Goal: Information Seeking & Learning: Learn about a topic

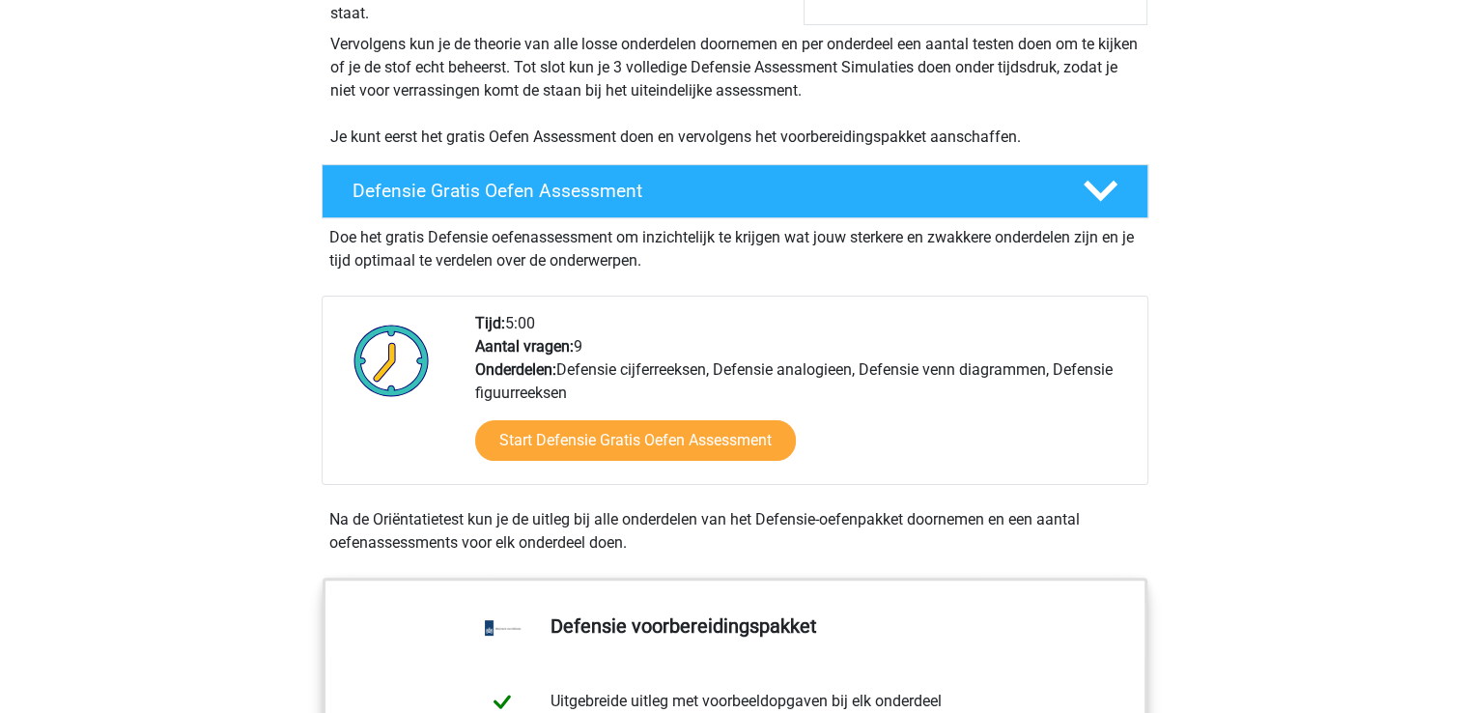
scroll to position [386, 0]
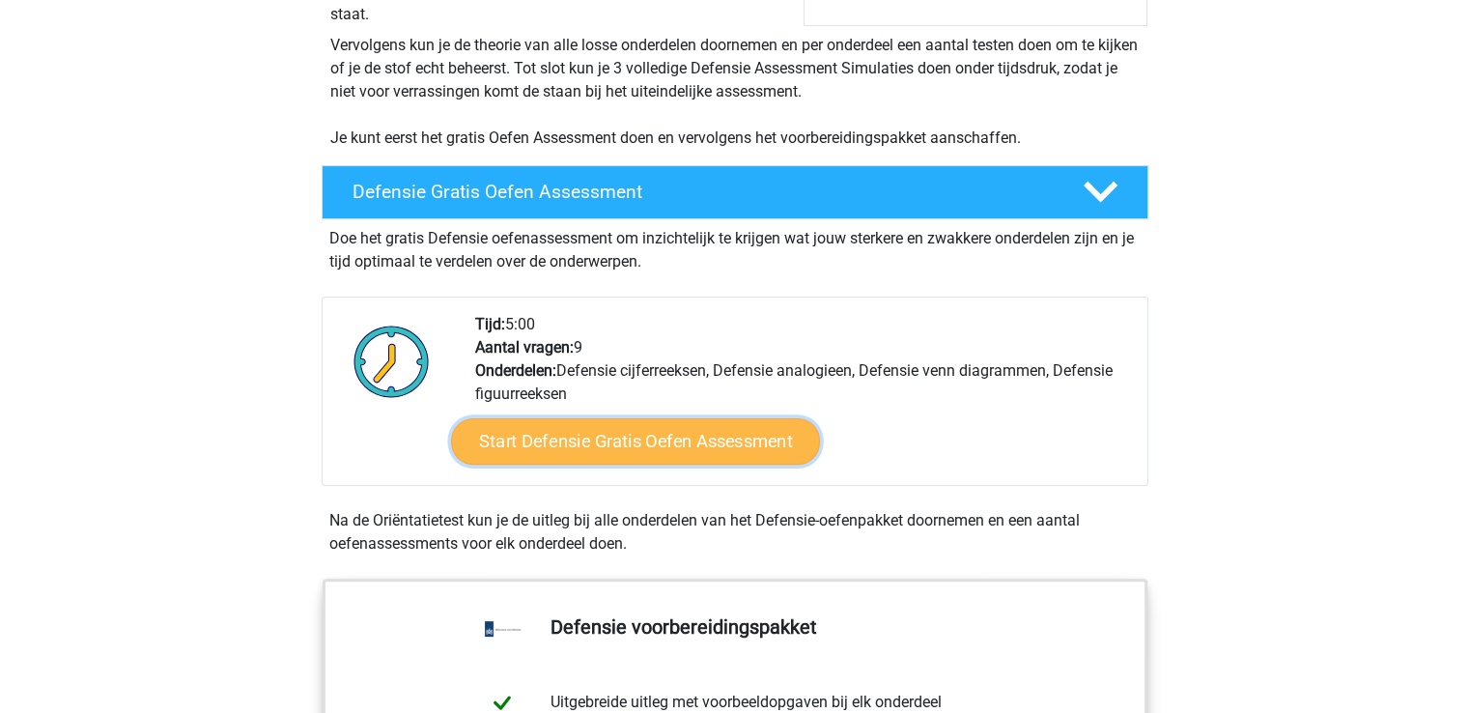
click at [632, 436] on link "Start Defensie Gratis Oefen Assessment" at bounding box center [635, 441] width 369 height 46
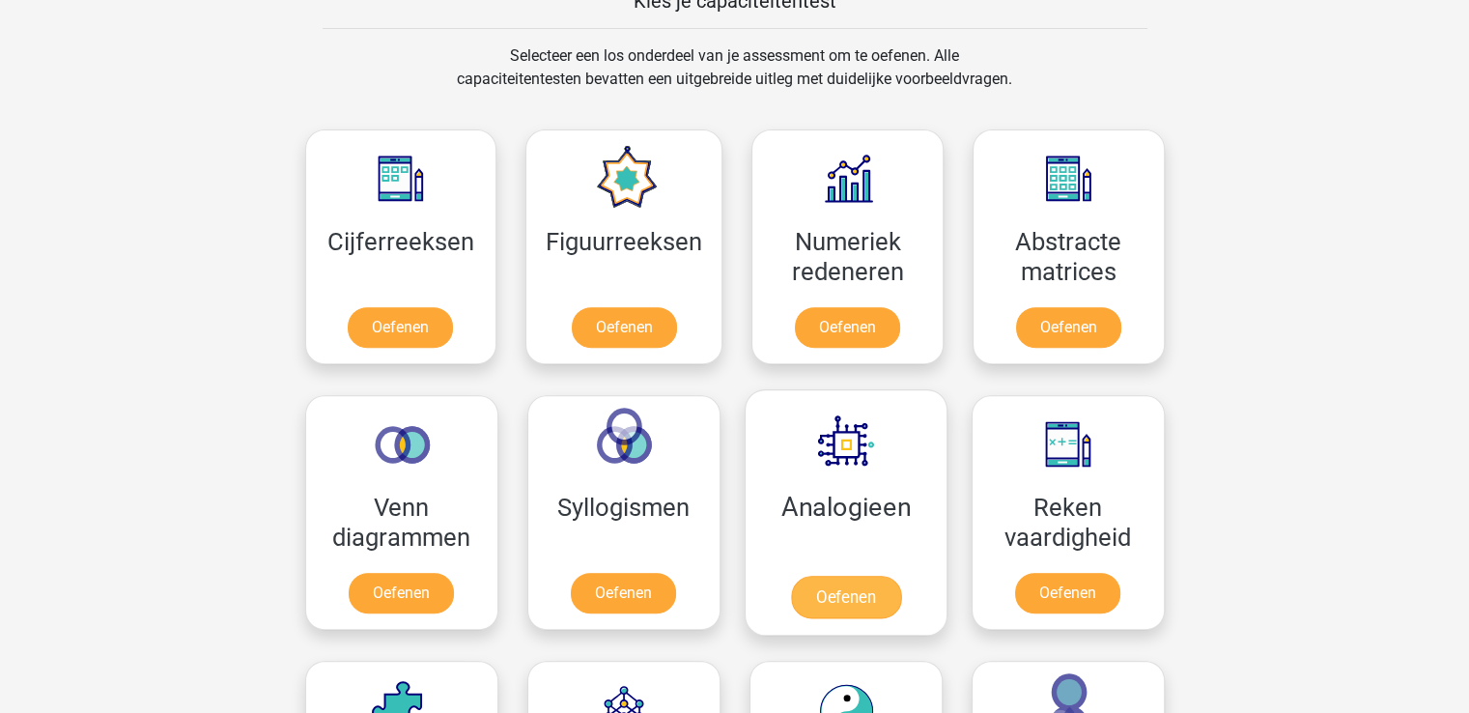
scroll to position [676, 0]
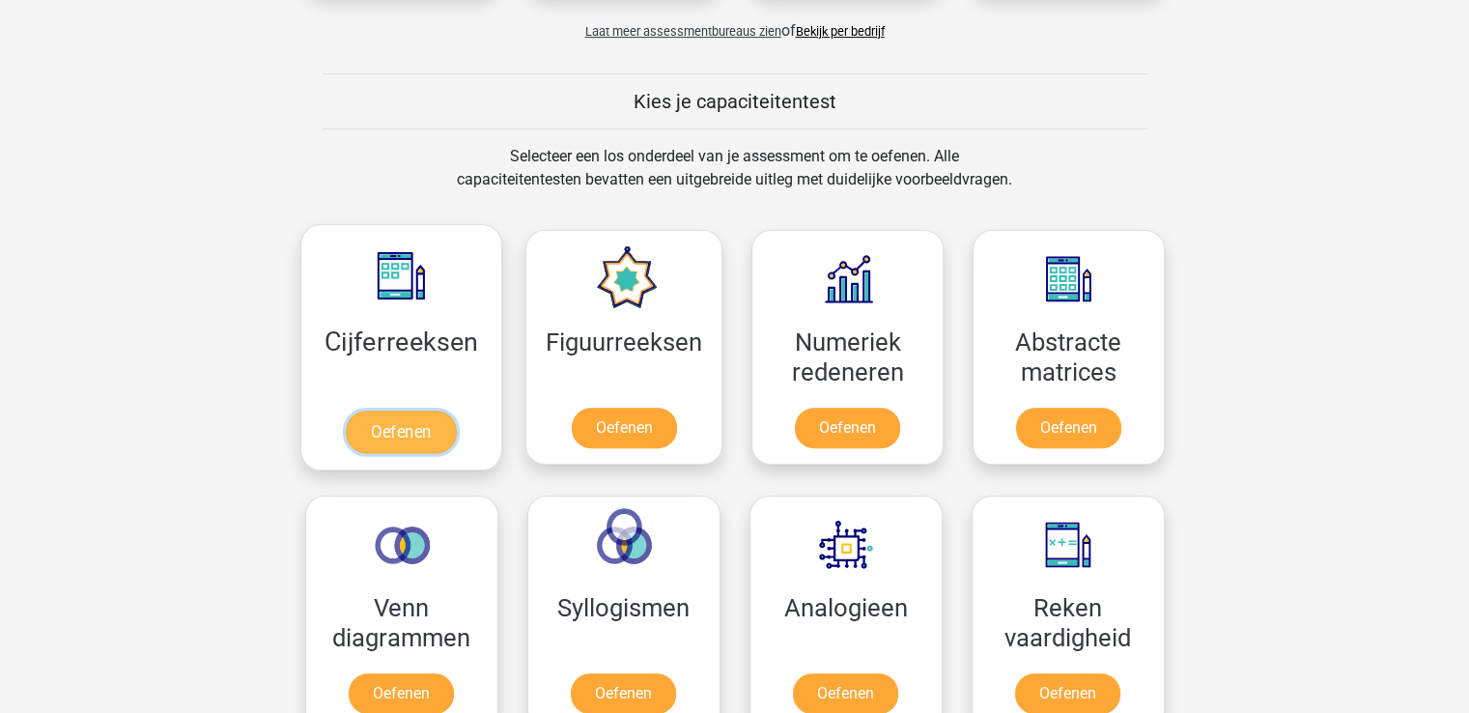
click at [410, 434] on link "Oefenen" at bounding box center [401, 431] width 110 height 42
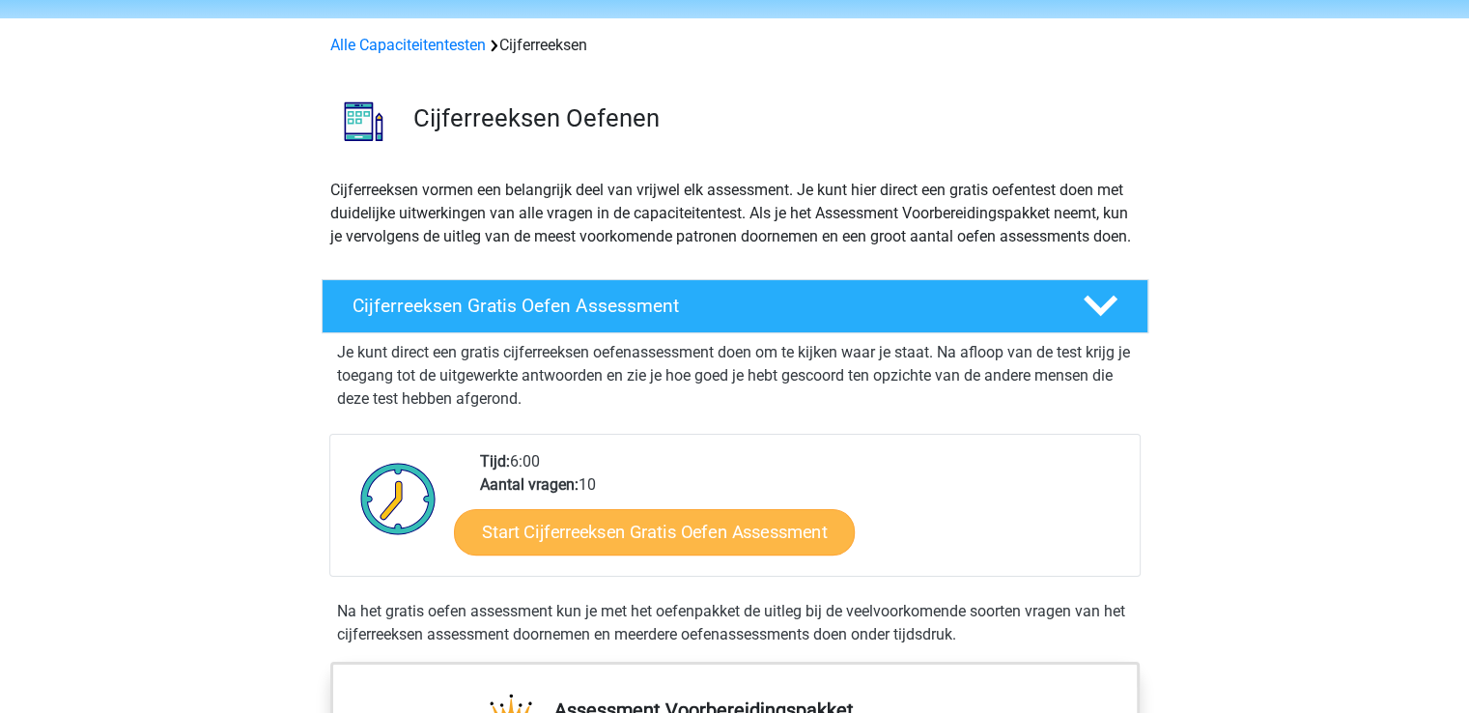
scroll to position [97, 0]
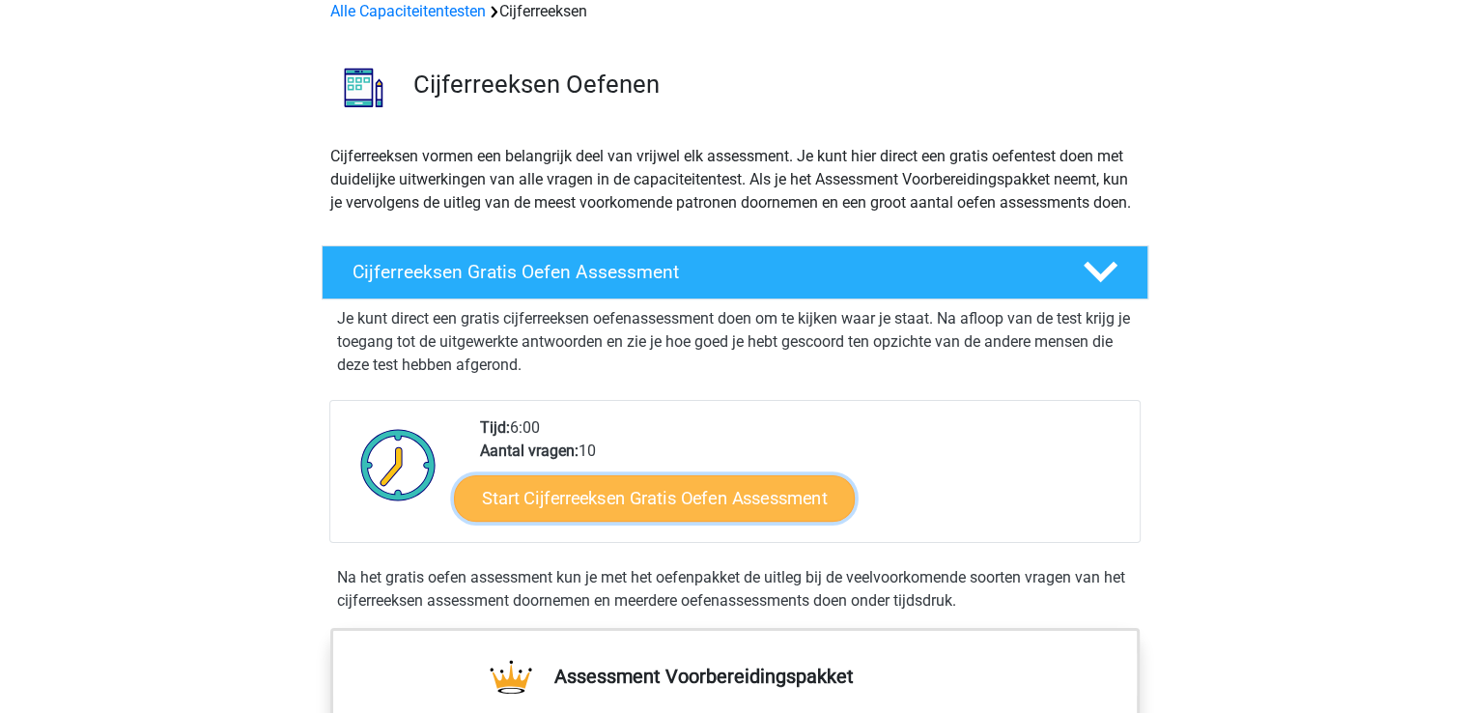
click at [636, 521] on link "Start Cijferreeksen Gratis Oefen Assessment" at bounding box center [654, 497] width 401 height 46
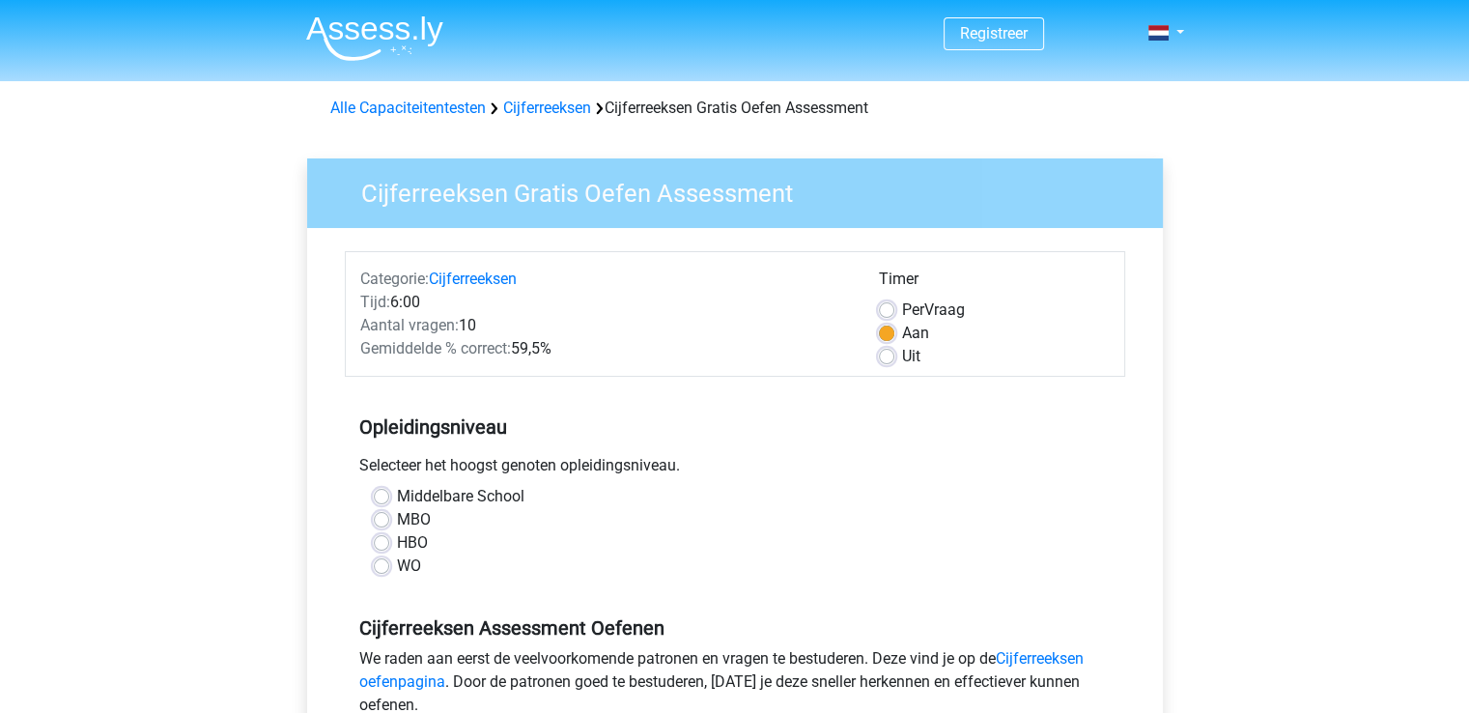
click at [397, 516] on label "MBO" at bounding box center [414, 519] width 34 height 23
click at [386, 516] on input "MBO" at bounding box center [381, 517] width 15 height 19
radio input "true"
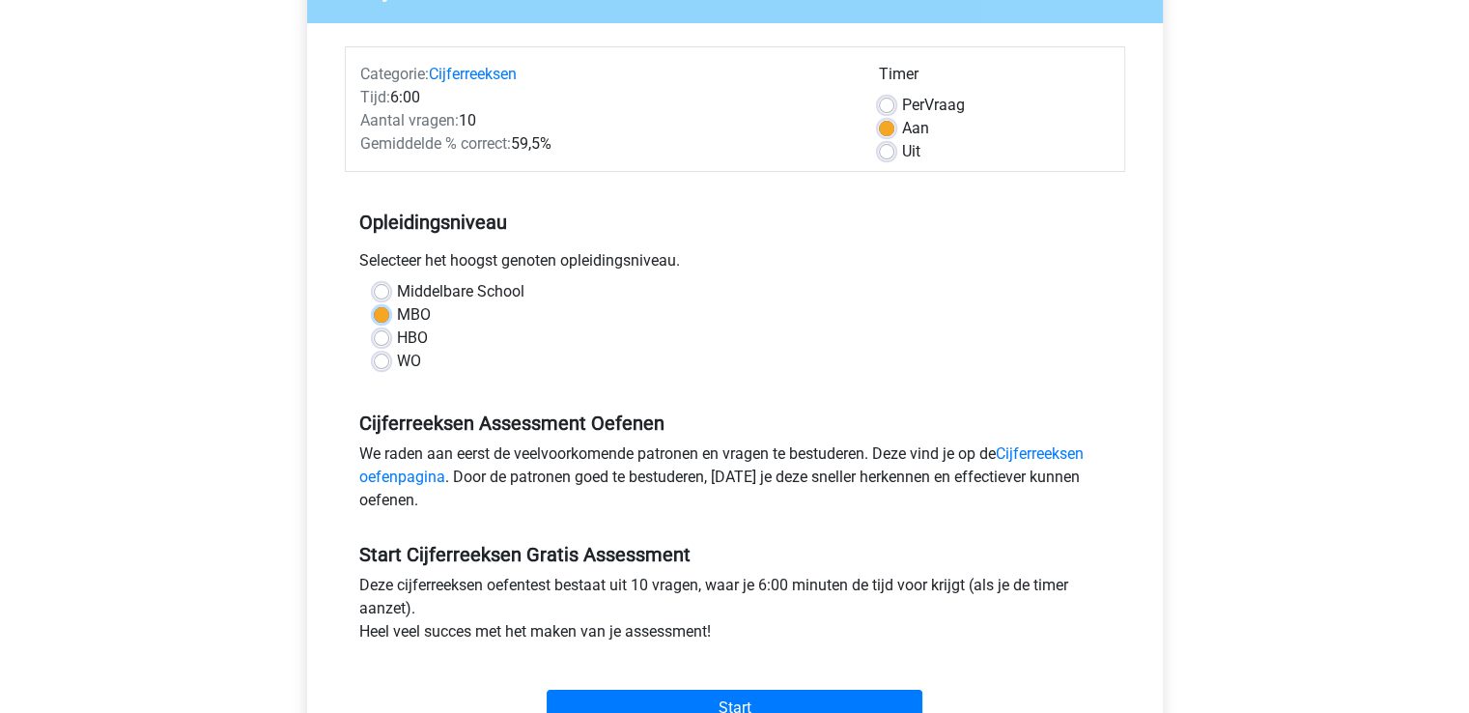
scroll to position [290, 0]
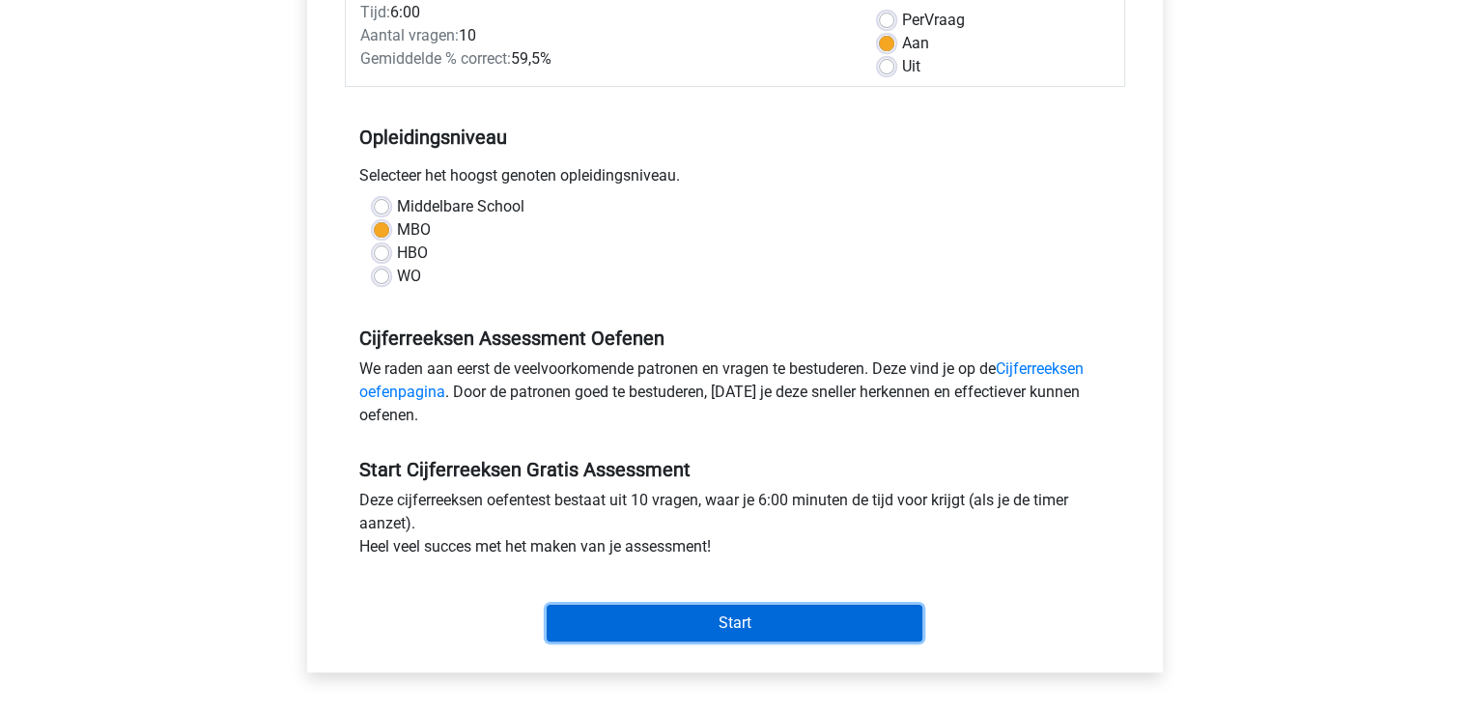
click at [742, 617] on input "Start" at bounding box center [735, 623] width 376 height 37
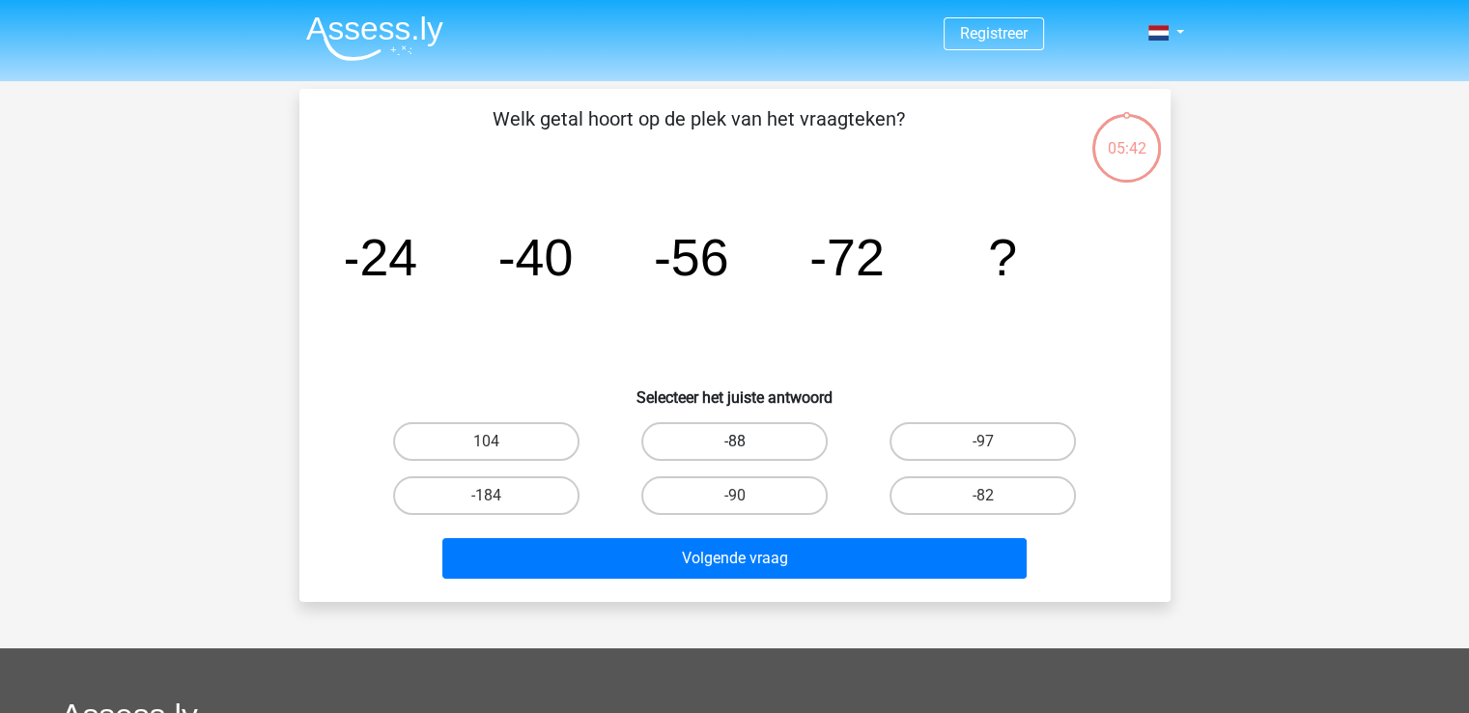
click at [713, 441] on label "-88" at bounding box center [734, 441] width 186 height 39
click at [734, 441] on input "-88" at bounding box center [740, 447] width 13 height 13
radio input "true"
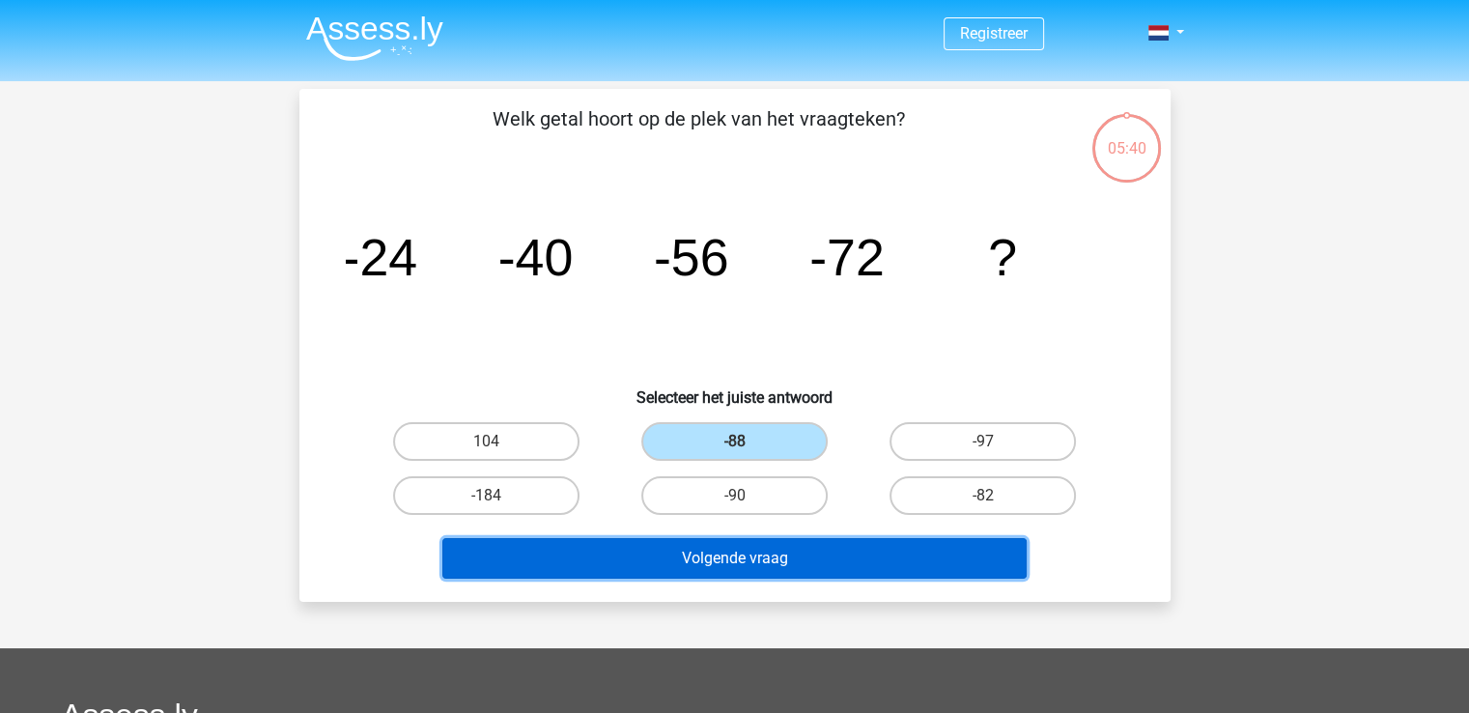
click at [719, 547] on button "Volgende vraag" at bounding box center [734, 558] width 584 height 41
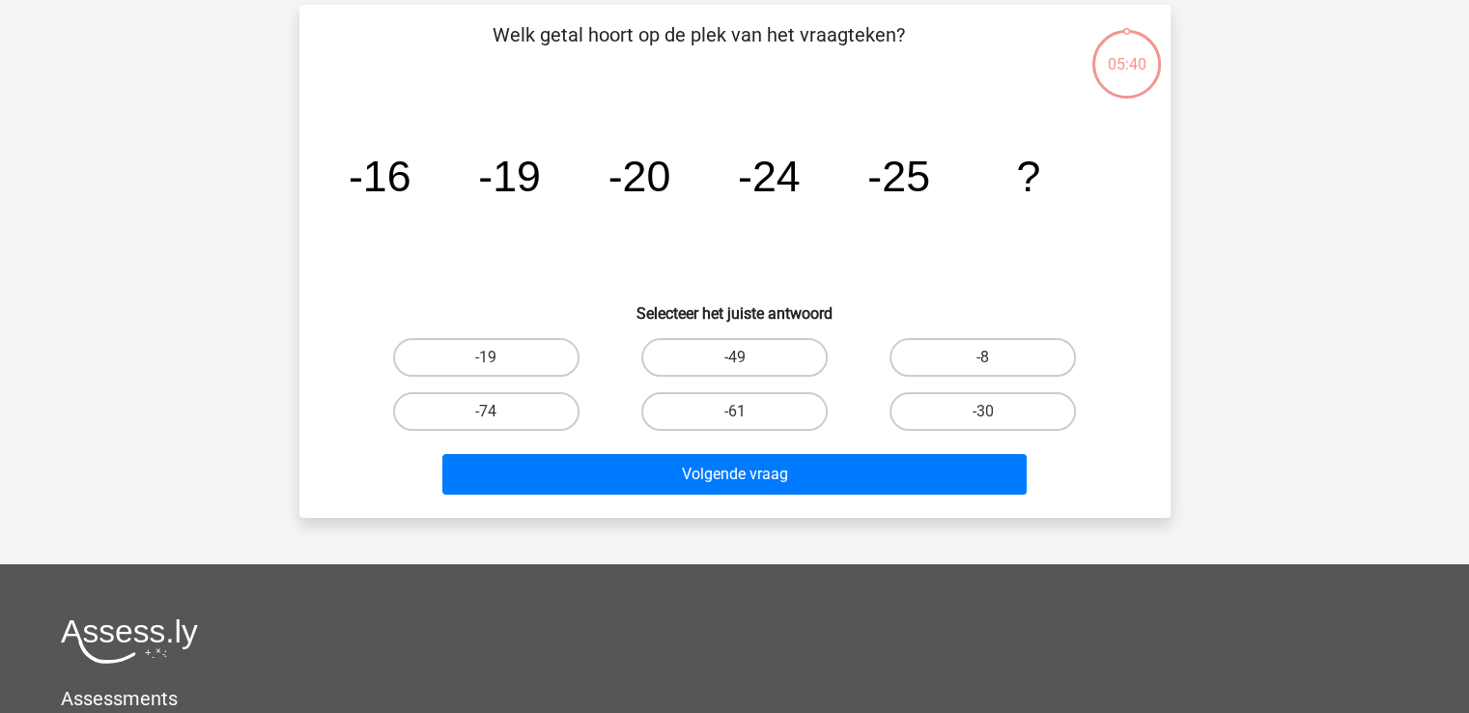
scroll to position [89, 0]
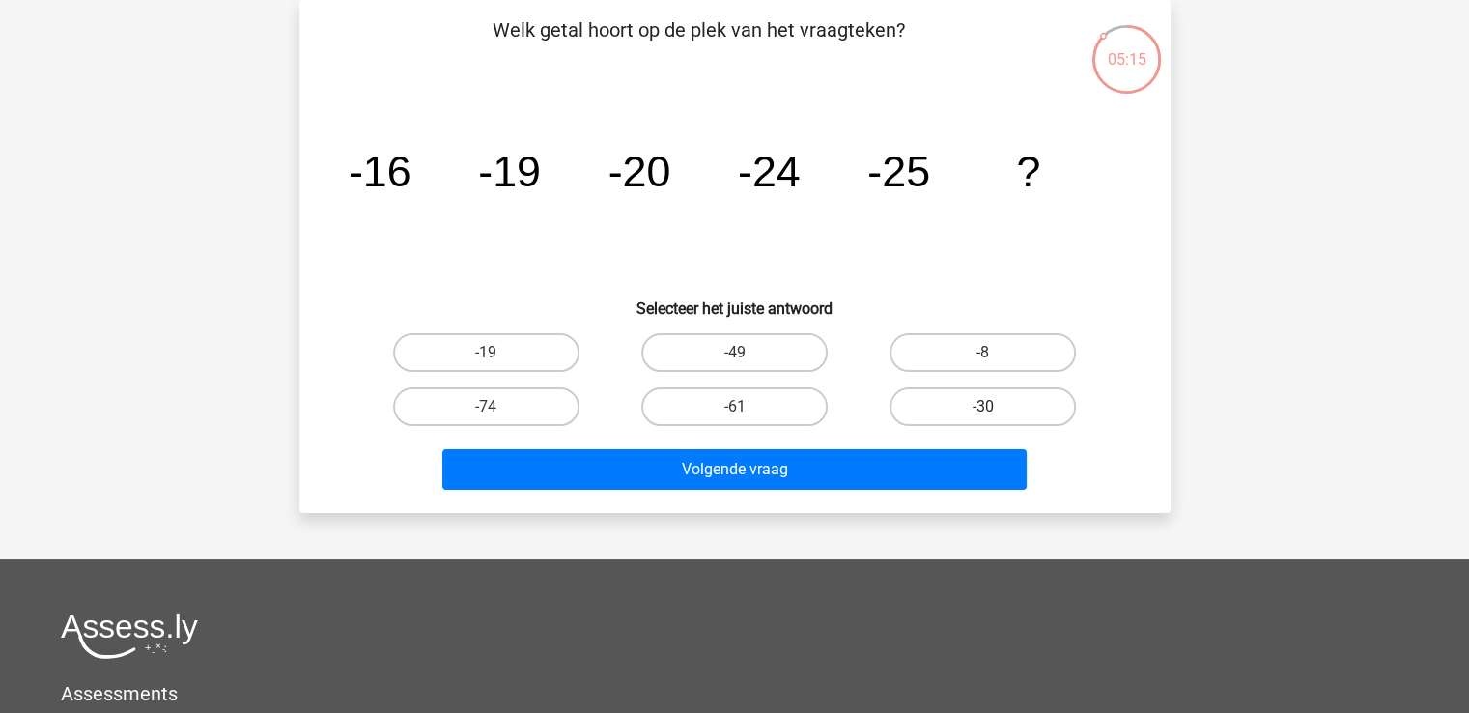
click at [931, 408] on label "-30" at bounding box center [982, 406] width 186 height 39
click at [983, 408] on input "-30" at bounding box center [989, 413] width 13 height 13
radio input "true"
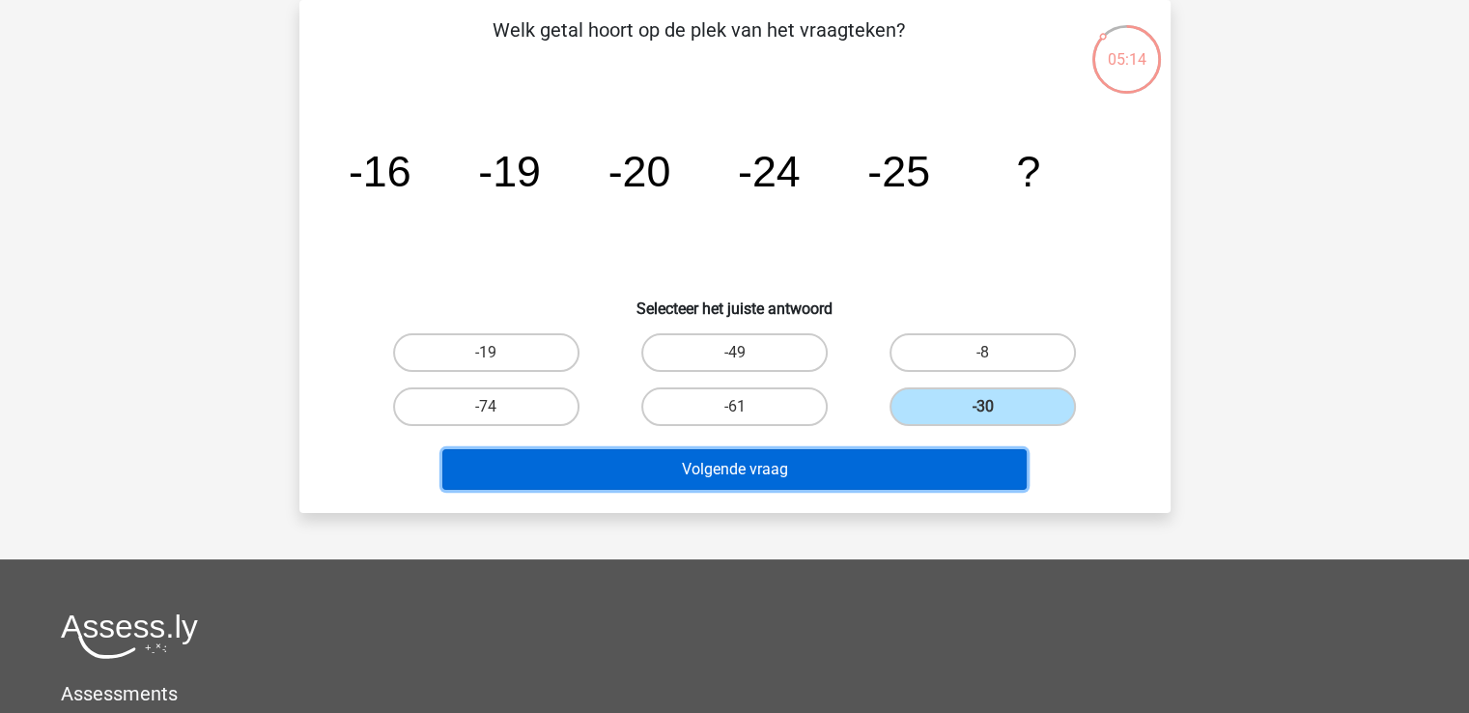
click at [803, 467] on button "Volgende vraag" at bounding box center [734, 469] width 584 height 41
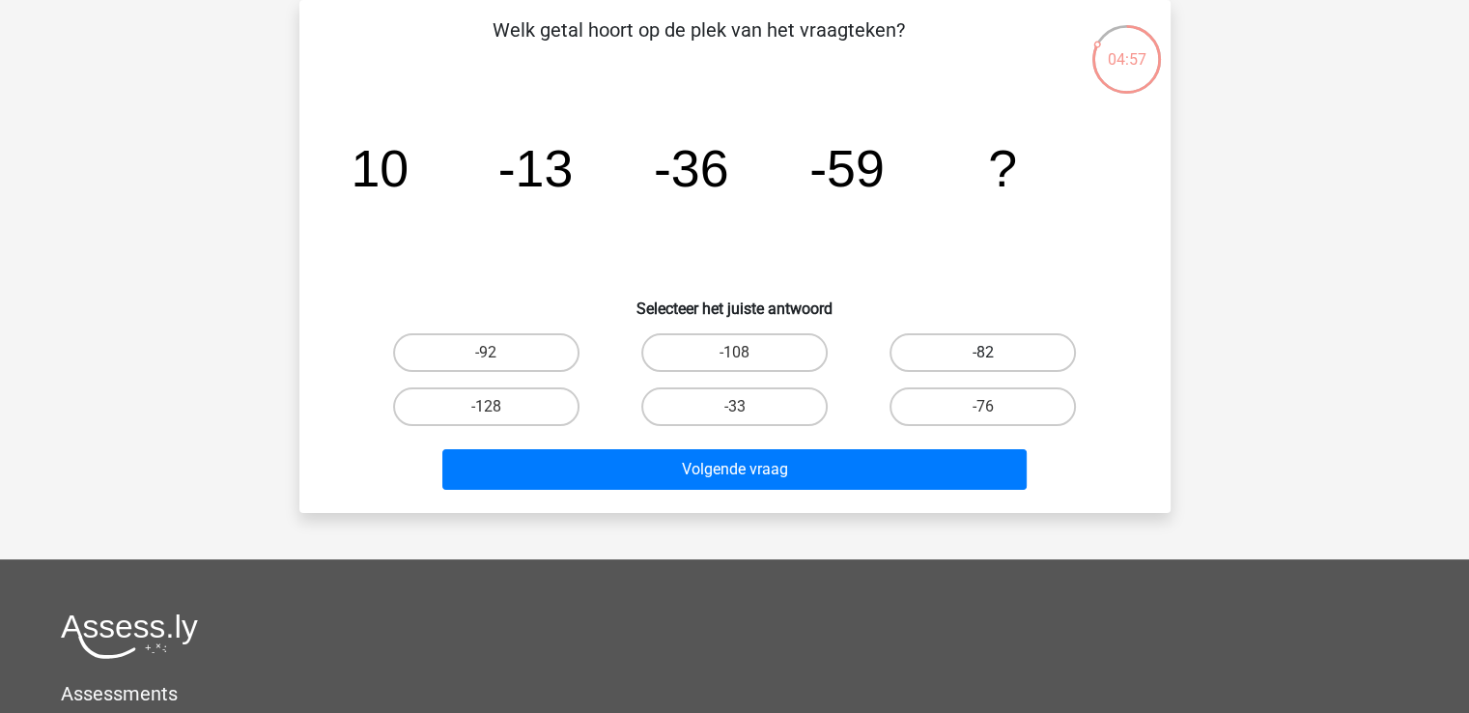
click at [1054, 361] on label "-82" at bounding box center [982, 352] width 186 height 39
click at [996, 361] on input "-82" at bounding box center [989, 358] width 13 height 13
radio input "true"
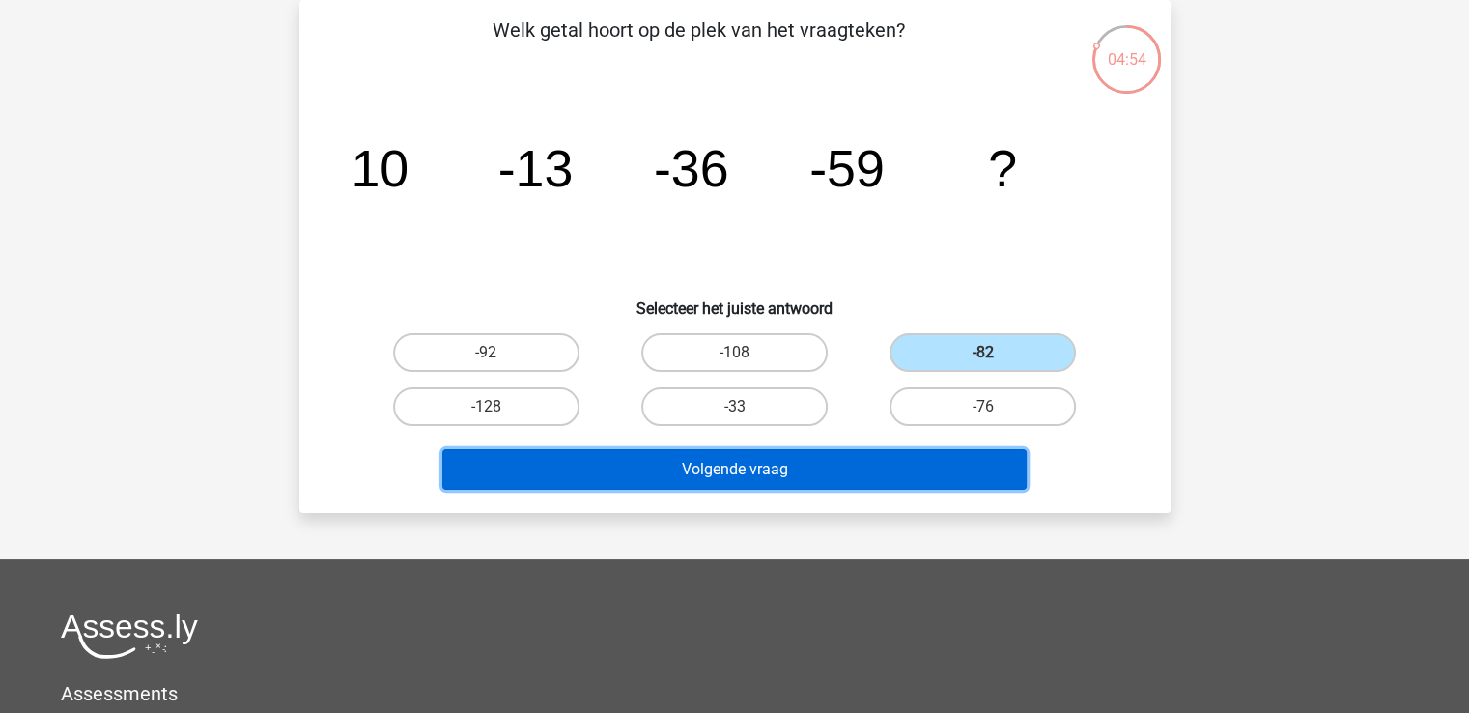
click at [917, 465] on button "Volgende vraag" at bounding box center [734, 469] width 584 height 41
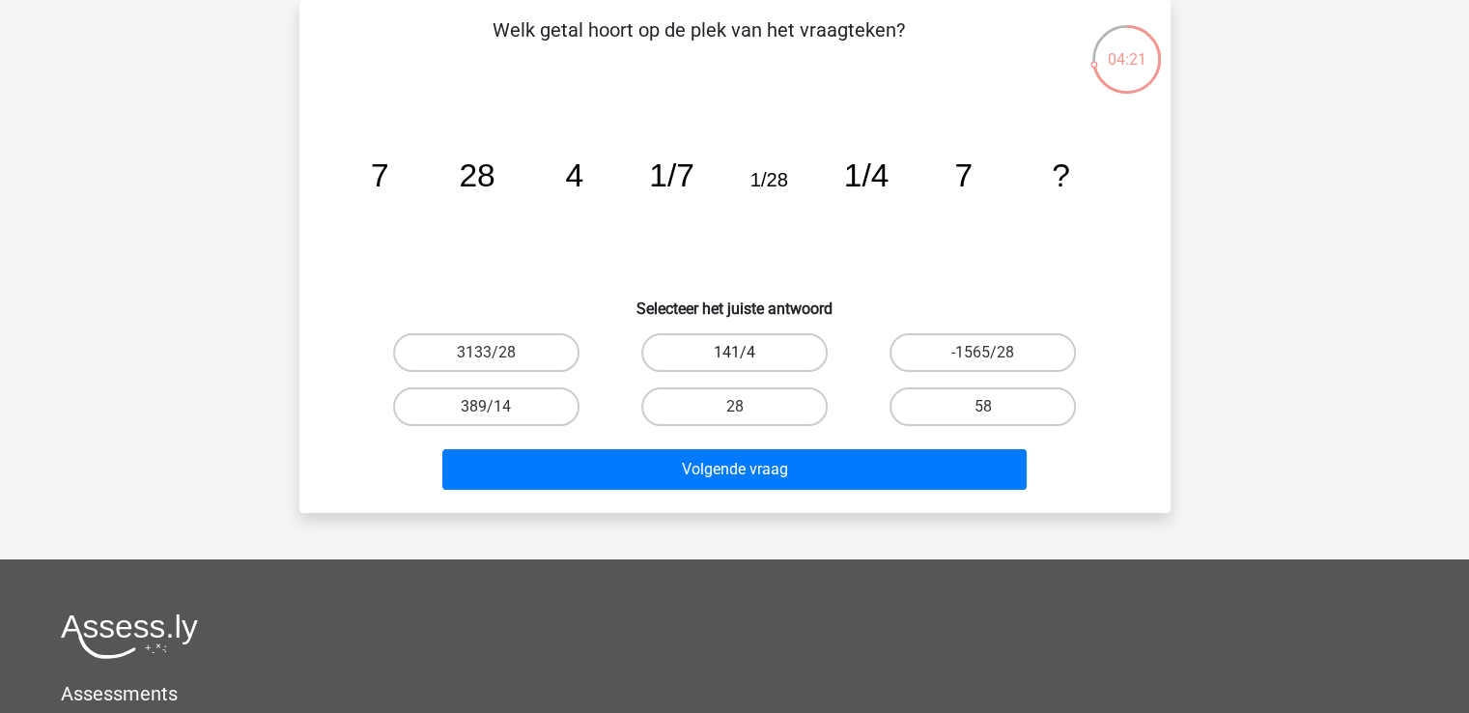
click at [789, 342] on label "141/4" at bounding box center [734, 352] width 186 height 39
click at [747, 352] on input "141/4" at bounding box center [740, 358] width 13 height 13
radio input "true"
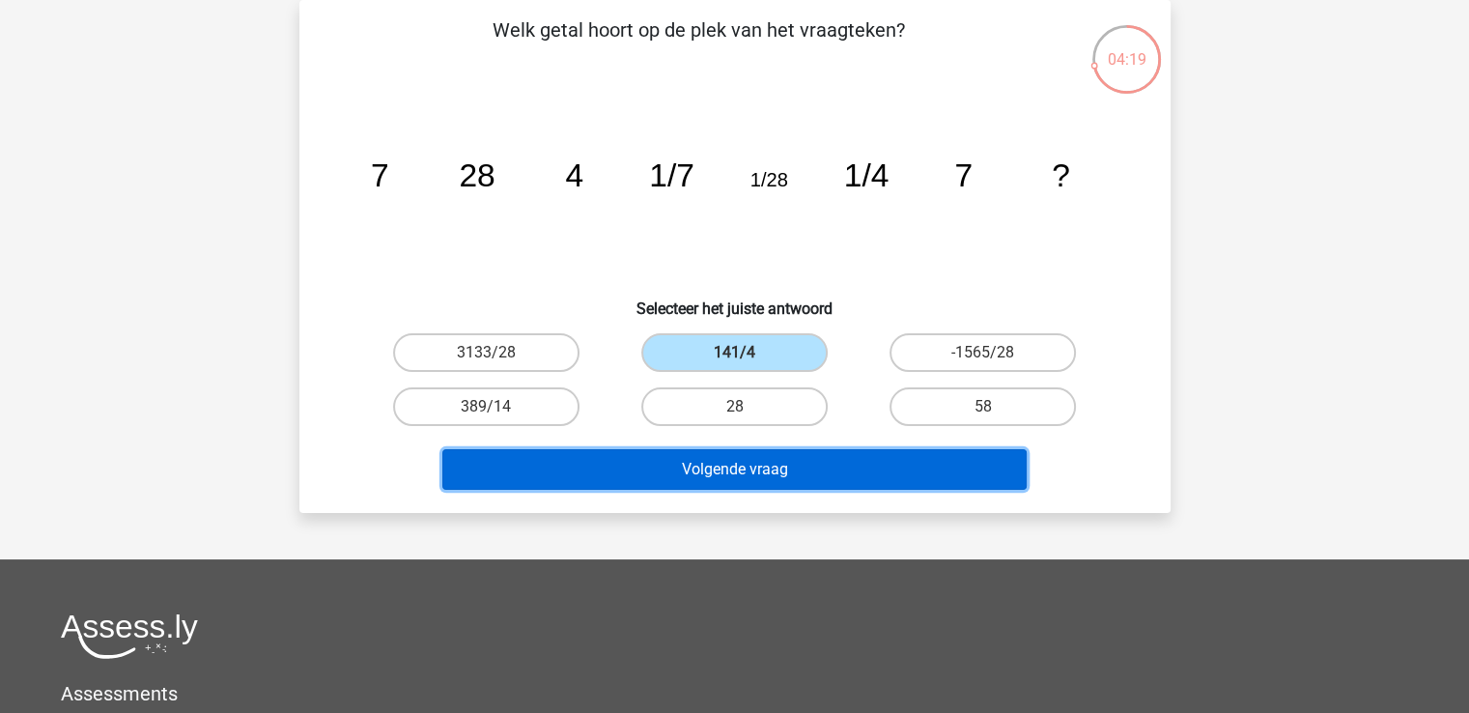
click at [876, 463] on button "Volgende vraag" at bounding box center [734, 469] width 584 height 41
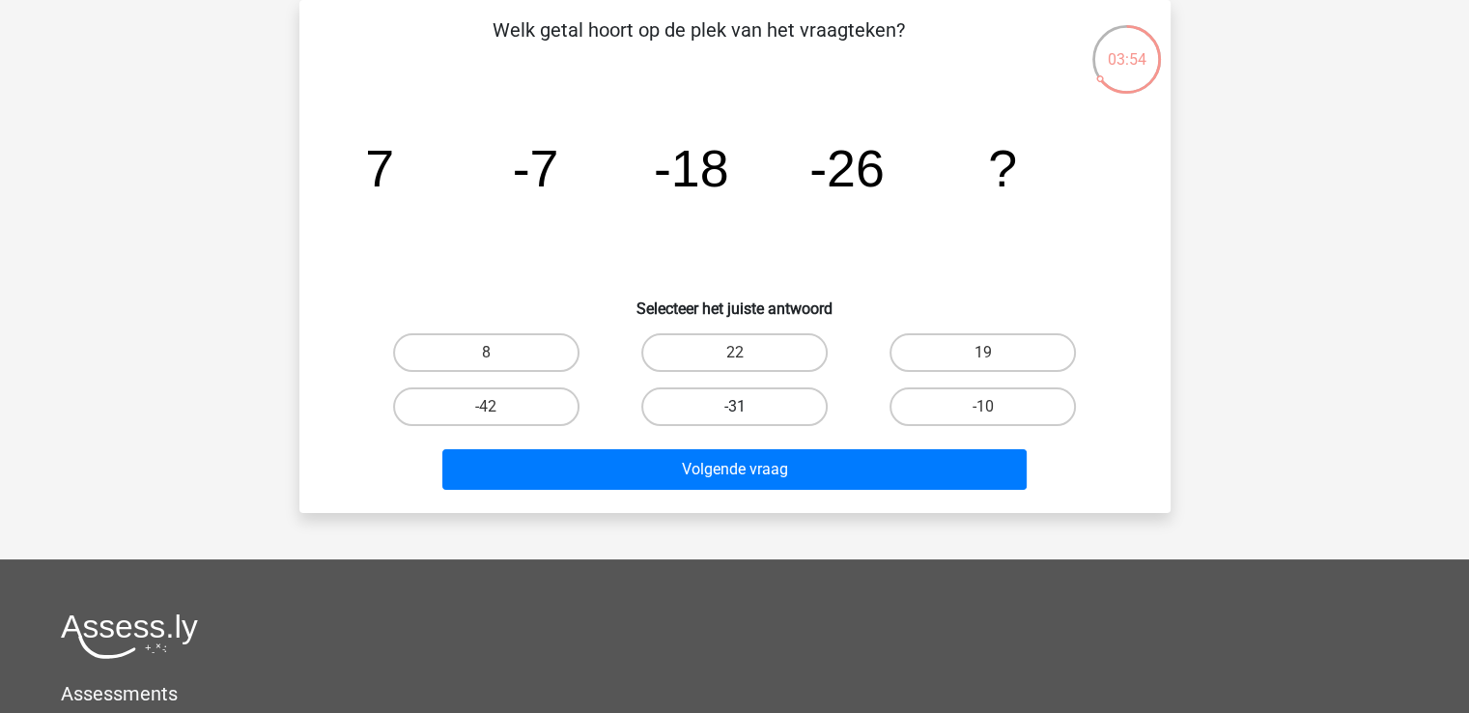
click at [704, 418] on label "-31" at bounding box center [734, 406] width 186 height 39
click at [734, 418] on input "-31" at bounding box center [740, 413] width 13 height 13
radio input "true"
click at [487, 396] on label "-42" at bounding box center [486, 406] width 186 height 39
click at [487, 407] on input "-42" at bounding box center [492, 413] width 13 height 13
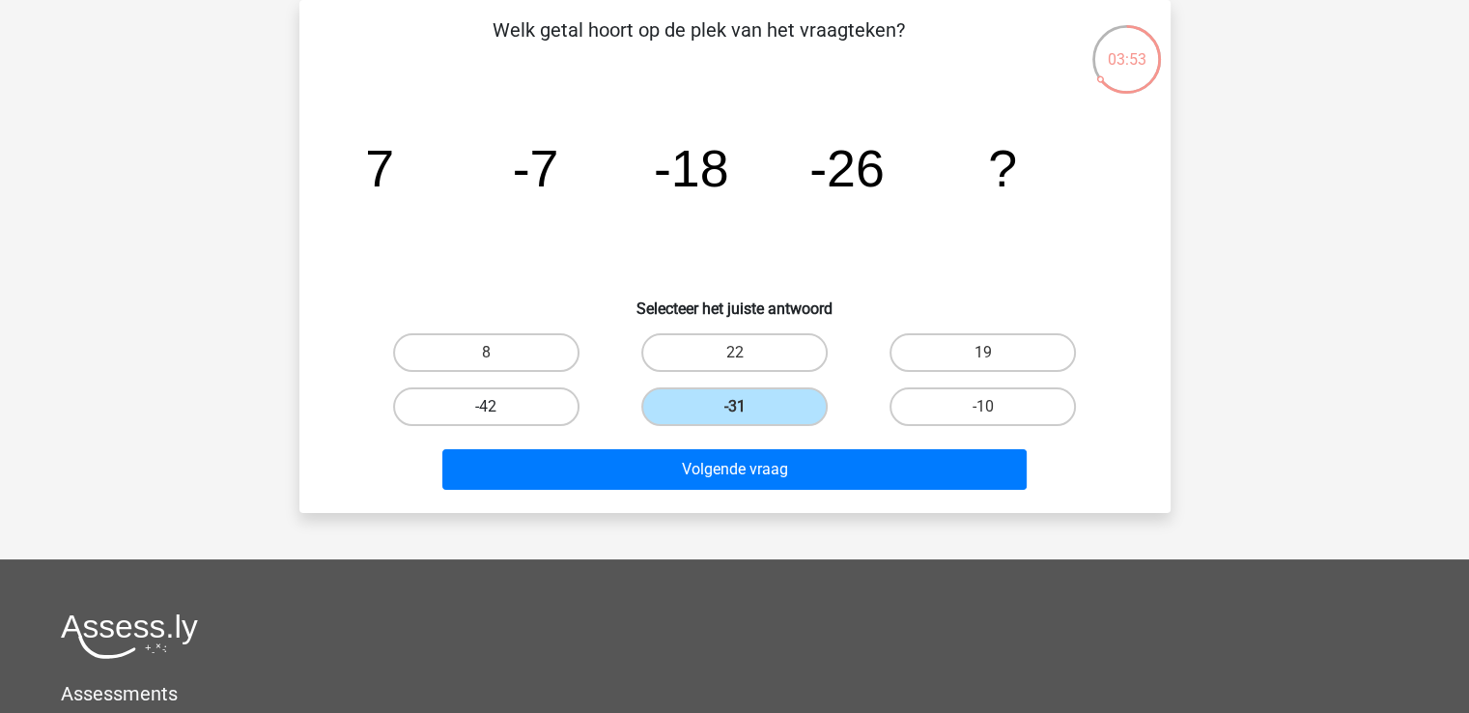
radio input "true"
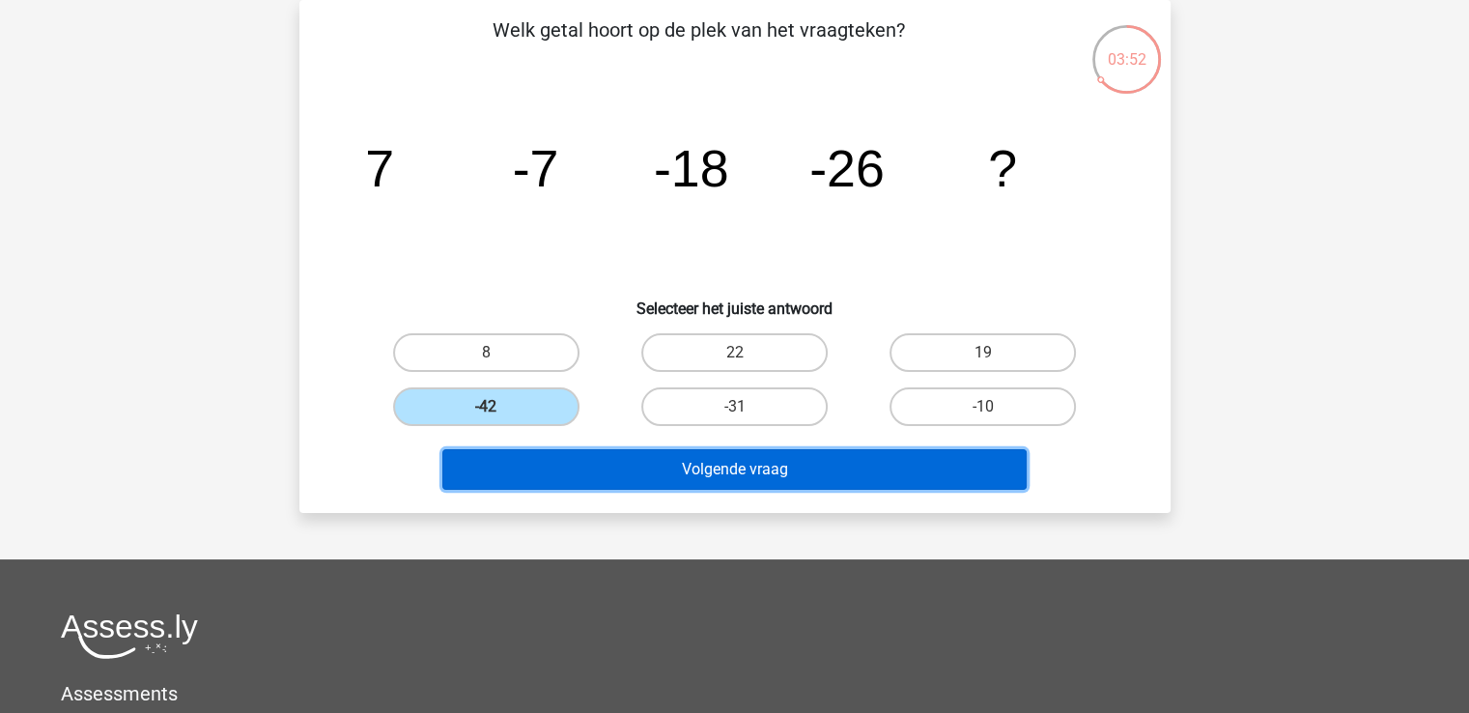
click at [534, 458] on button "Volgende vraag" at bounding box center [734, 469] width 584 height 41
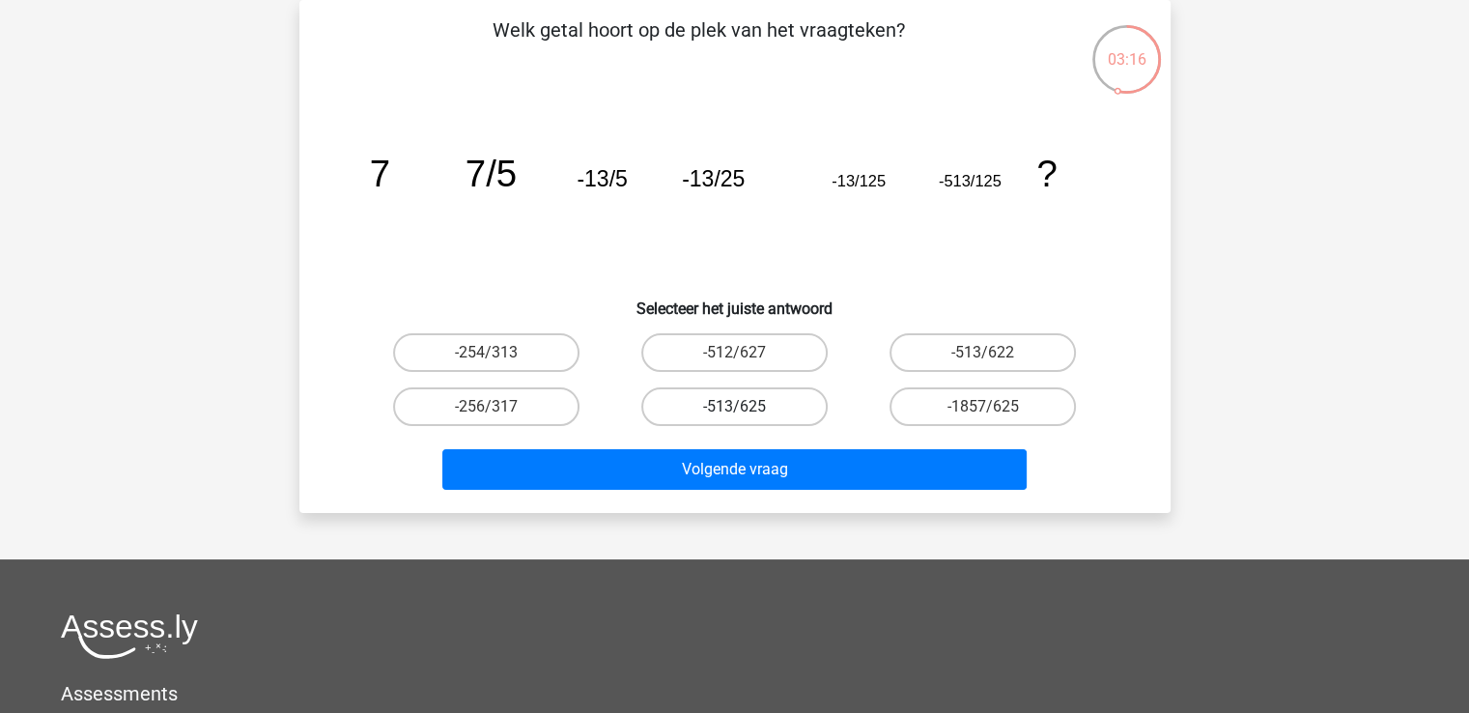
click at [770, 400] on label "-513/625" at bounding box center [734, 406] width 186 height 39
click at [747, 407] on input "-513/625" at bounding box center [740, 413] width 13 height 13
radio input "true"
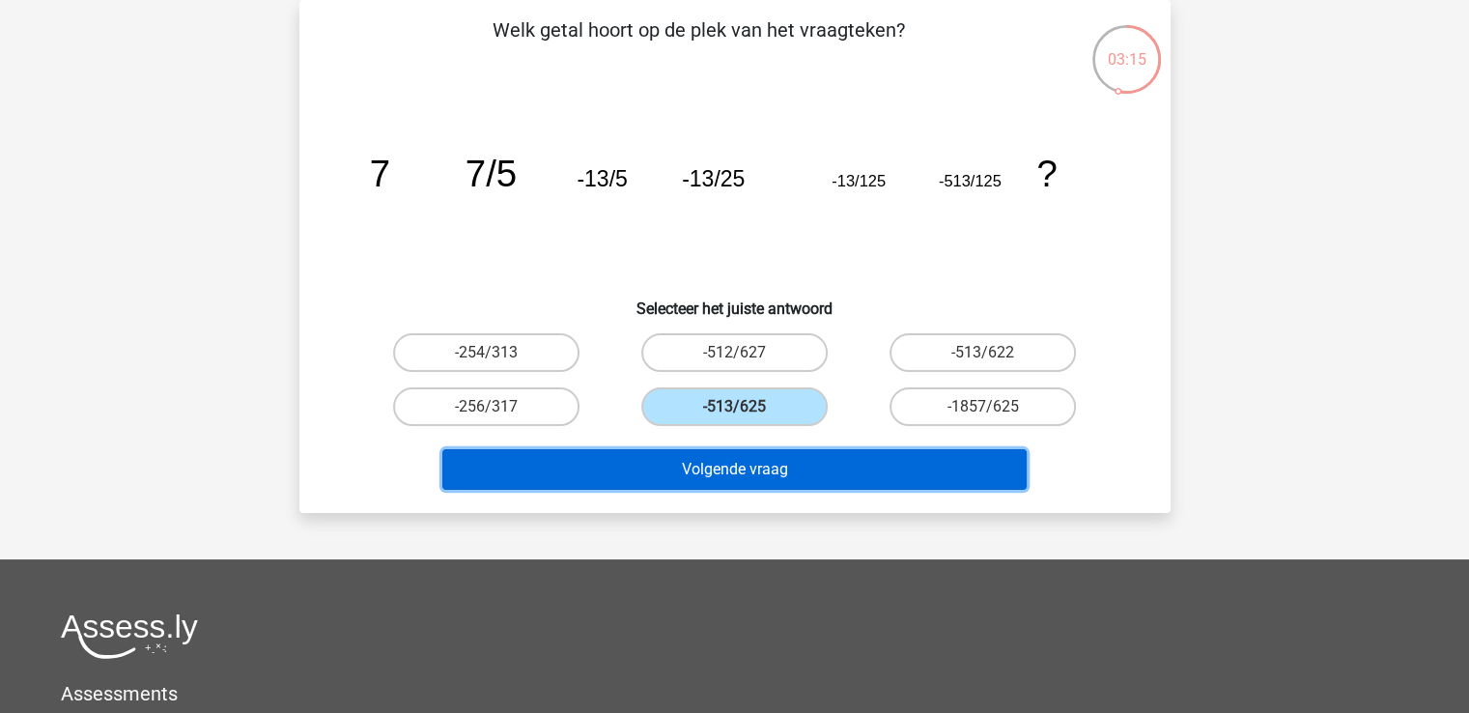
click at [785, 482] on button "Volgende vraag" at bounding box center [734, 469] width 584 height 41
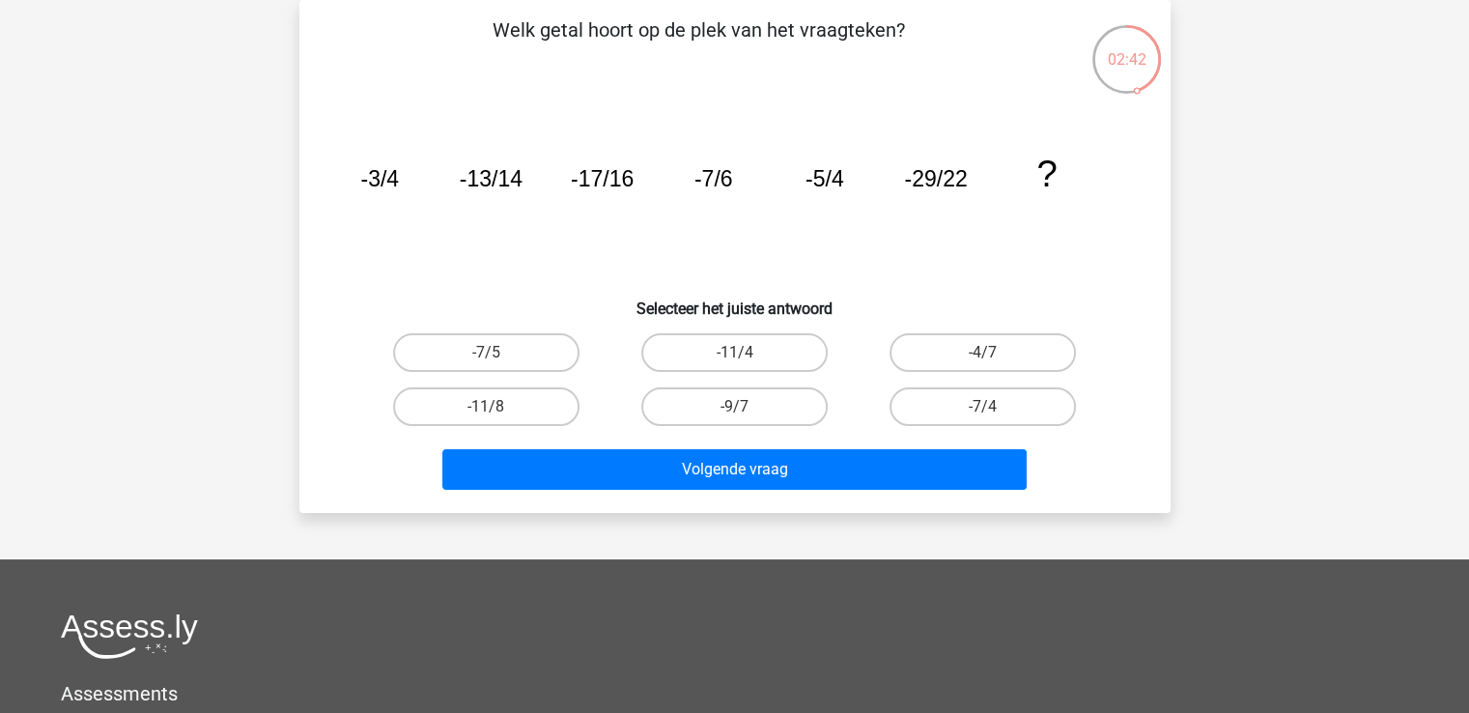
click at [993, 414] on input "-7/4" at bounding box center [989, 413] width 13 height 13
radio input "true"
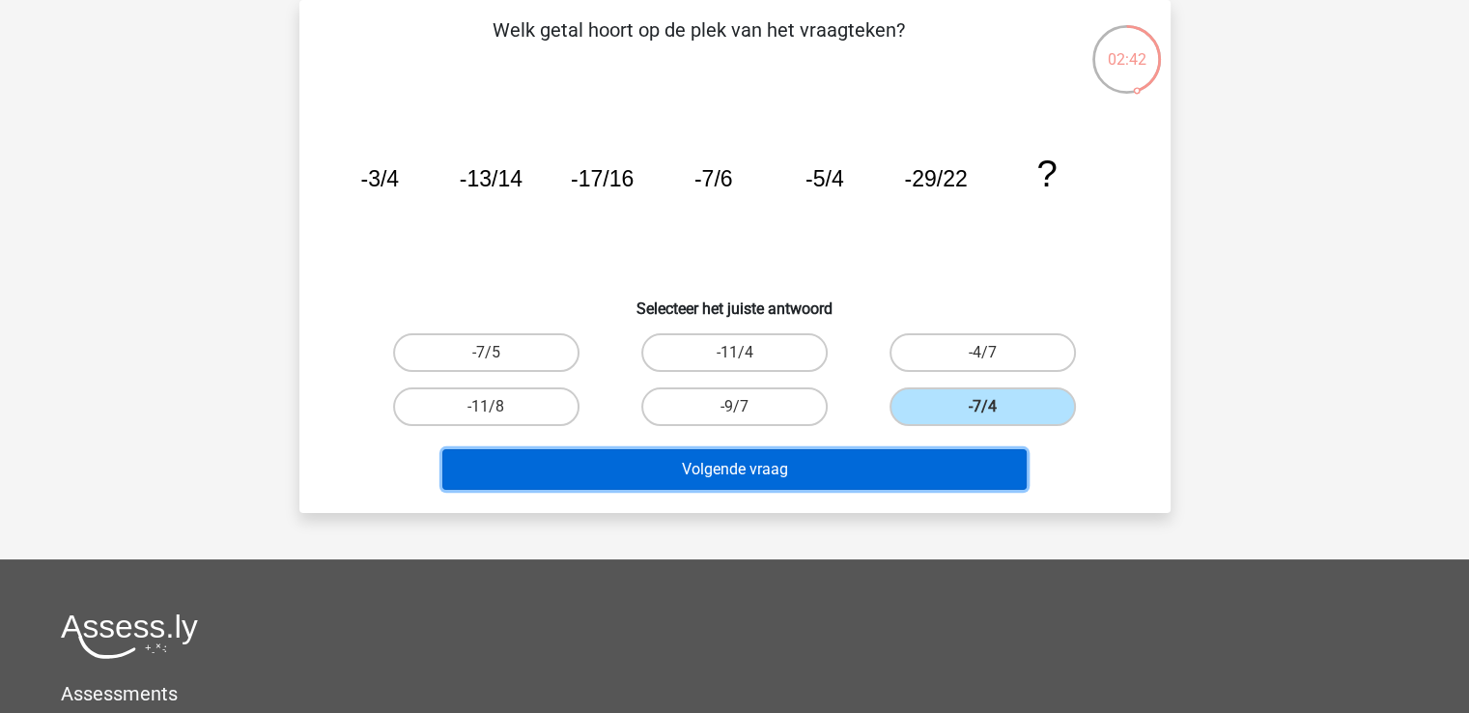
click at [965, 457] on button "Volgende vraag" at bounding box center [734, 469] width 584 height 41
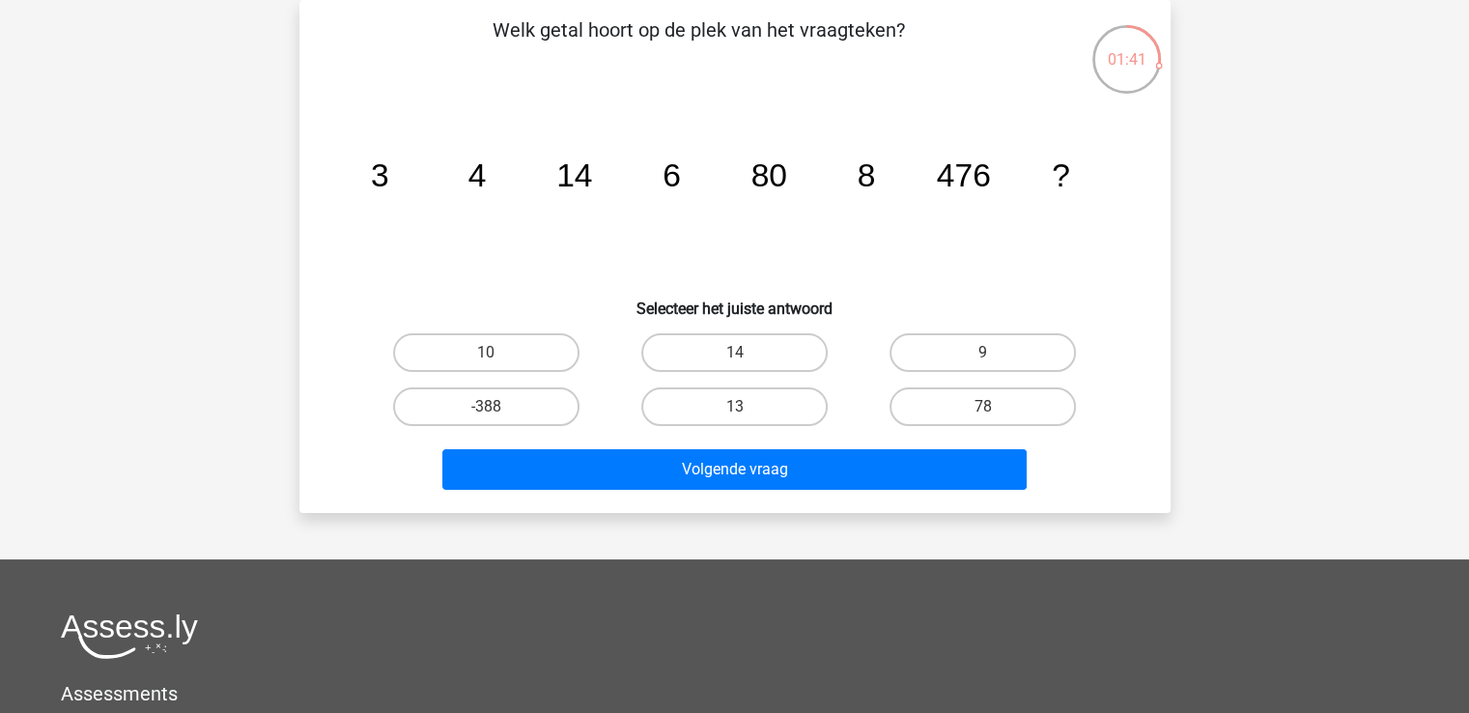
click at [958, 425] on div "78" at bounding box center [983, 407] width 248 height 54
click at [967, 414] on label "78" at bounding box center [982, 406] width 186 height 39
click at [983, 414] on input "78" at bounding box center [989, 413] width 13 height 13
radio input "true"
click at [819, 488] on div "Volgende vraag" at bounding box center [735, 473] width 746 height 48
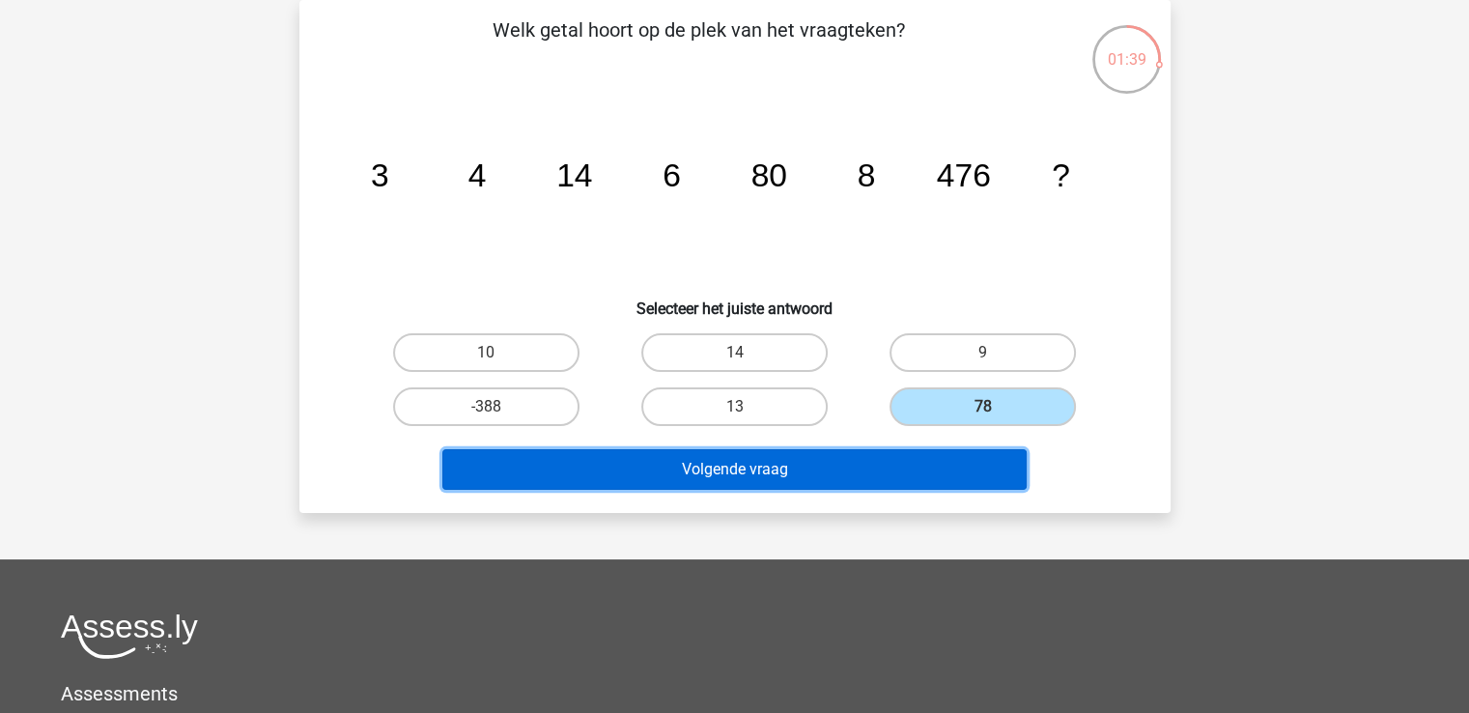
click at [845, 477] on button "Volgende vraag" at bounding box center [734, 469] width 584 height 41
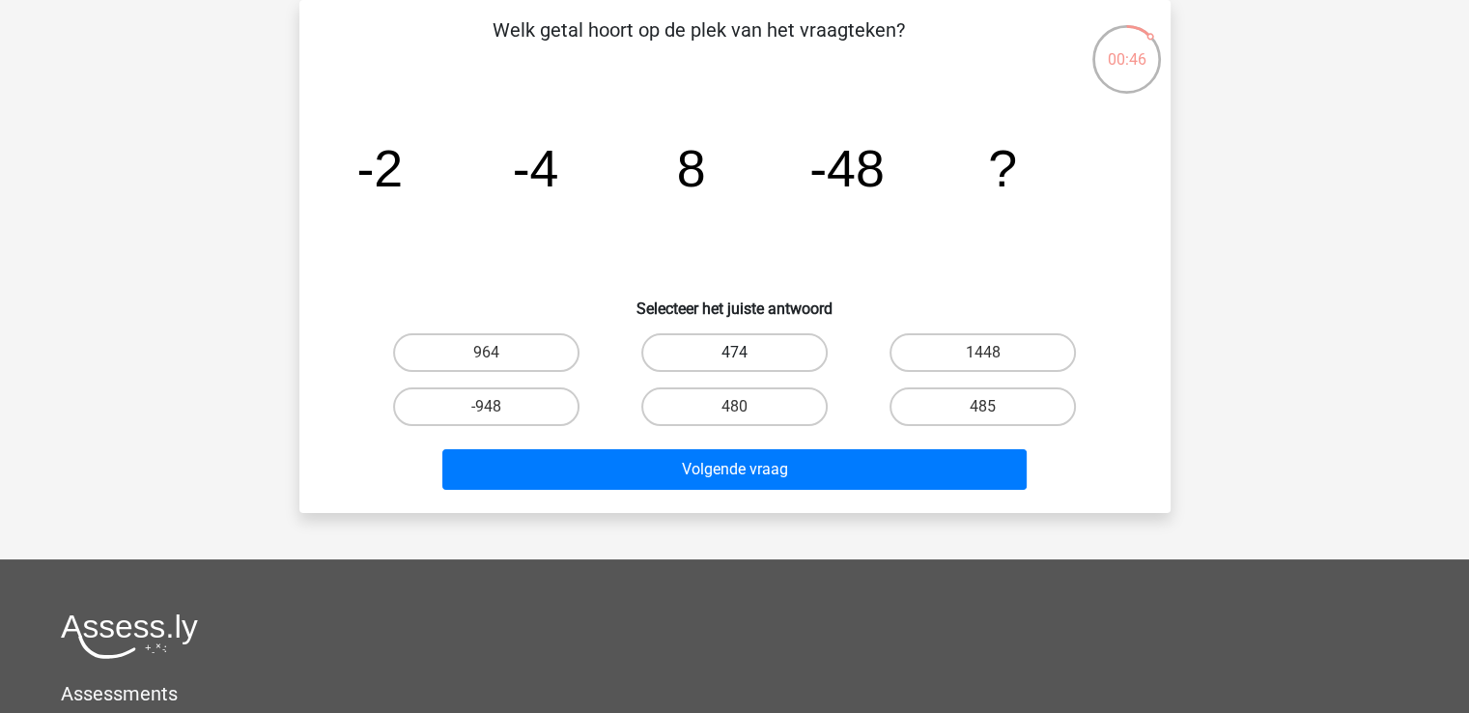
click at [775, 360] on label "474" at bounding box center [734, 352] width 186 height 39
click at [747, 360] on input "474" at bounding box center [740, 358] width 13 height 13
radio input "true"
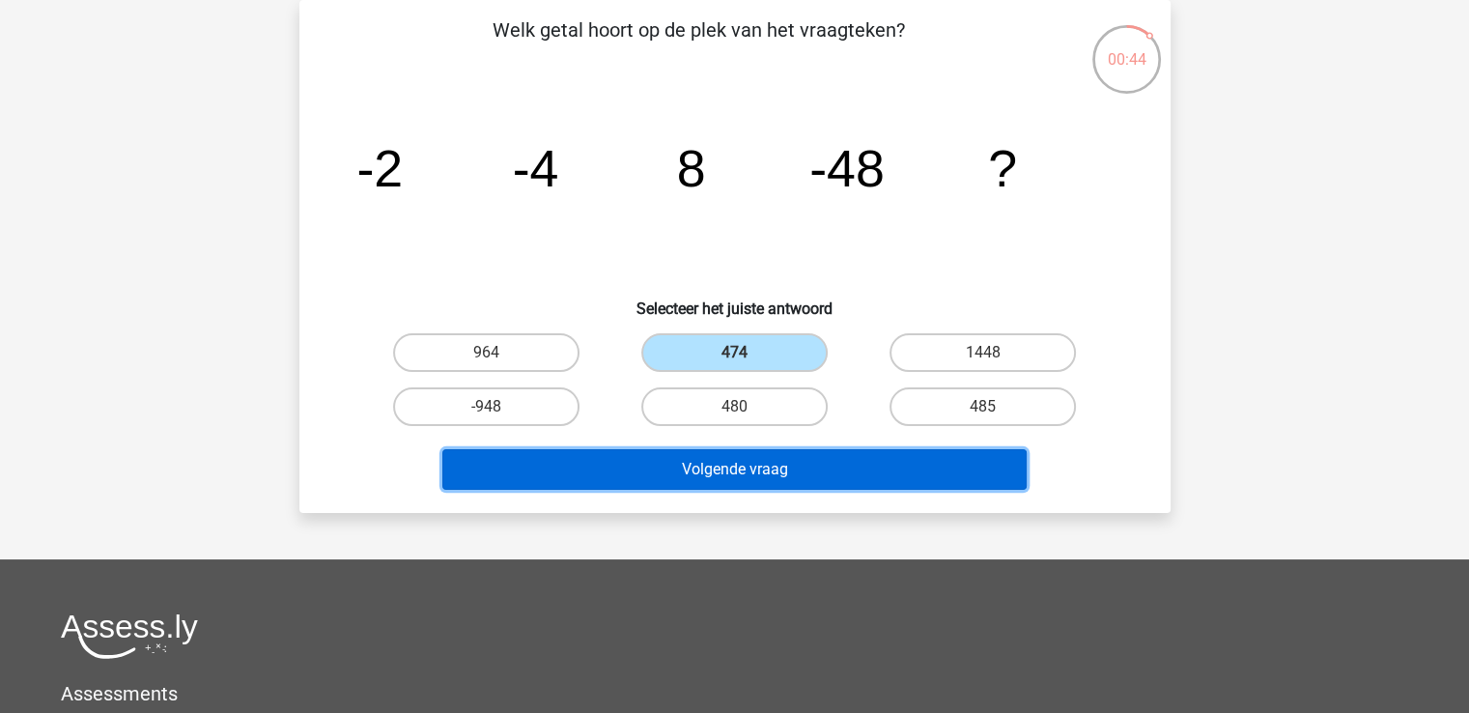
click at [940, 459] on button "Volgende vraag" at bounding box center [734, 469] width 584 height 41
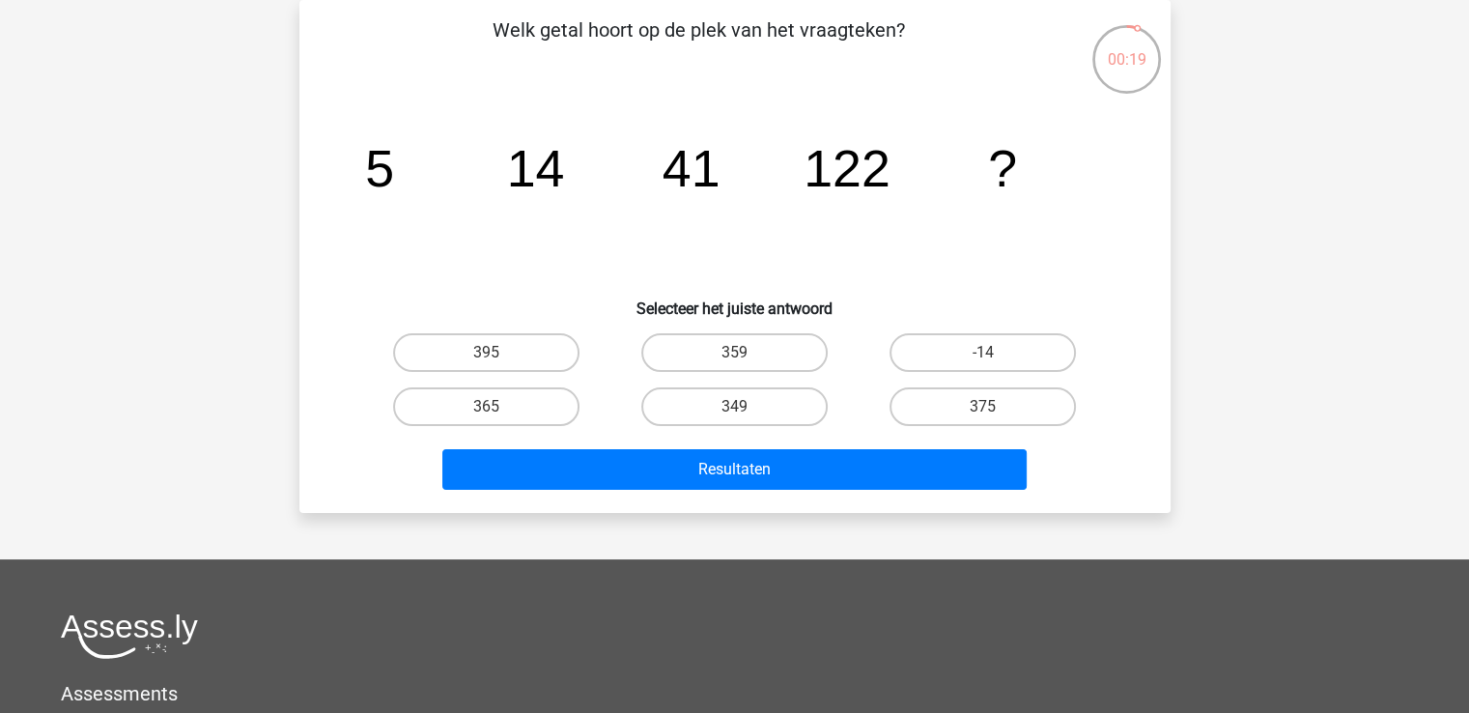
click at [919, 426] on div "375" at bounding box center [983, 407] width 248 height 54
click at [923, 409] on label "375" at bounding box center [982, 406] width 186 height 39
click at [983, 409] on input "375" at bounding box center [989, 413] width 13 height 13
radio input "true"
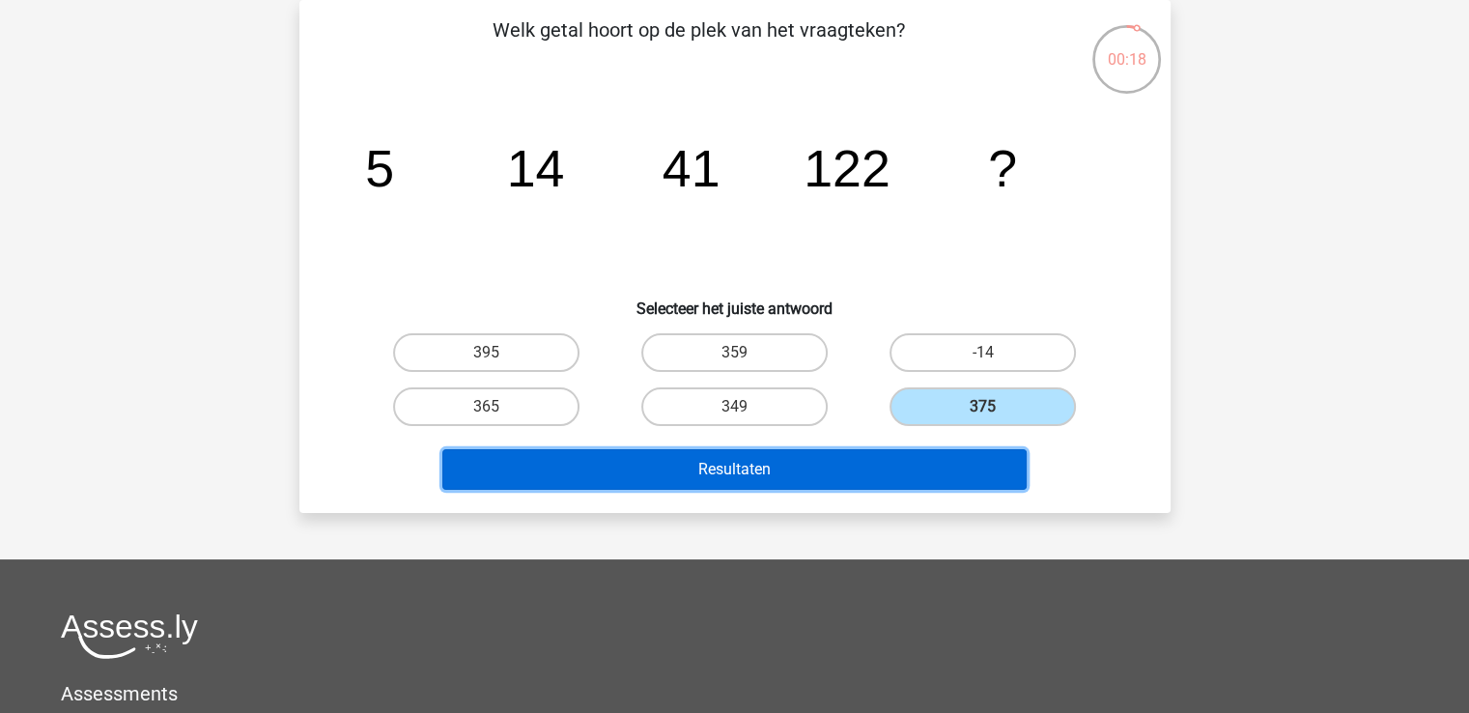
click at [870, 449] on button "Resultaten" at bounding box center [734, 469] width 584 height 41
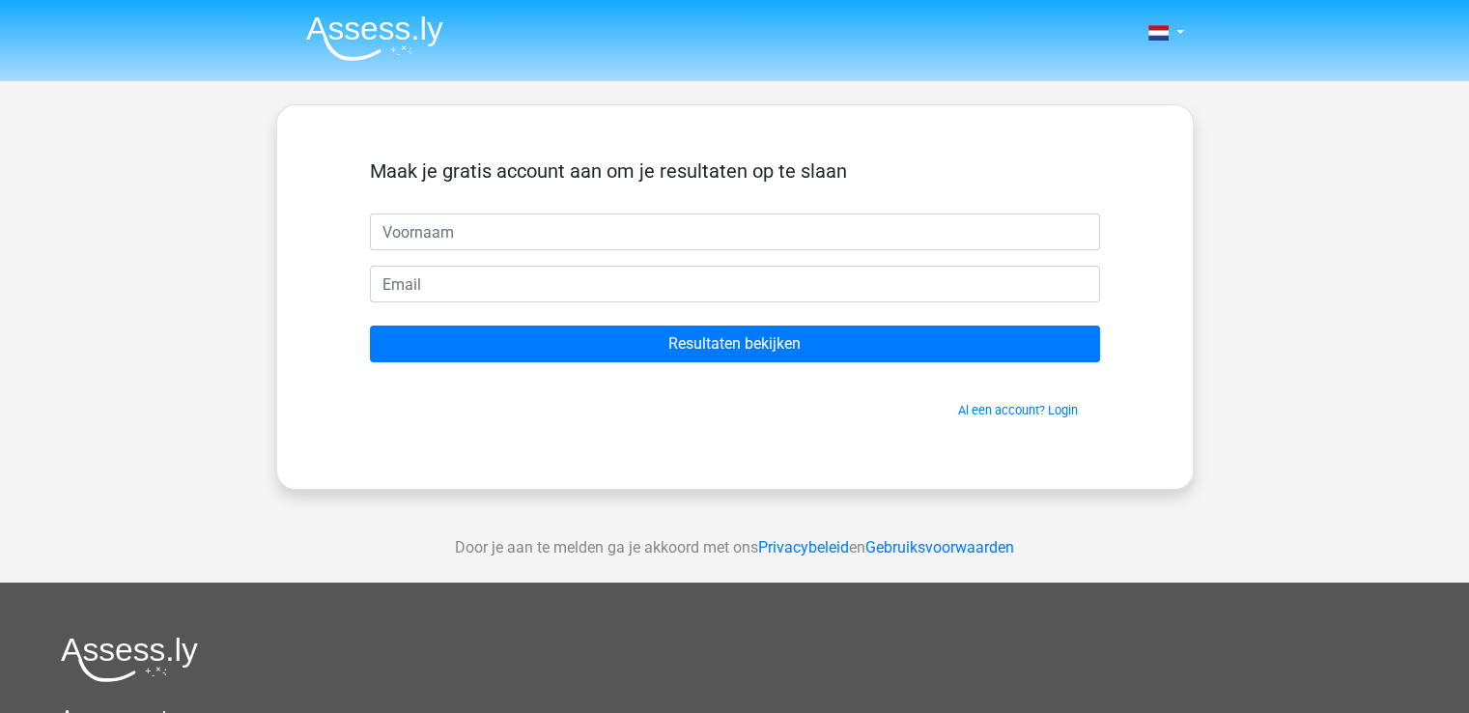
click at [901, 230] on input "text" at bounding box center [735, 231] width 730 height 37
type input "[PERSON_NAME]"
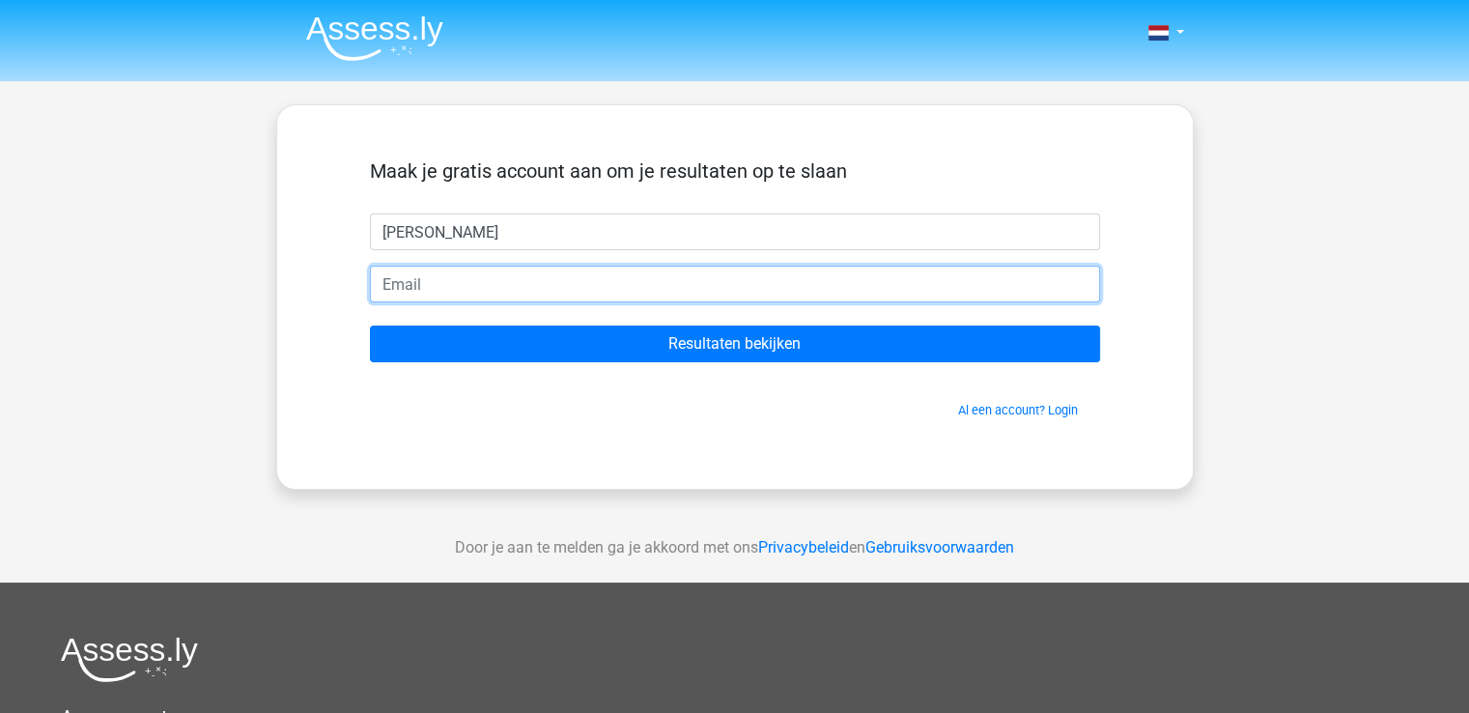
click at [427, 295] on input "email" at bounding box center [735, 284] width 730 height 37
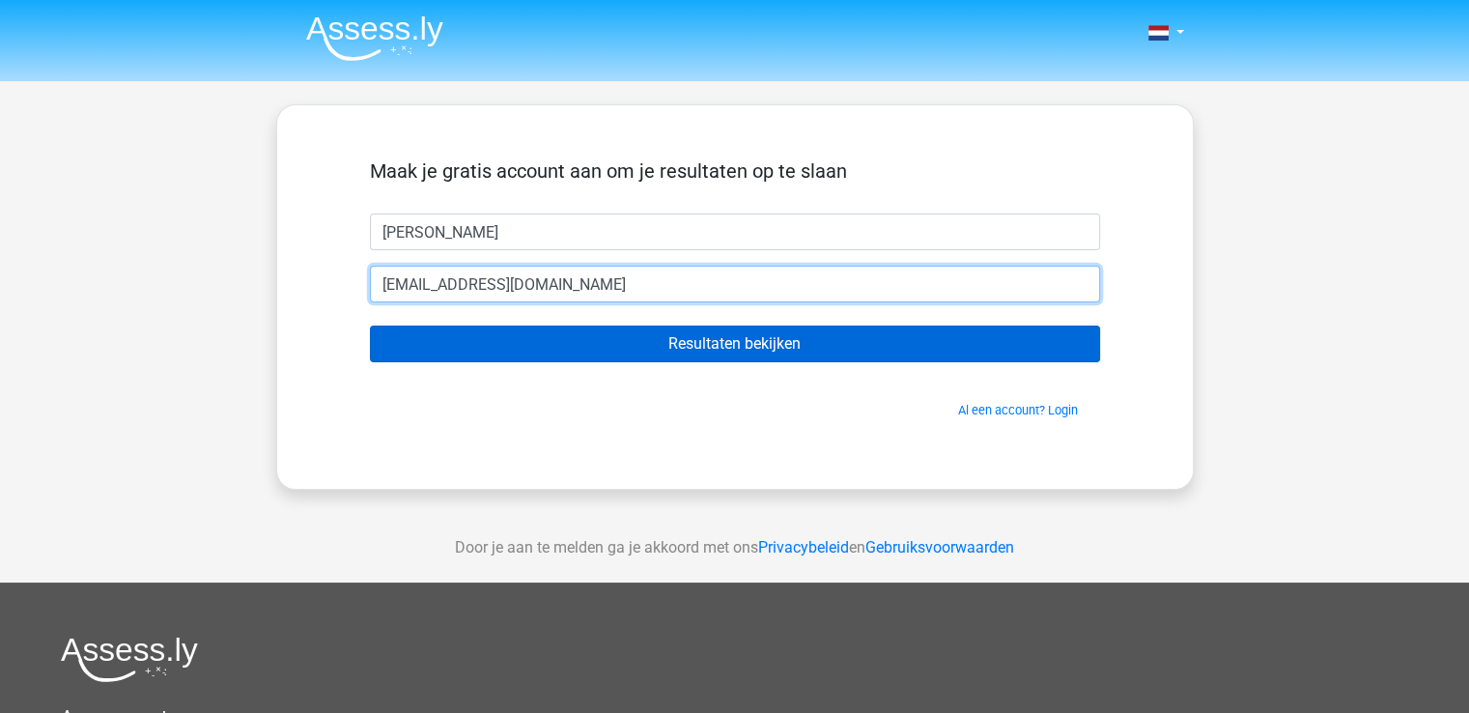
type input "[EMAIL_ADDRESS][DOMAIN_NAME]"
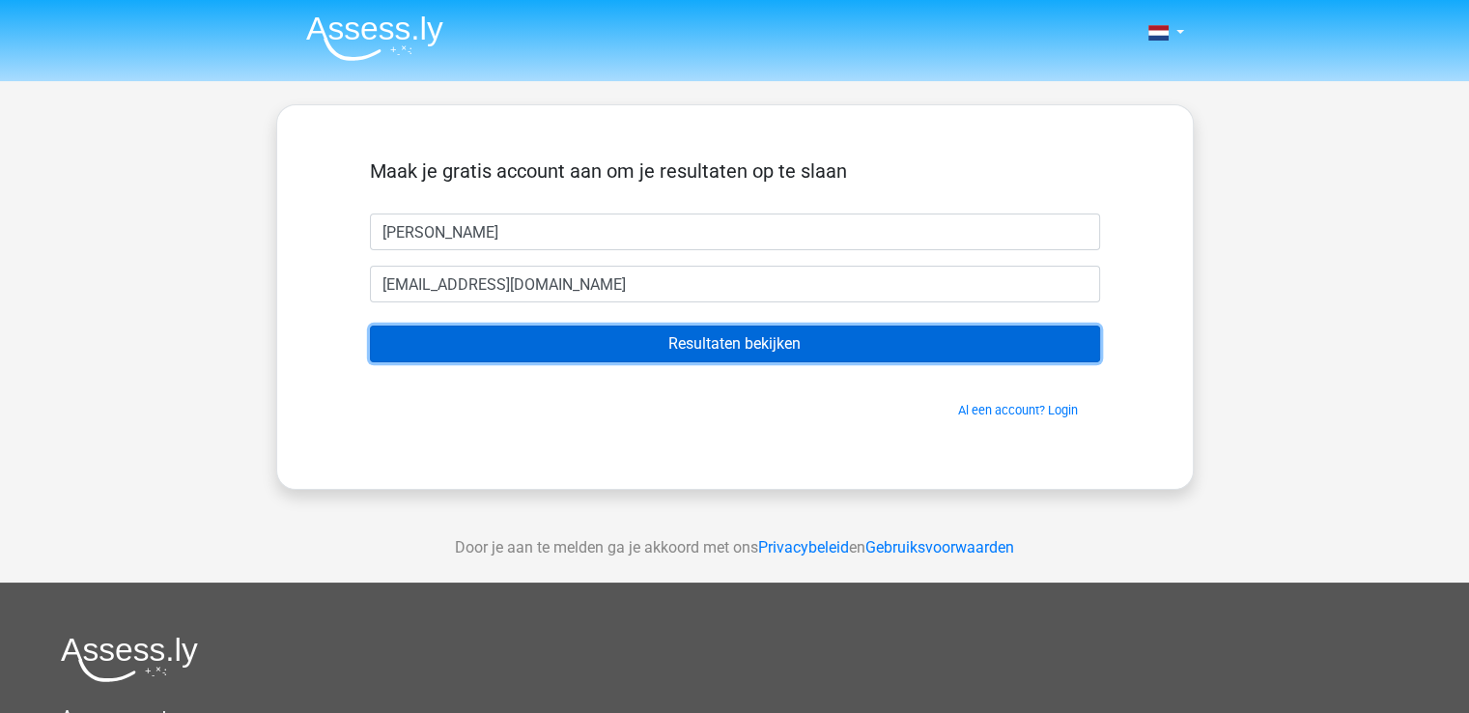
click at [472, 333] on input "Resultaten bekijken" at bounding box center [735, 343] width 730 height 37
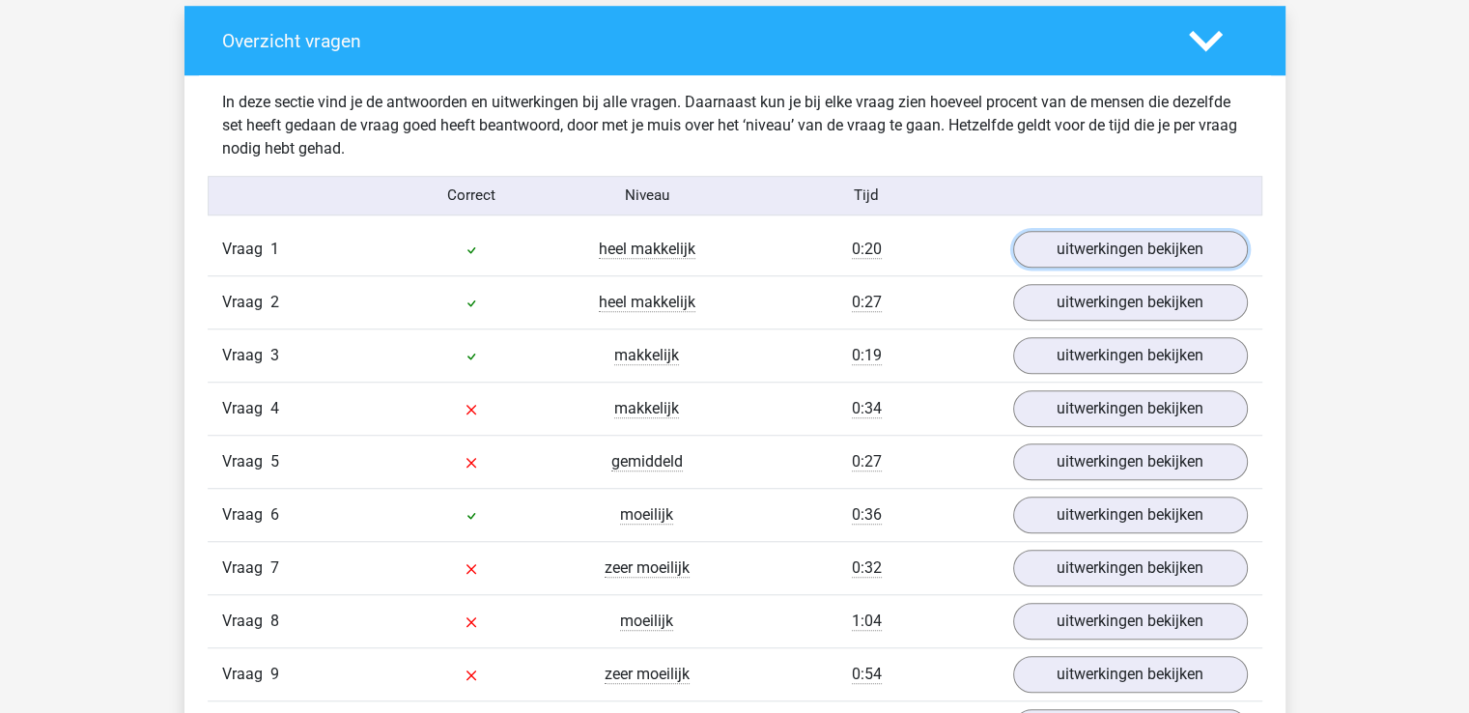
scroll to position [1449, 0]
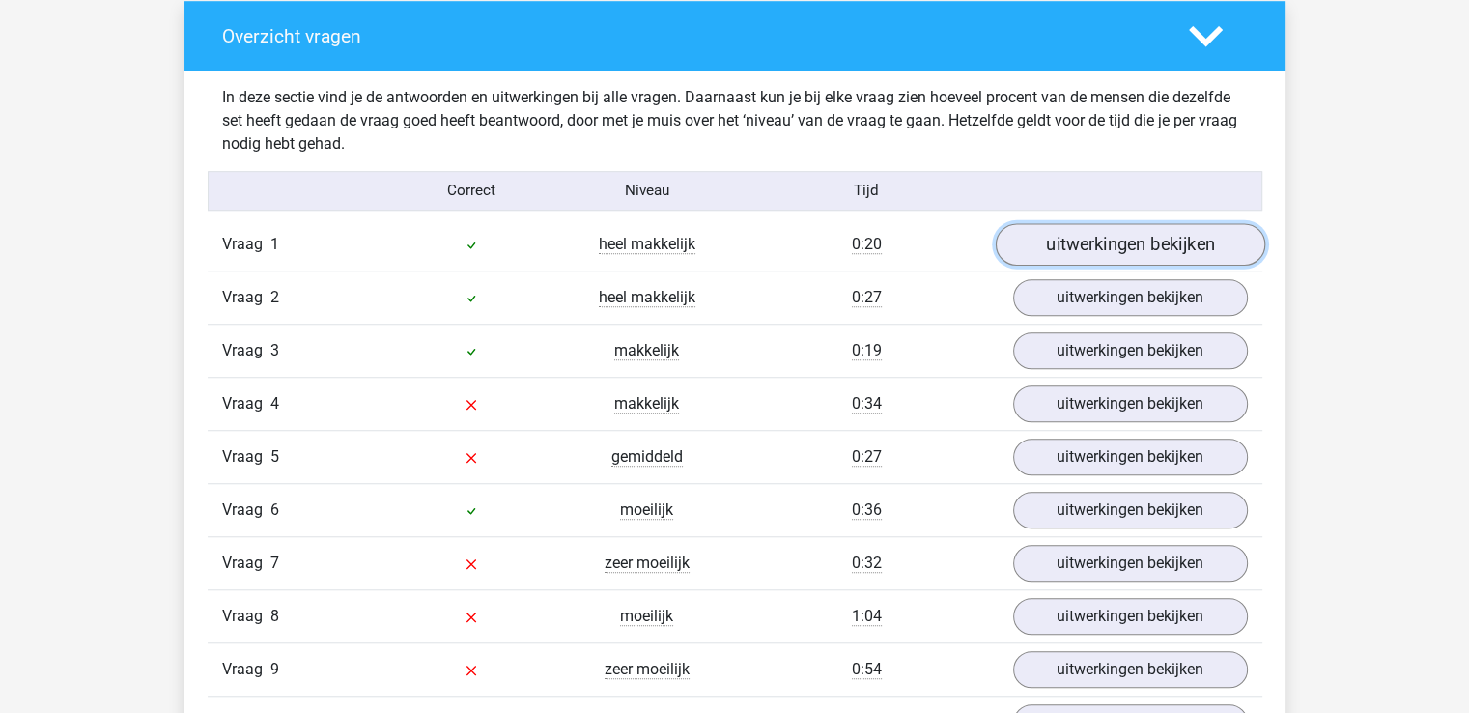
click at [1070, 256] on link "uitwerkingen bekijken" at bounding box center [1129, 244] width 269 height 42
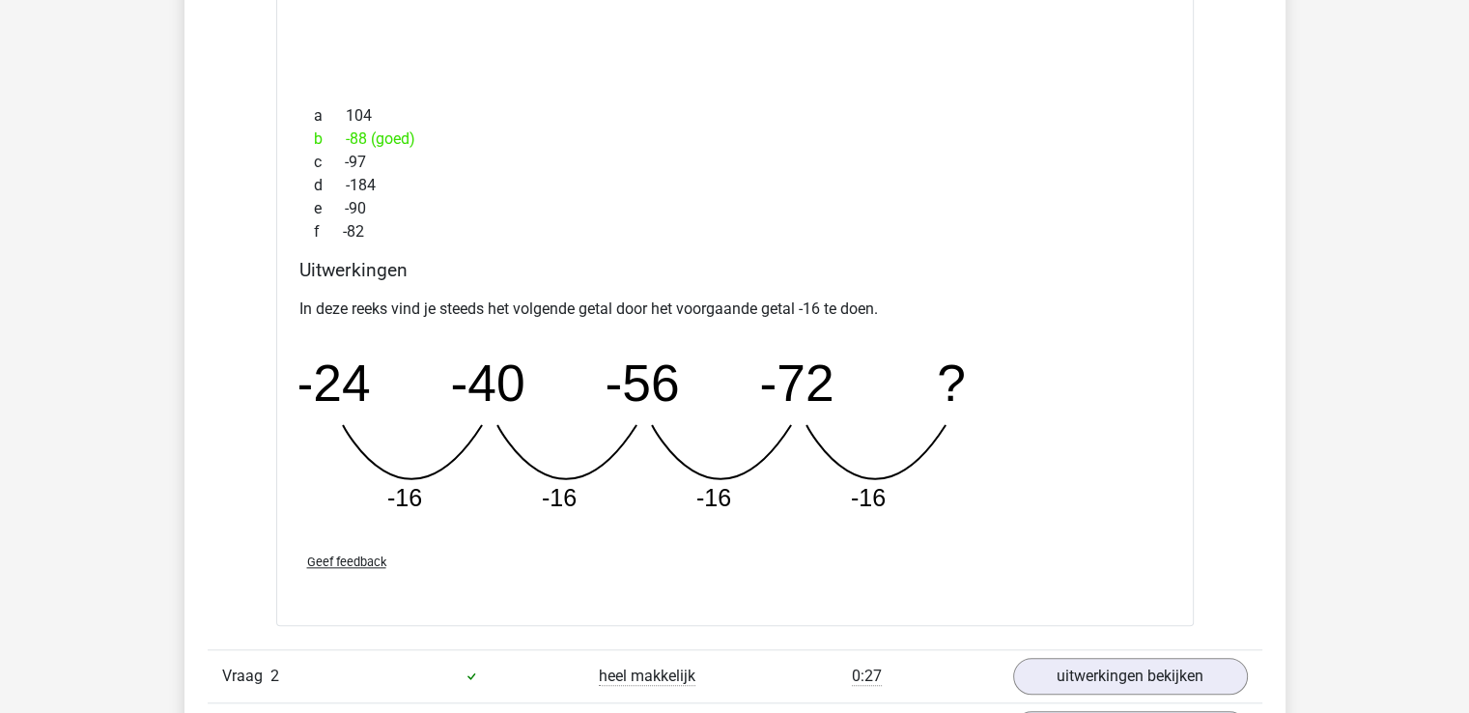
scroll to position [2125, 0]
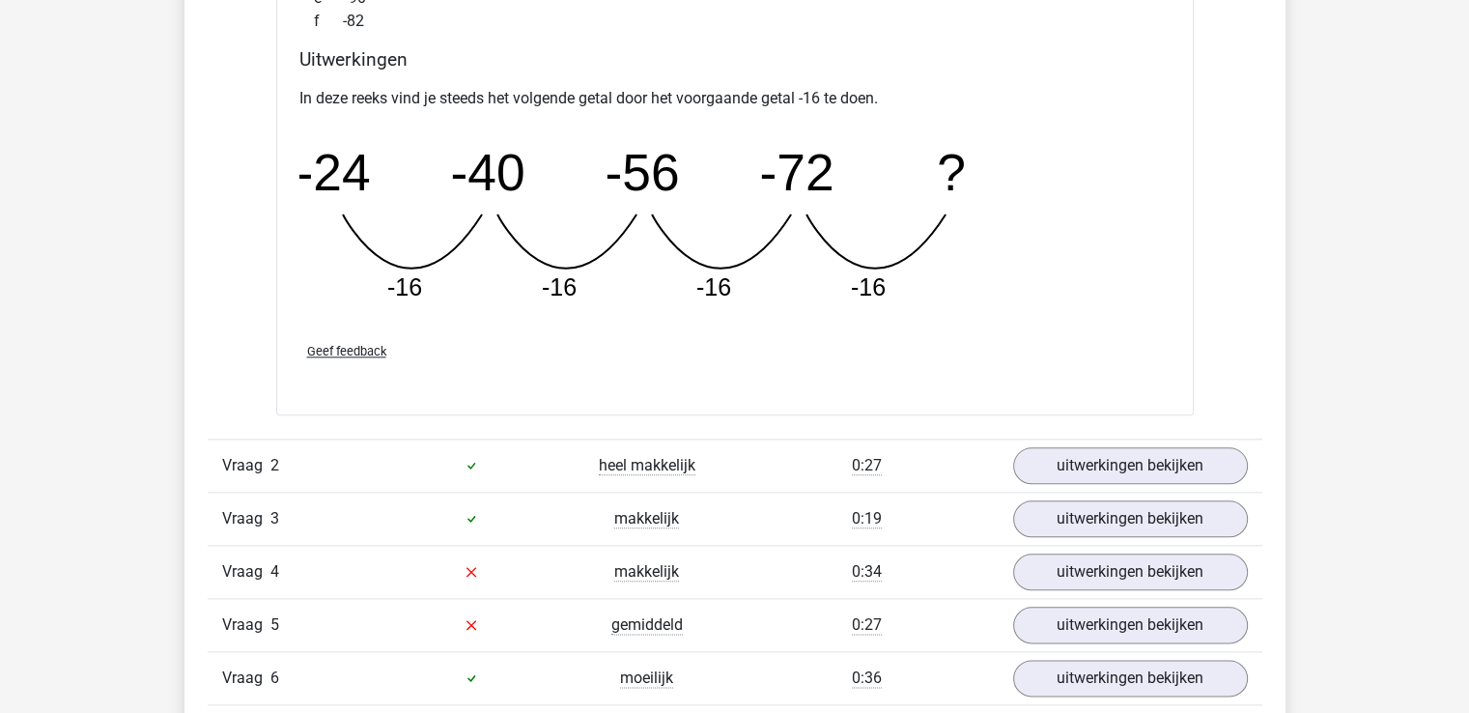
click at [510, 462] on div at bounding box center [471, 465] width 176 height 23
click at [1167, 475] on link "uitwerkingen bekijken" at bounding box center [1129, 465] width 269 height 42
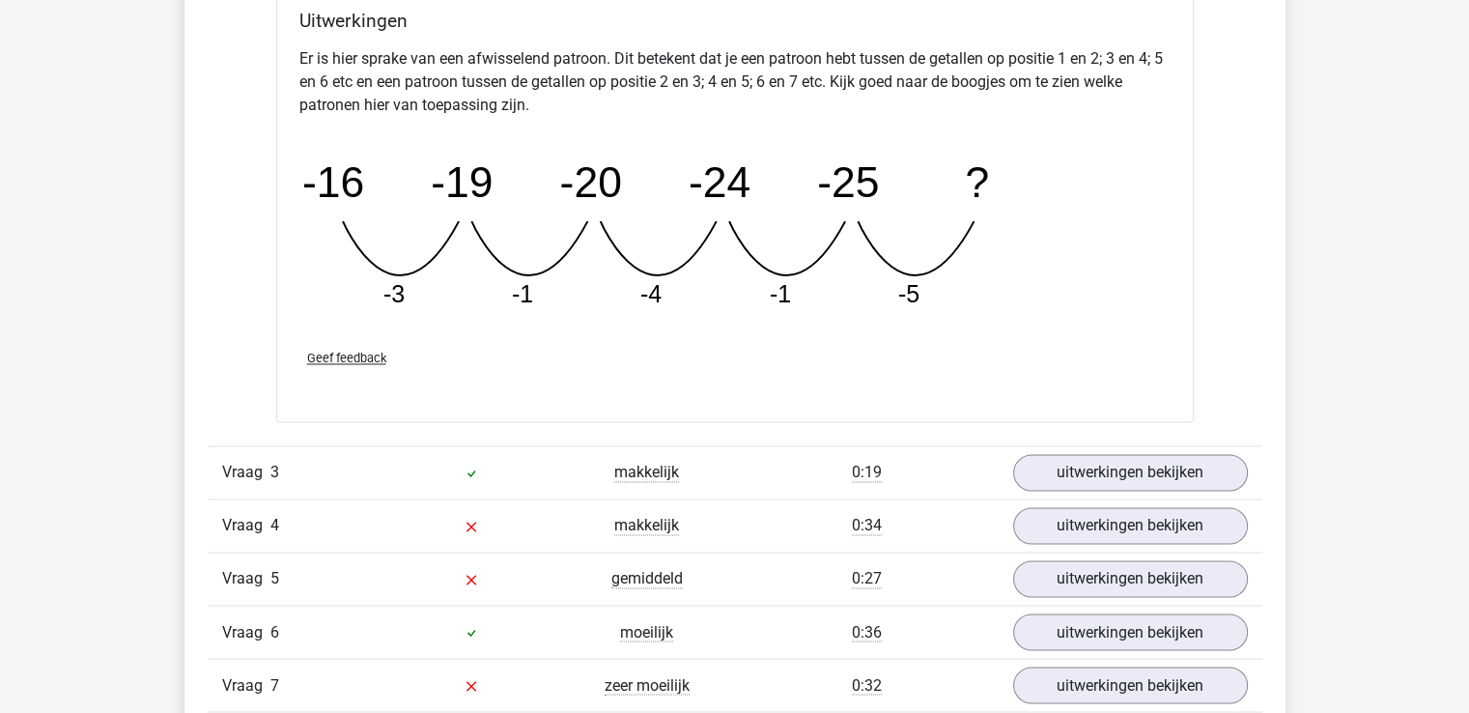
scroll to position [3090, 0]
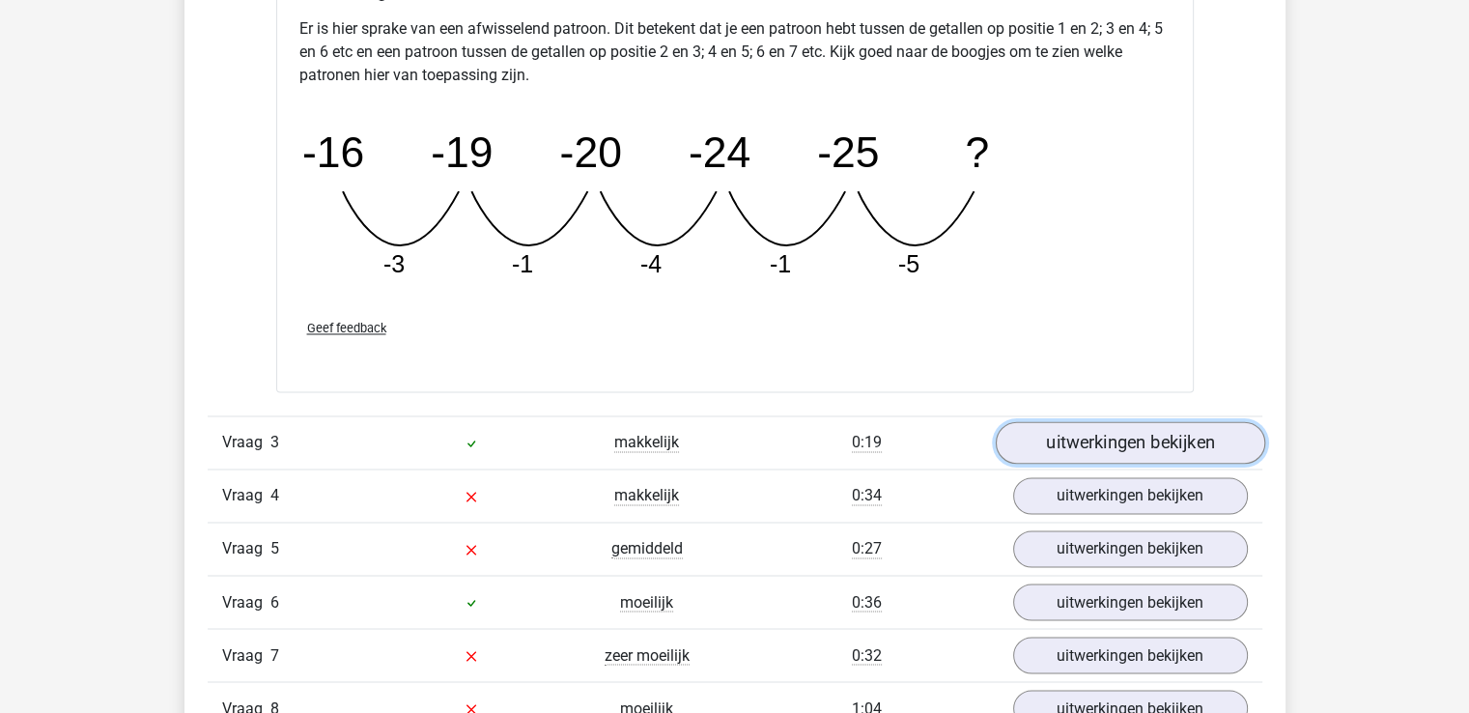
click at [1066, 453] on link "uitwerkingen bekijken" at bounding box center [1129, 443] width 269 height 42
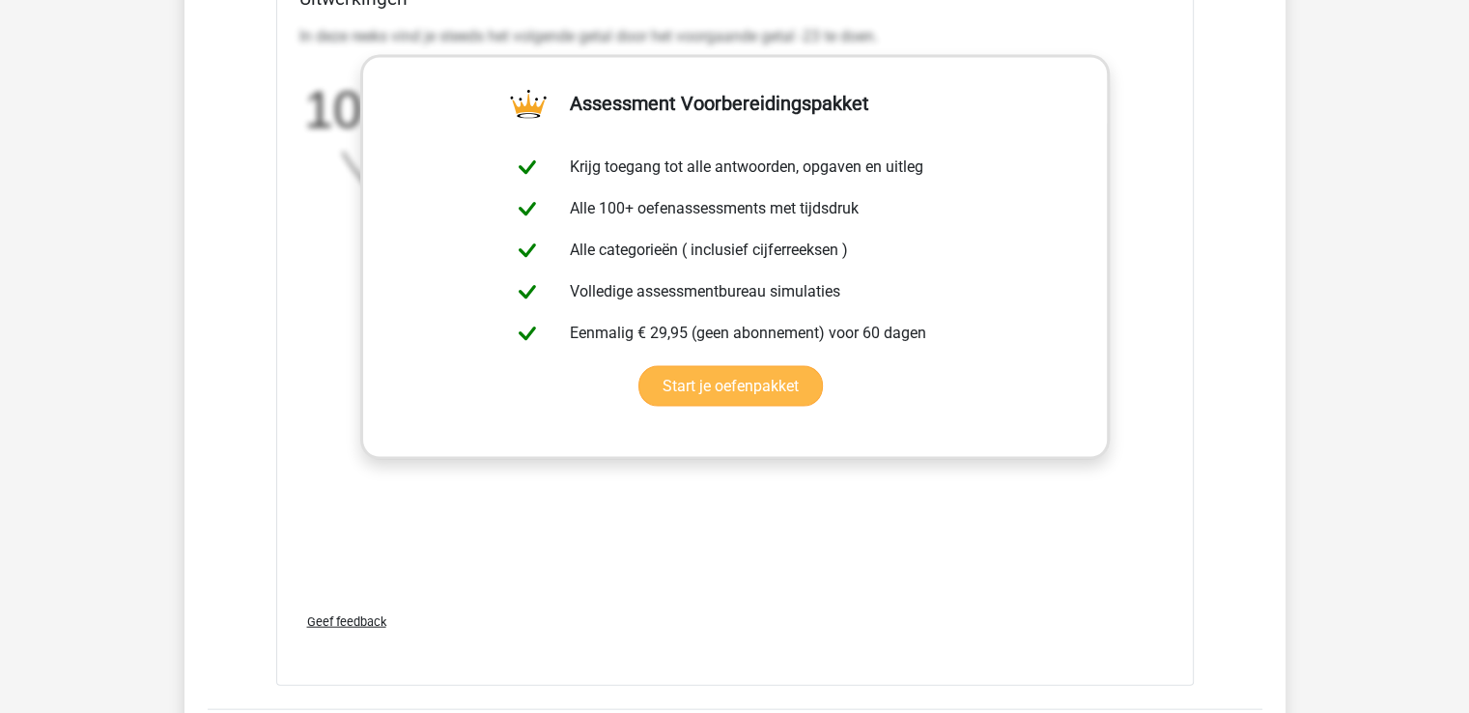
scroll to position [3863, 0]
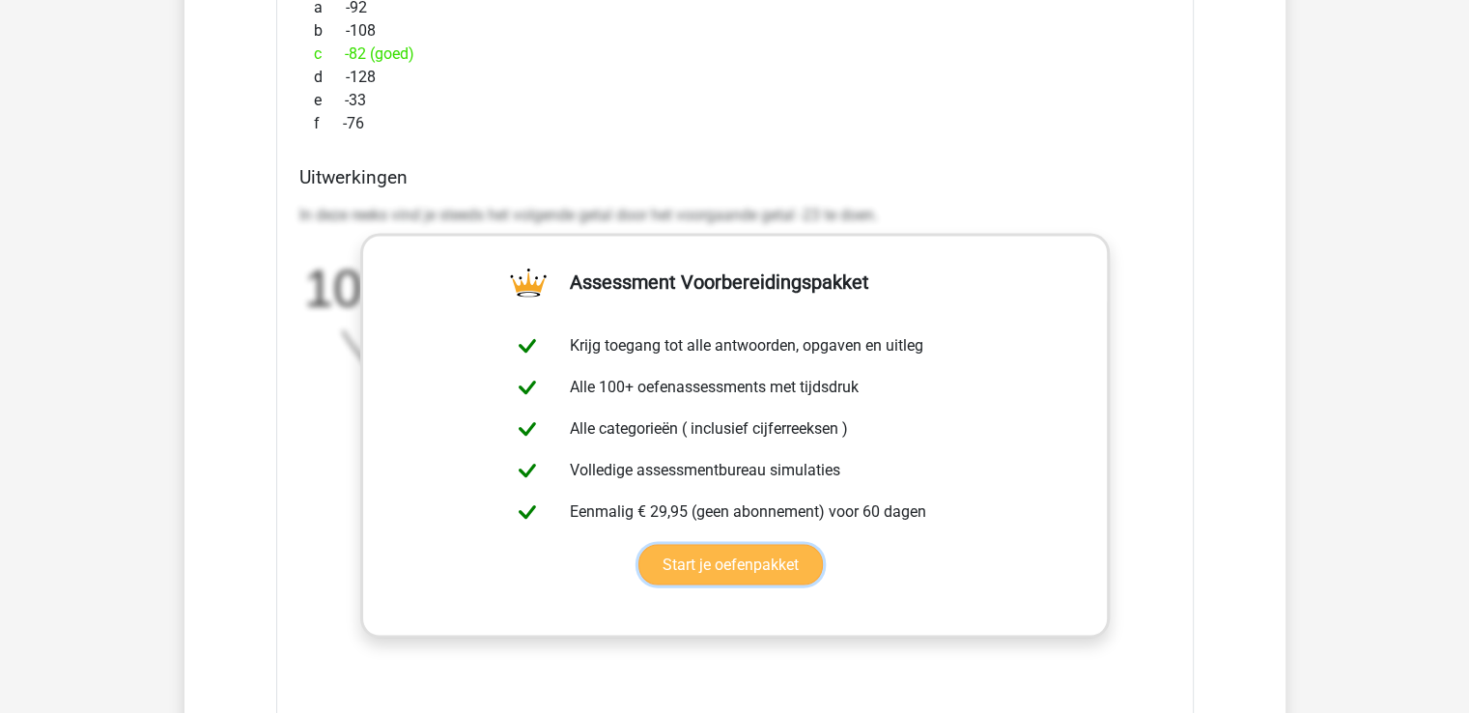
click at [726, 585] on link "Start je oefenpakket" at bounding box center [730, 565] width 184 height 41
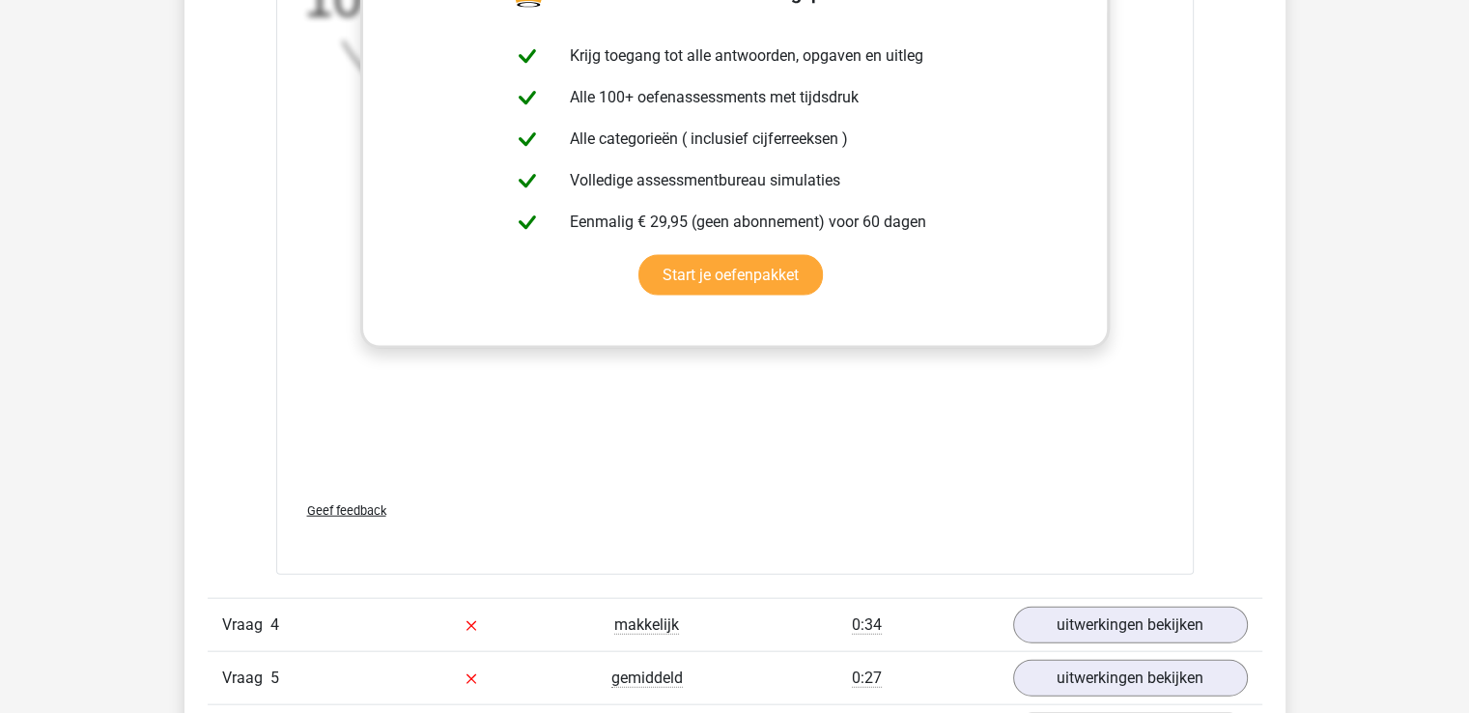
scroll to position [4442, 0]
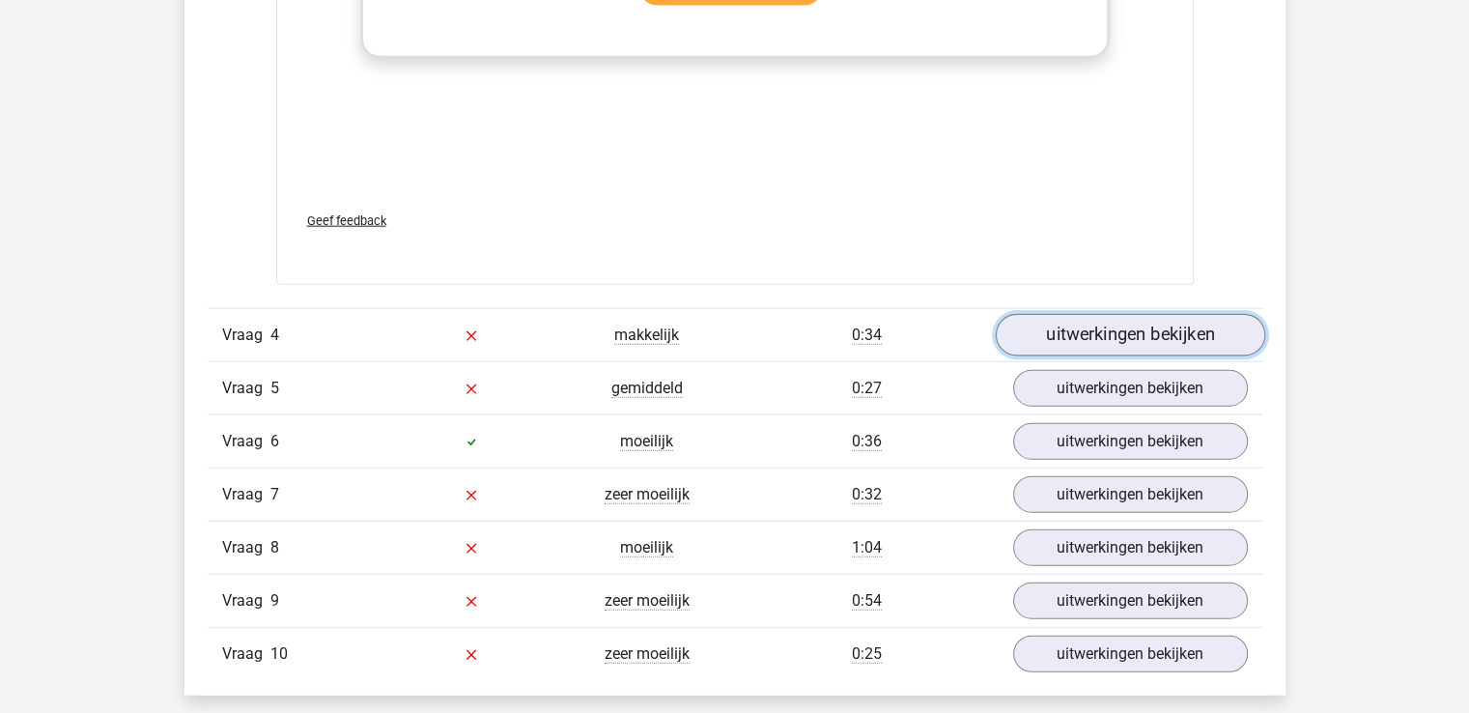
click at [1077, 325] on link "uitwerkingen bekijken" at bounding box center [1129, 335] width 269 height 42
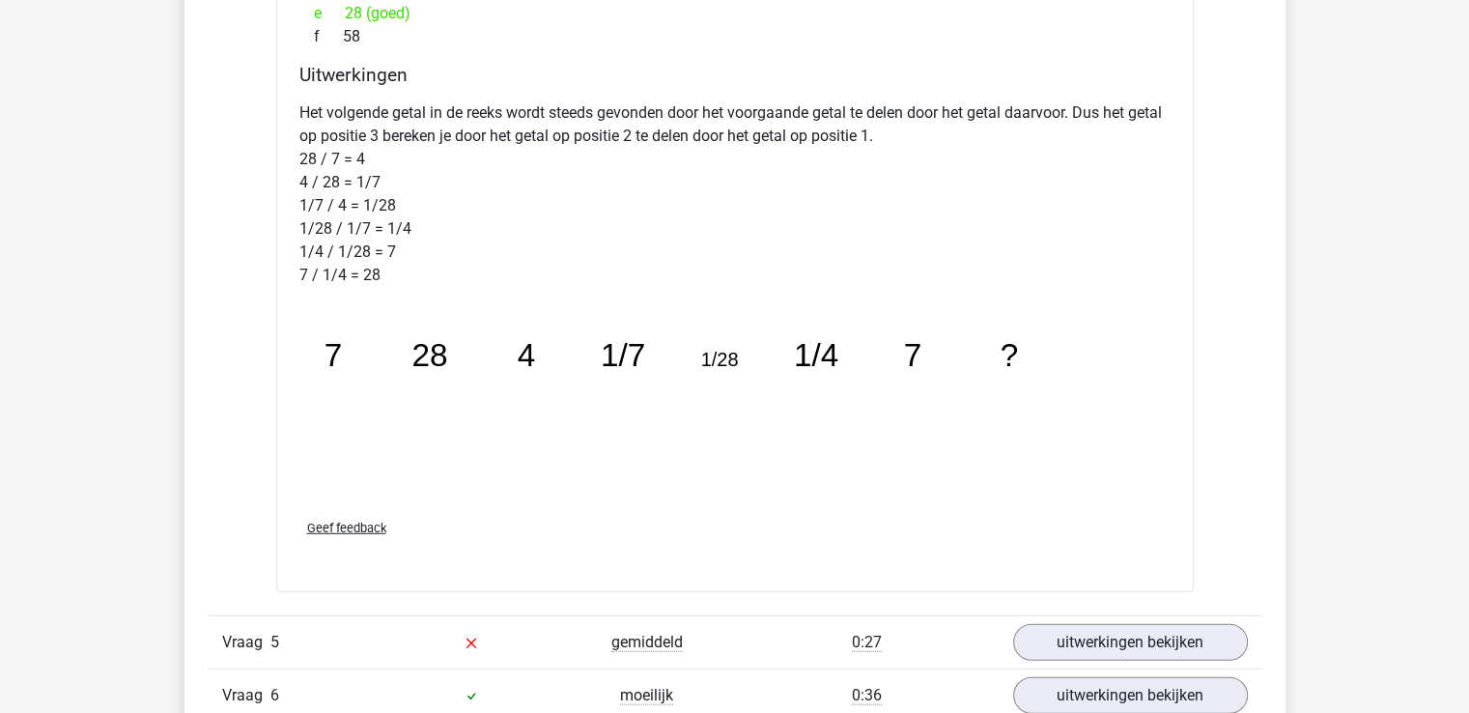
scroll to position [5312, 0]
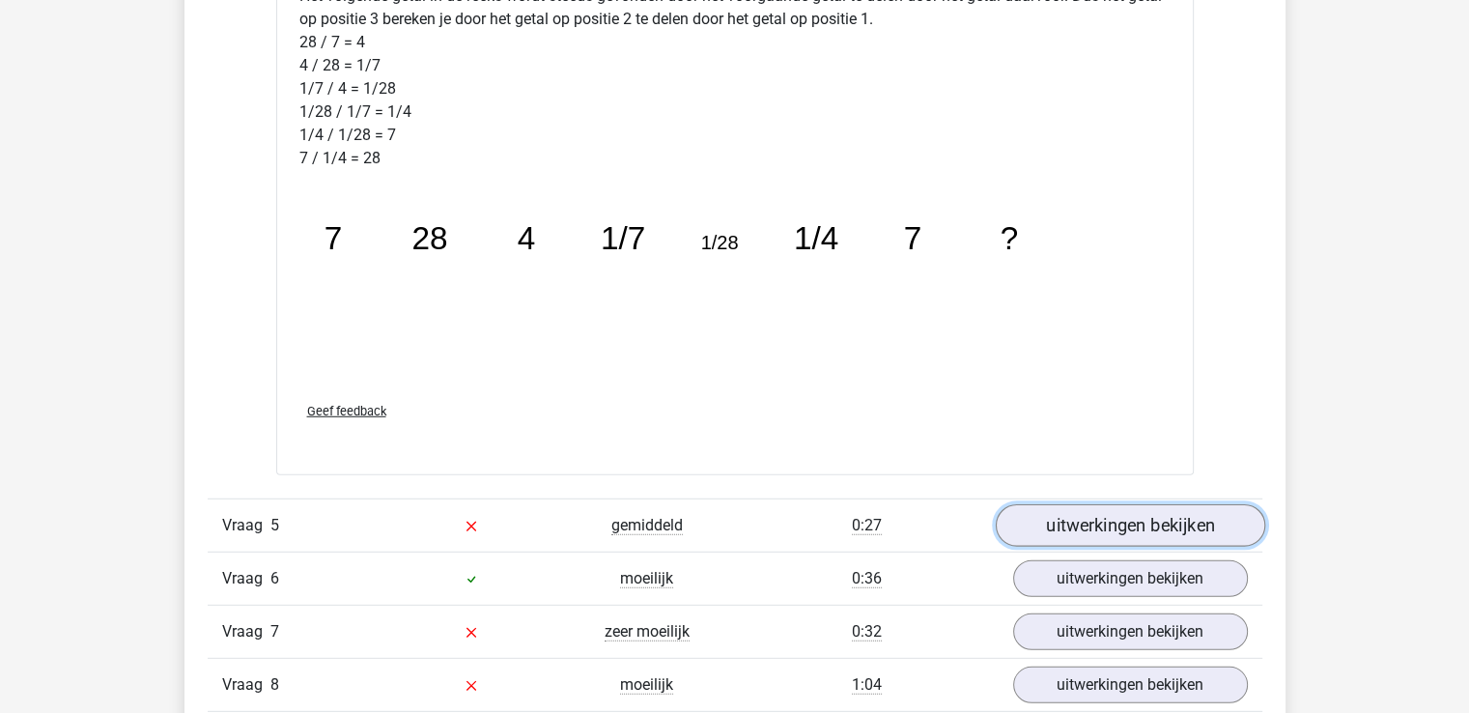
click at [1078, 524] on link "uitwerkingen bekijken" at bounding box center [1129, 525] width 269 height 42
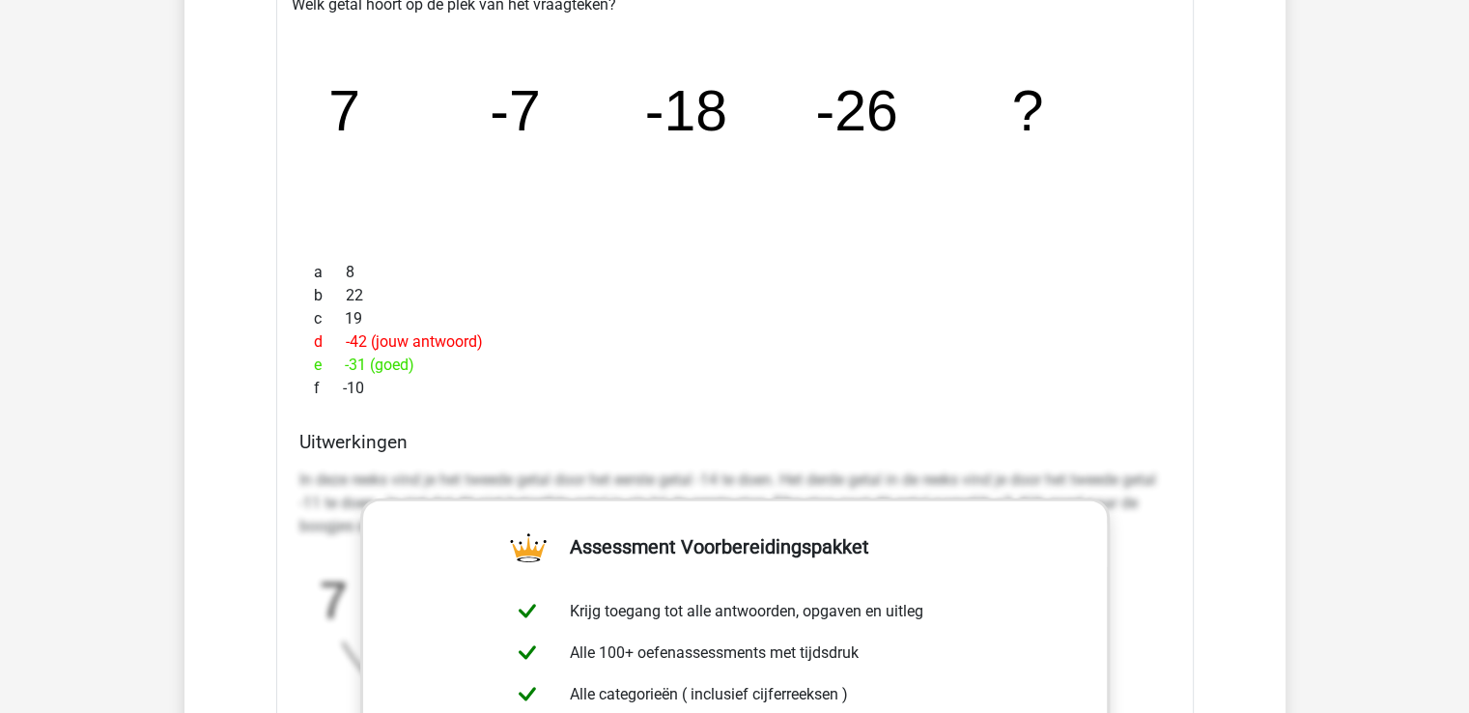
scroll to position [6181, 0]
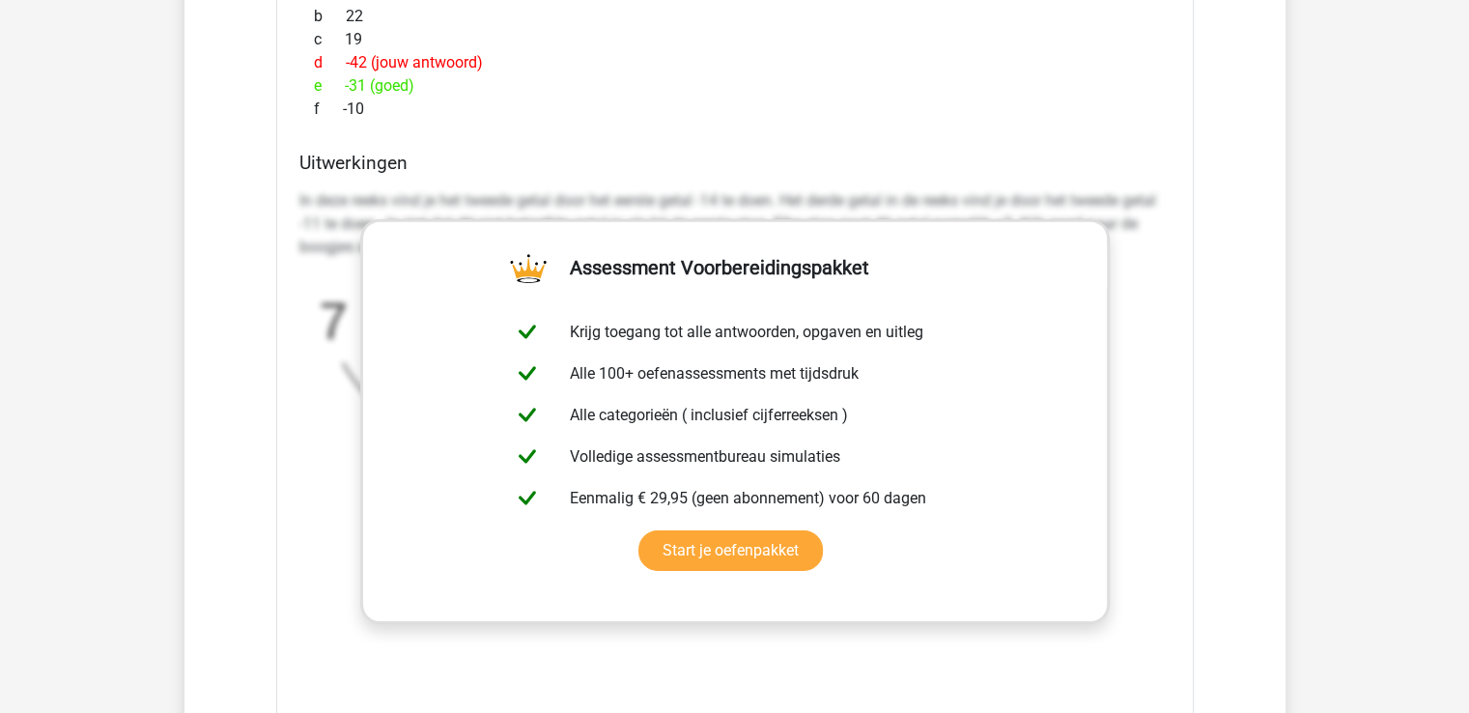
click at [1154, 611] on div "In deze reeks vind je het tweede getal door het eerste getal -14 te doen. Het d…" at bounding box center [734, 471] width 871 height 579
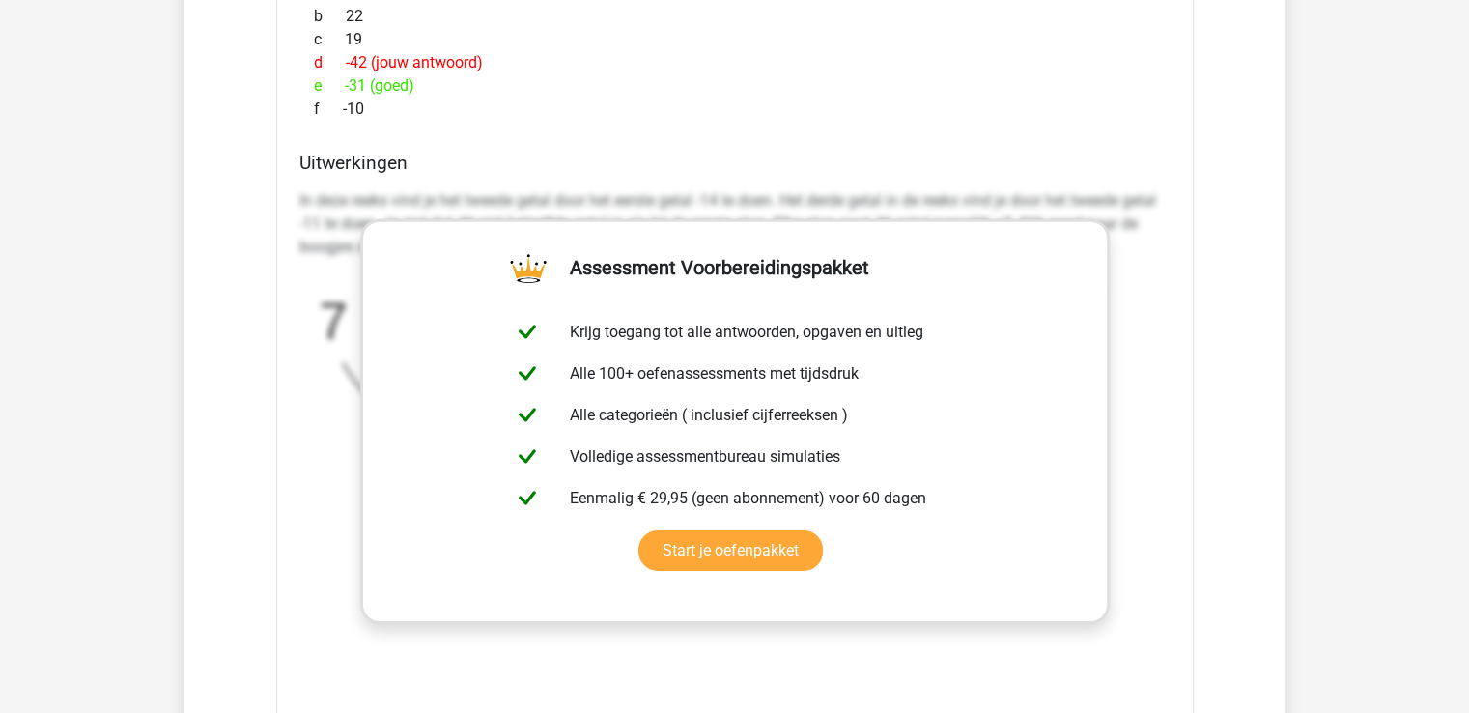
click at [1148, 623] on div "In deze reeks vind je het tweede getal door het eerste getal -14 te doen. Het d…" at bounding box center [734, 471] width 871 height 579
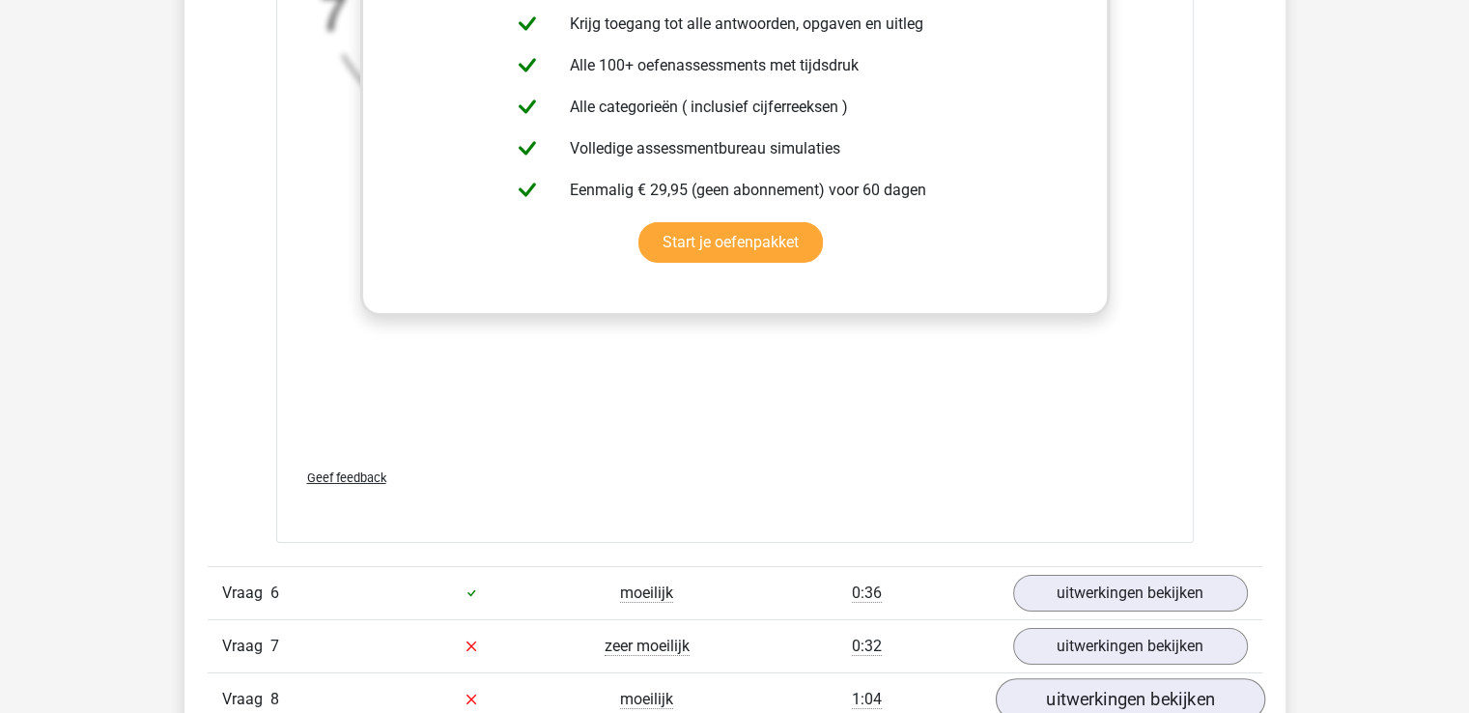
scroll to position [6567, 0]
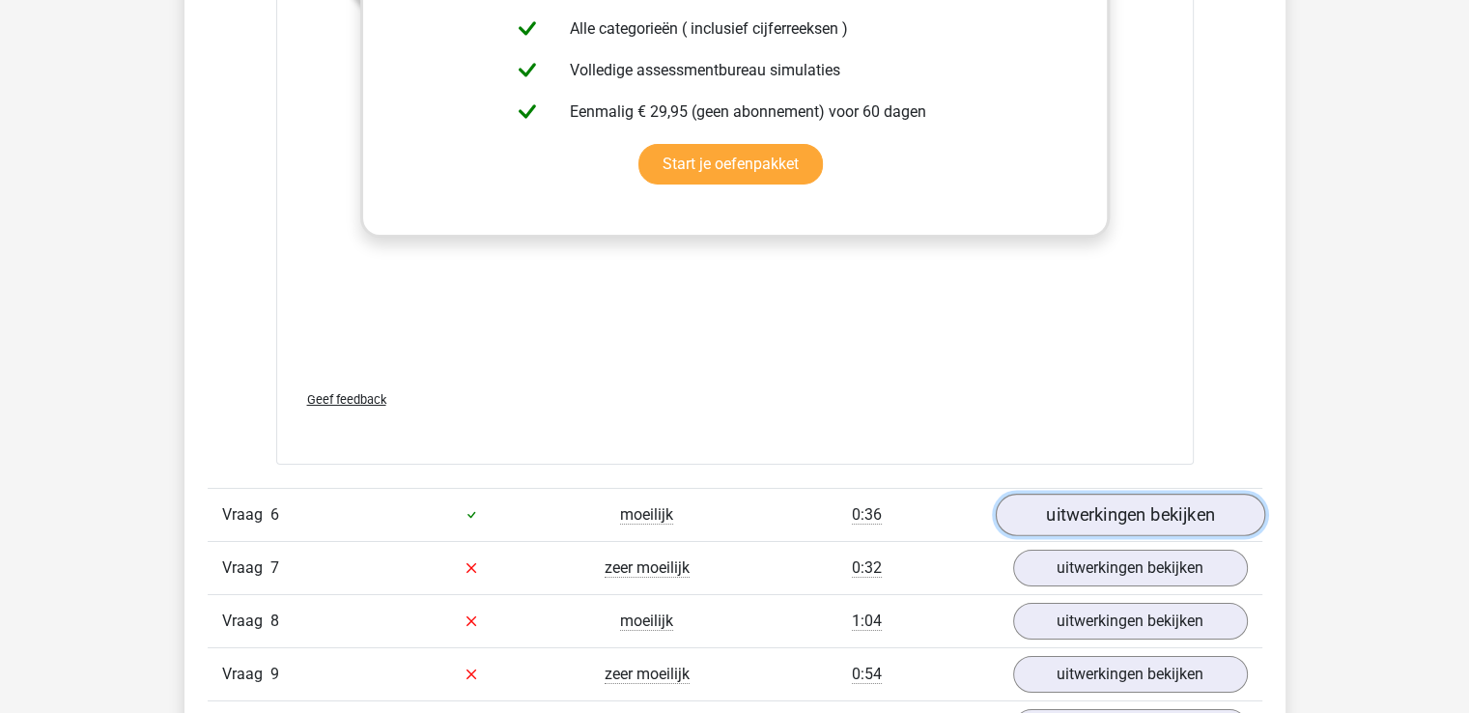
click at [1160, 522] on link "uitwerkingen bekijken" at bounding box center [1129, 514] width 269 height 42
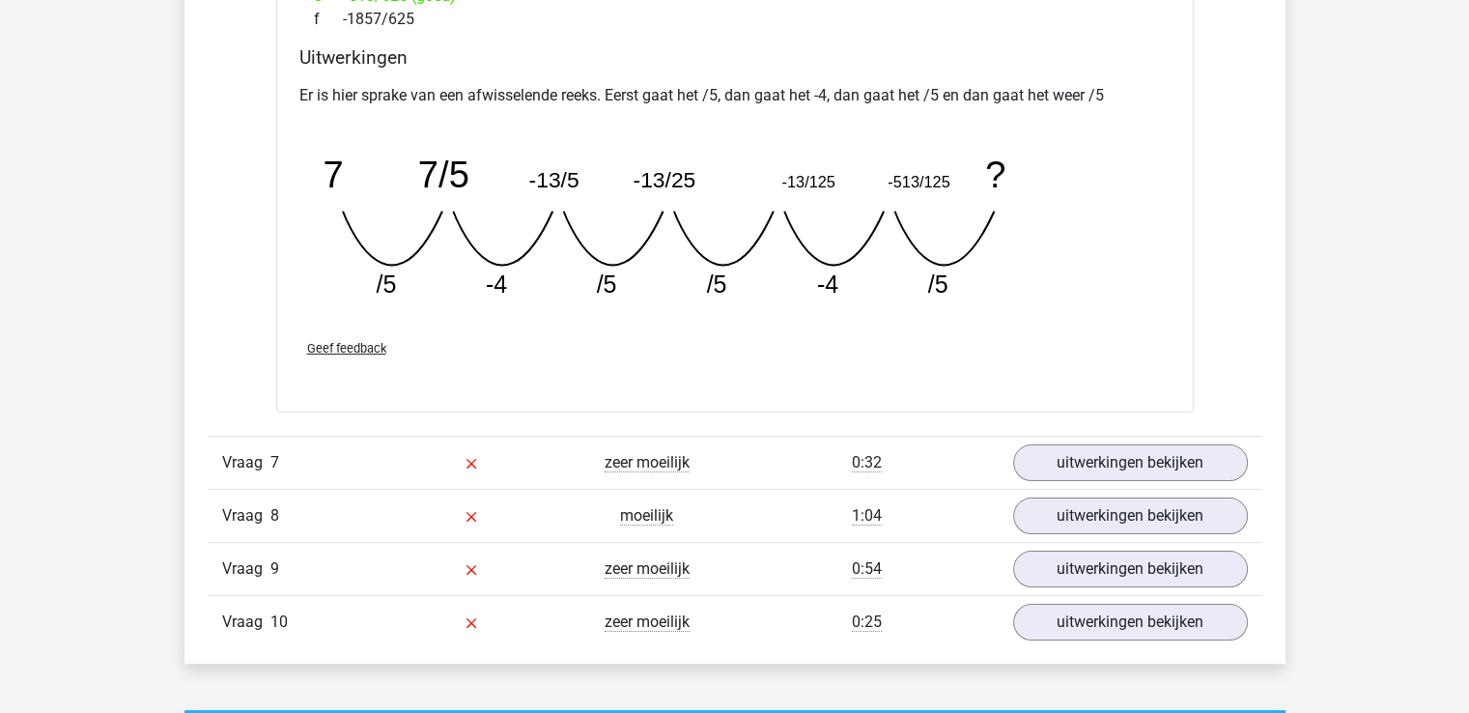
scroll to position [7533, 0]
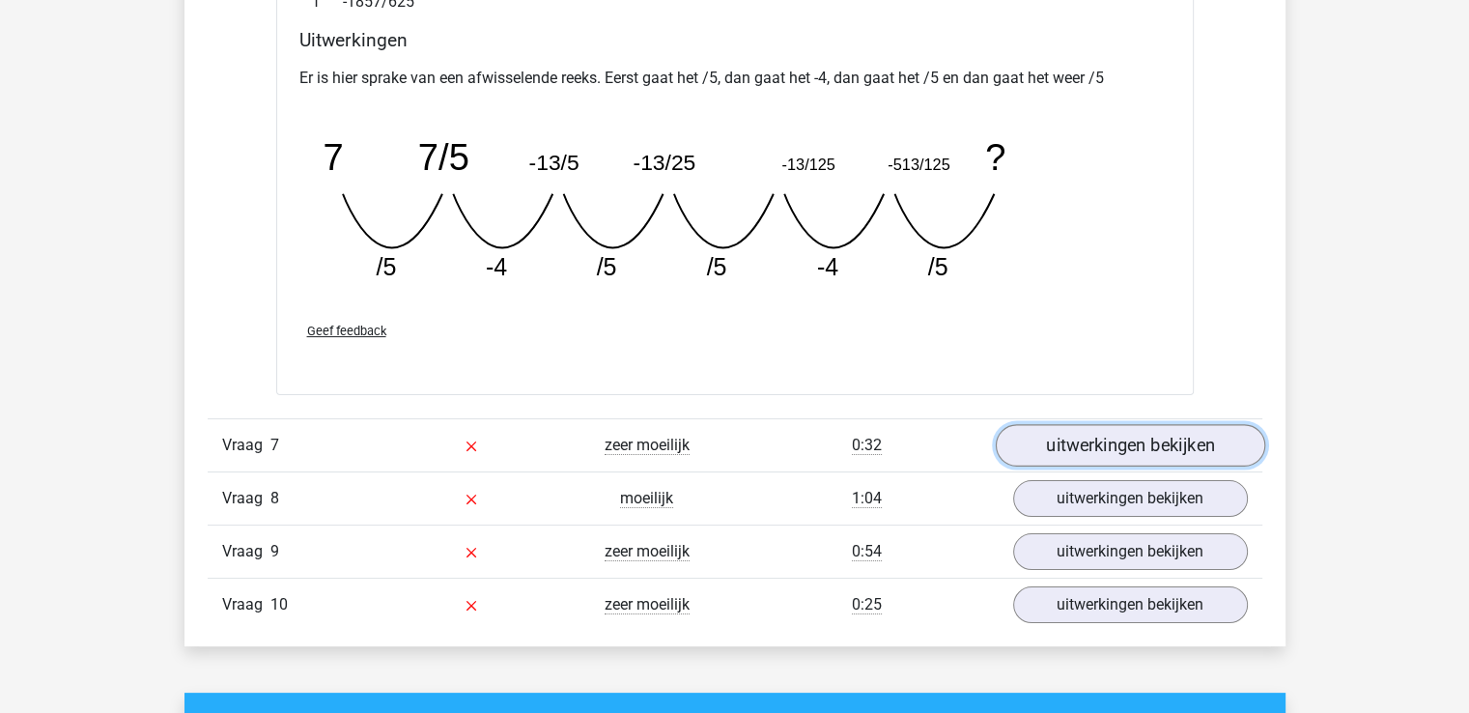
click at [1062, 447] on link "uitwerkingen bekijken" at bounding box center [1129, 445] width 269 height 42
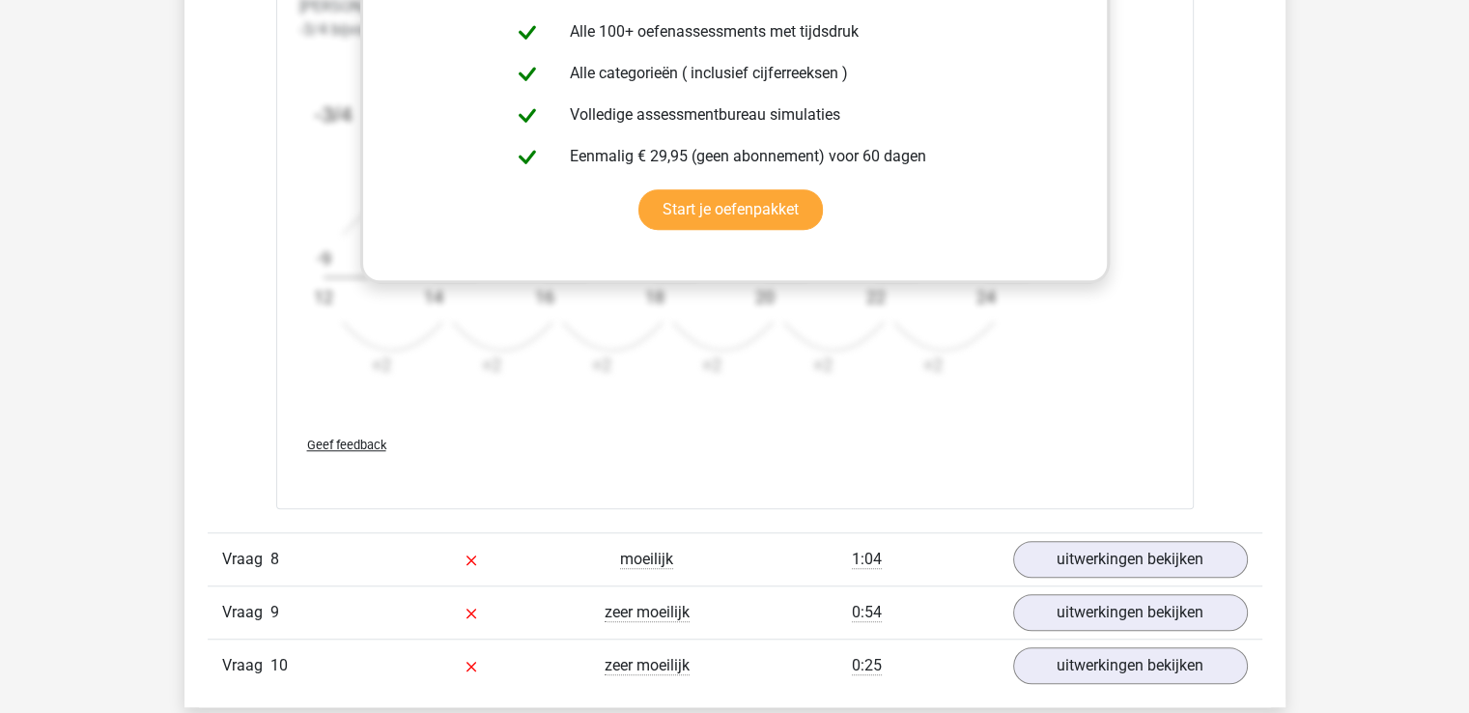
scroll to position [8885, 0]
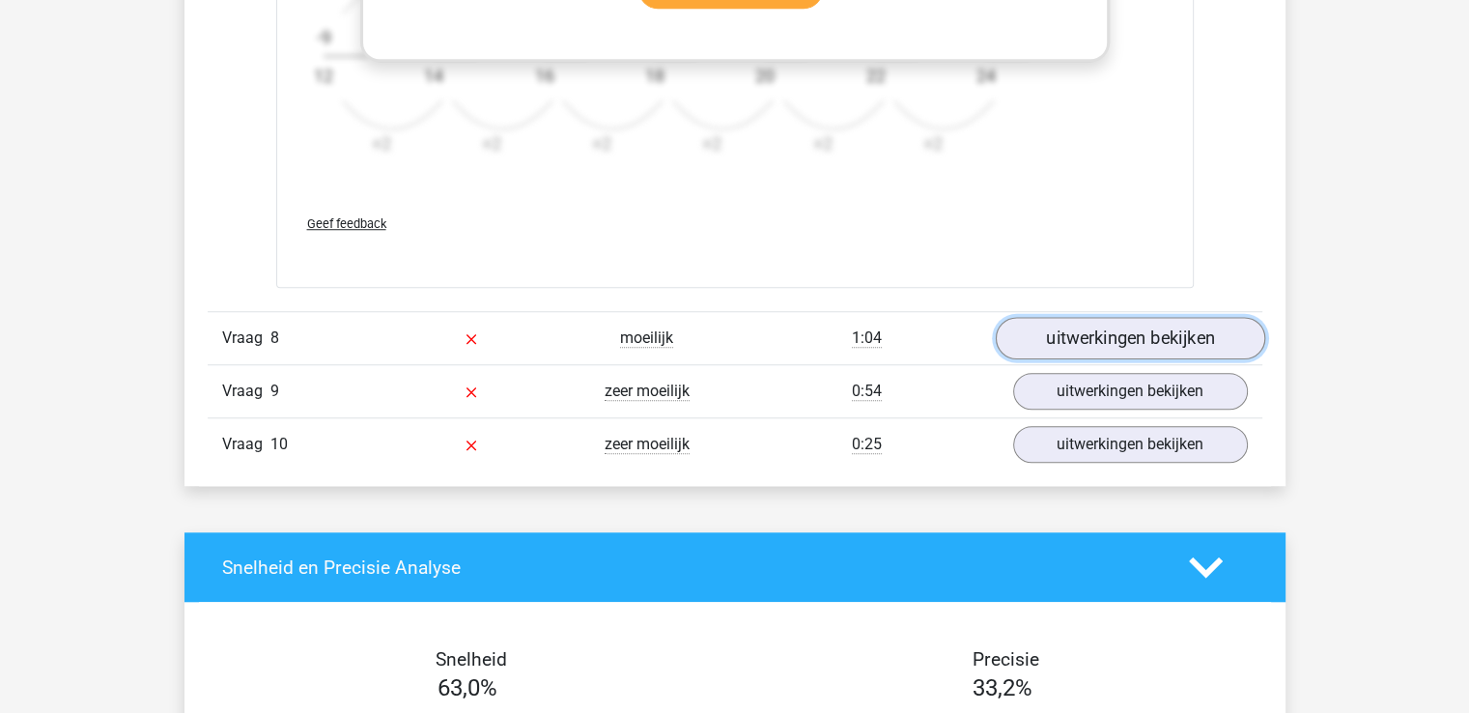
click at [1101, 337] on link "uitwerkingen bekijken" at bounding box center [1129, 338] width 269 height 42
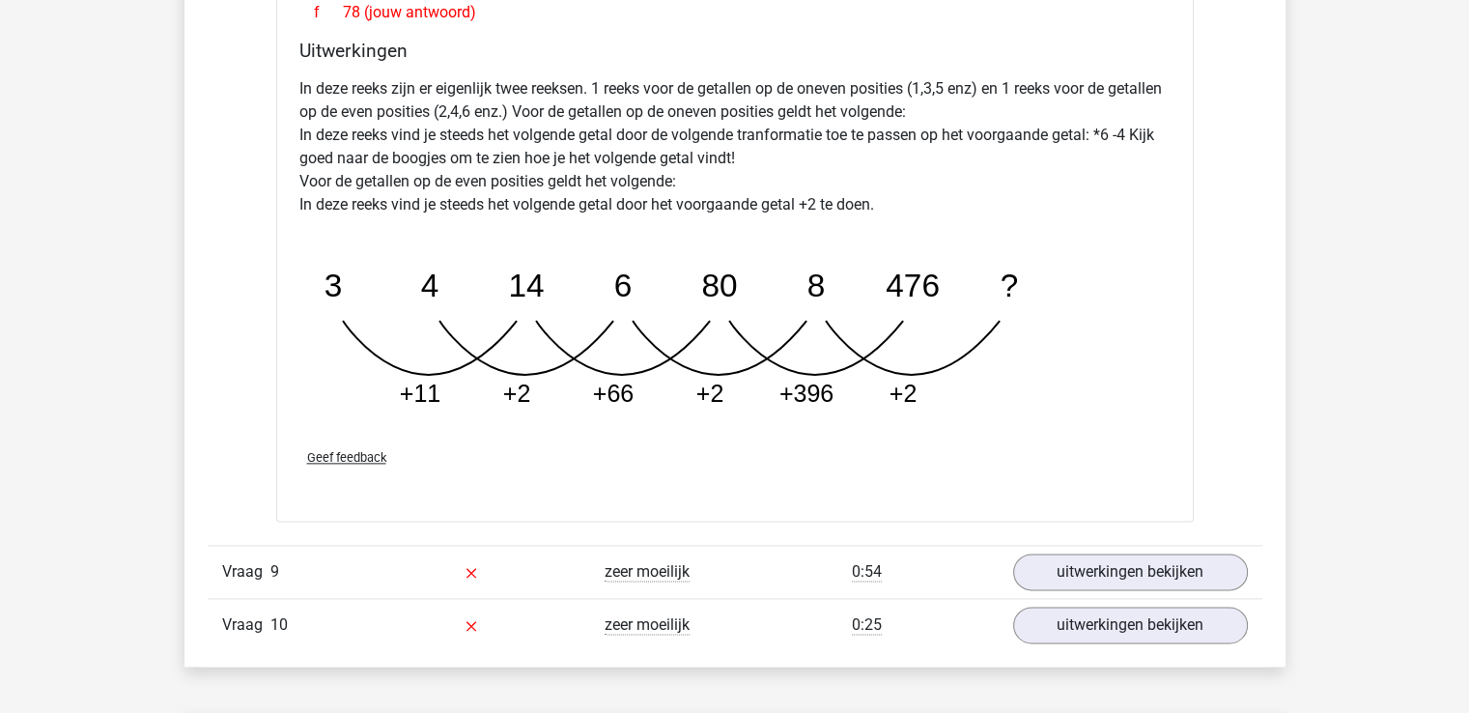
scroll to position [9851, 0]
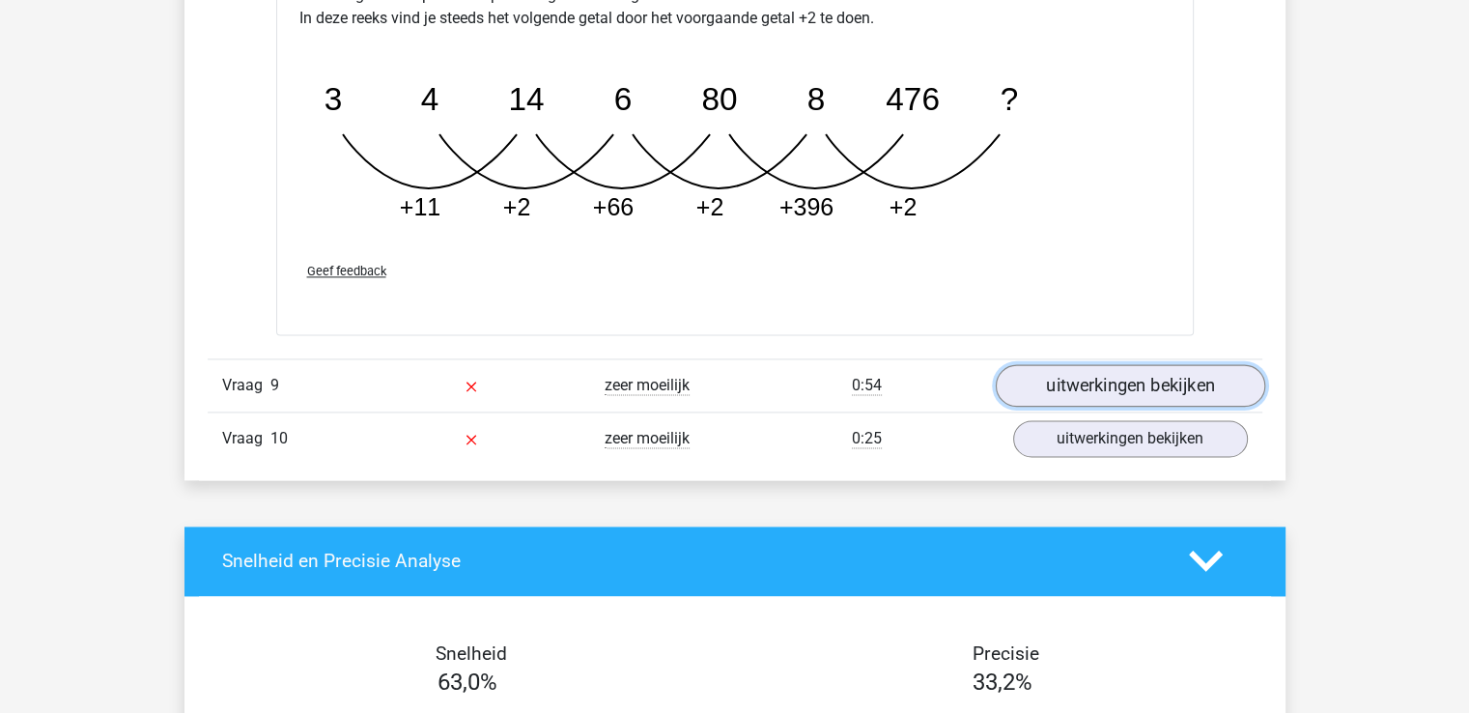
click at [1080, 377] on link "uitwerkingen bekijken" at bounding box center [1129, 385] width 269 height 42
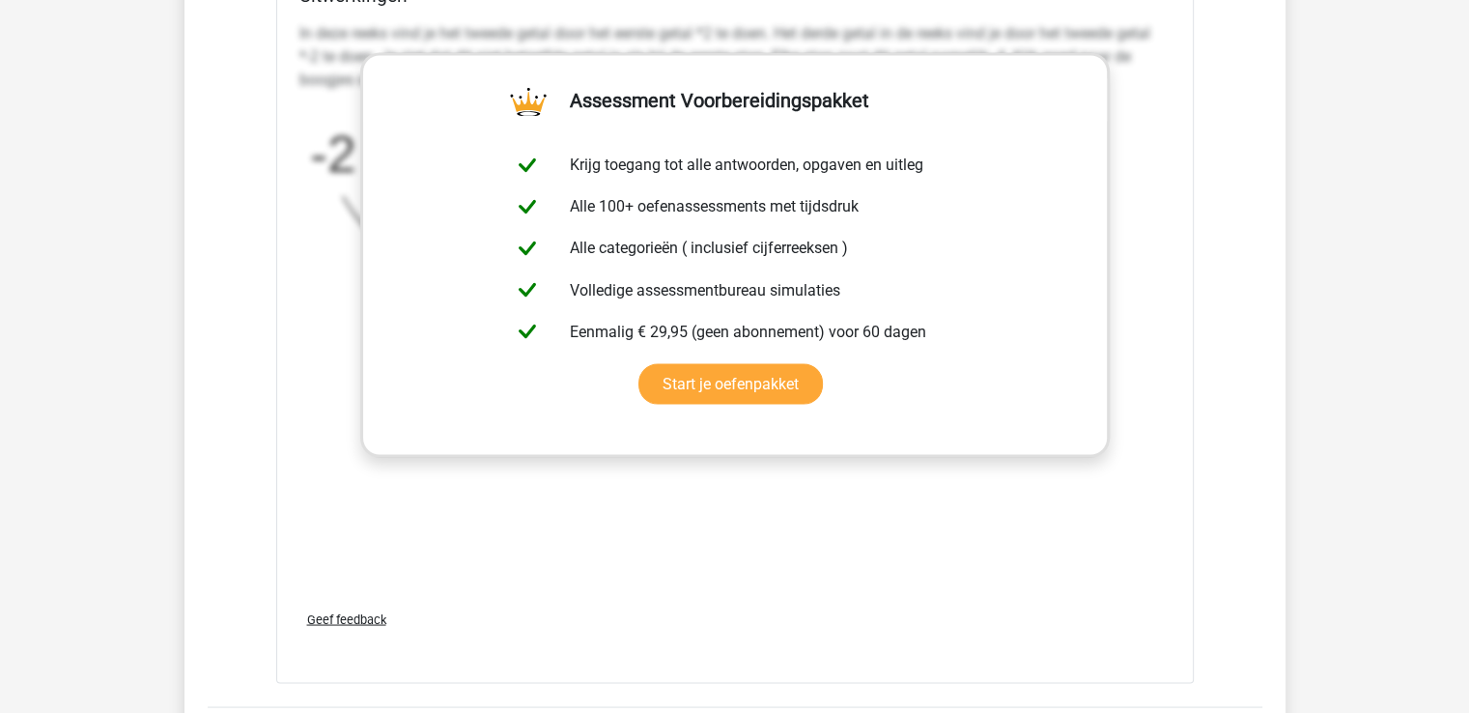
scroll to position [10913, 0]
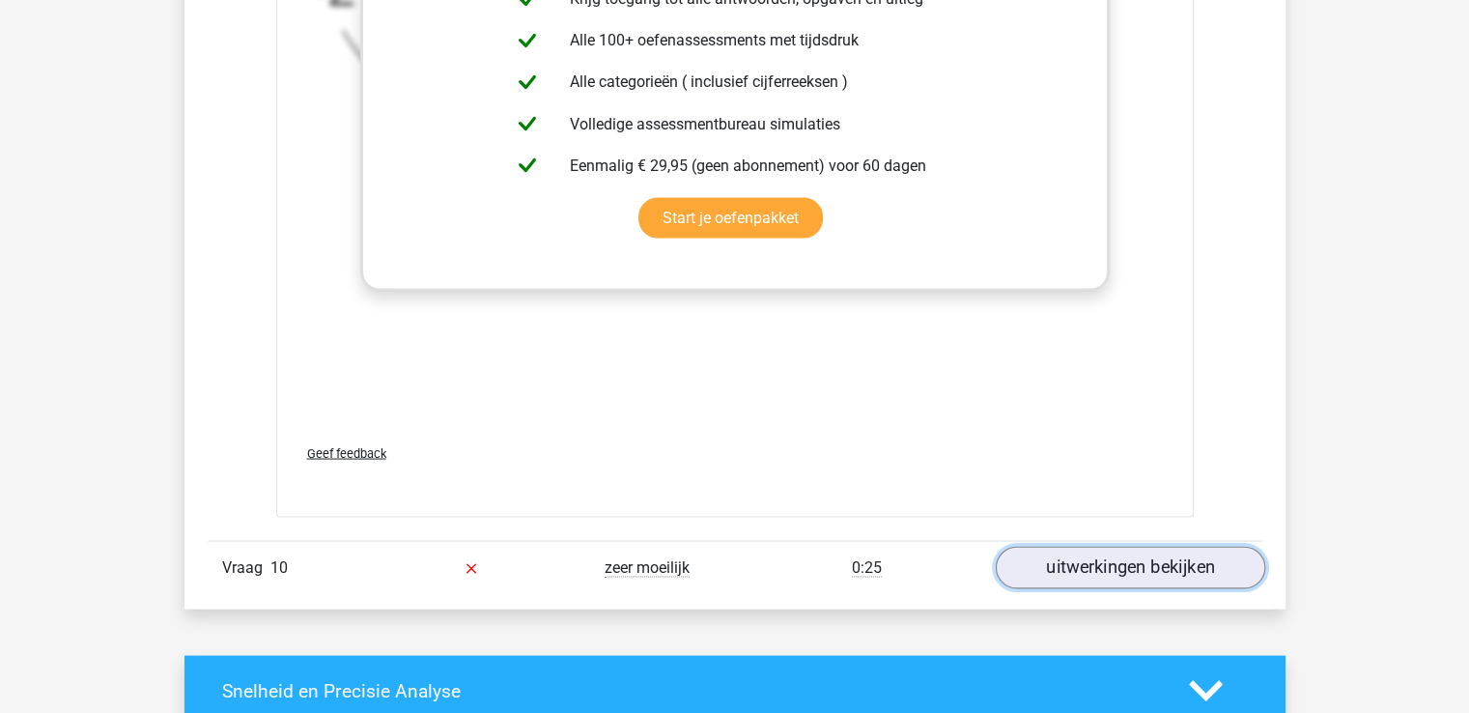
click at [1036, 548] on link "uitwerkingen bekijken" at bounding box center [1129, 568] width 269 height 42
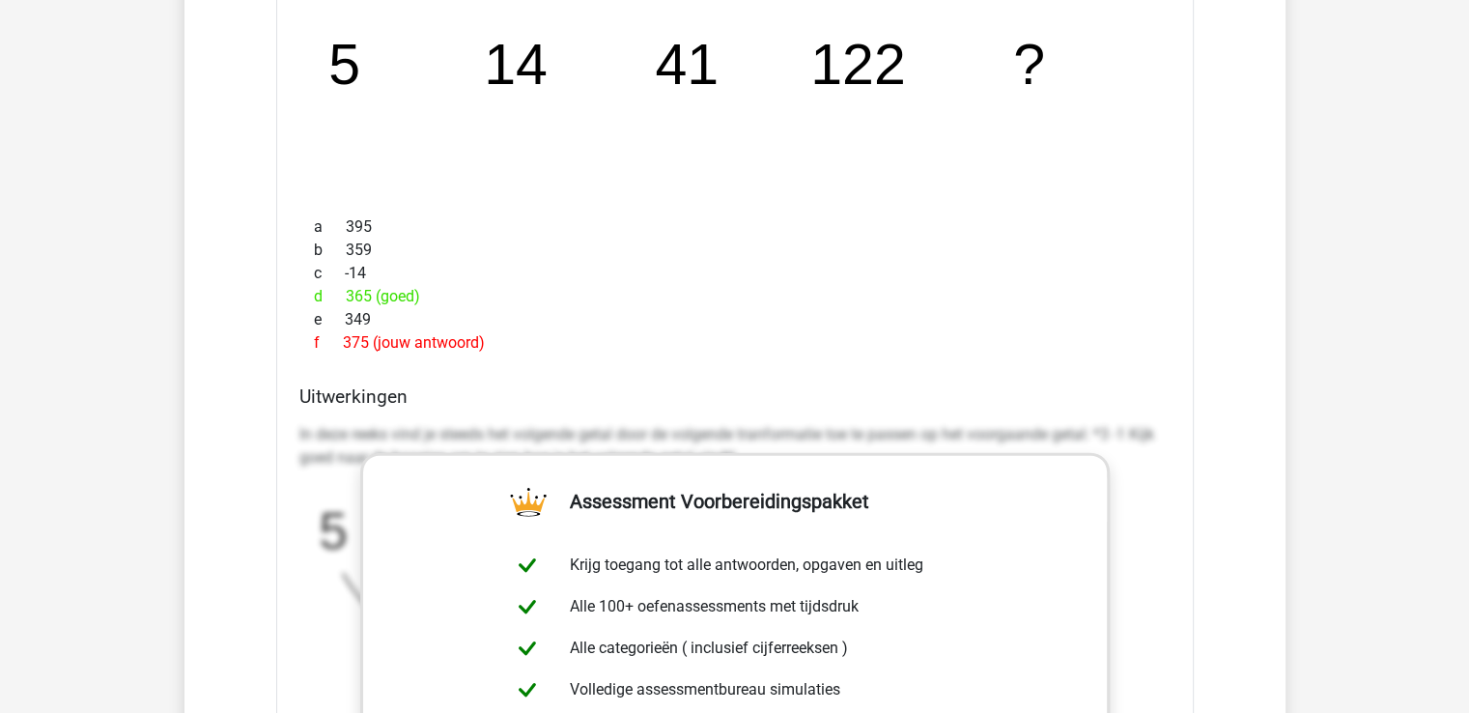
scroll to position [11782, 0]
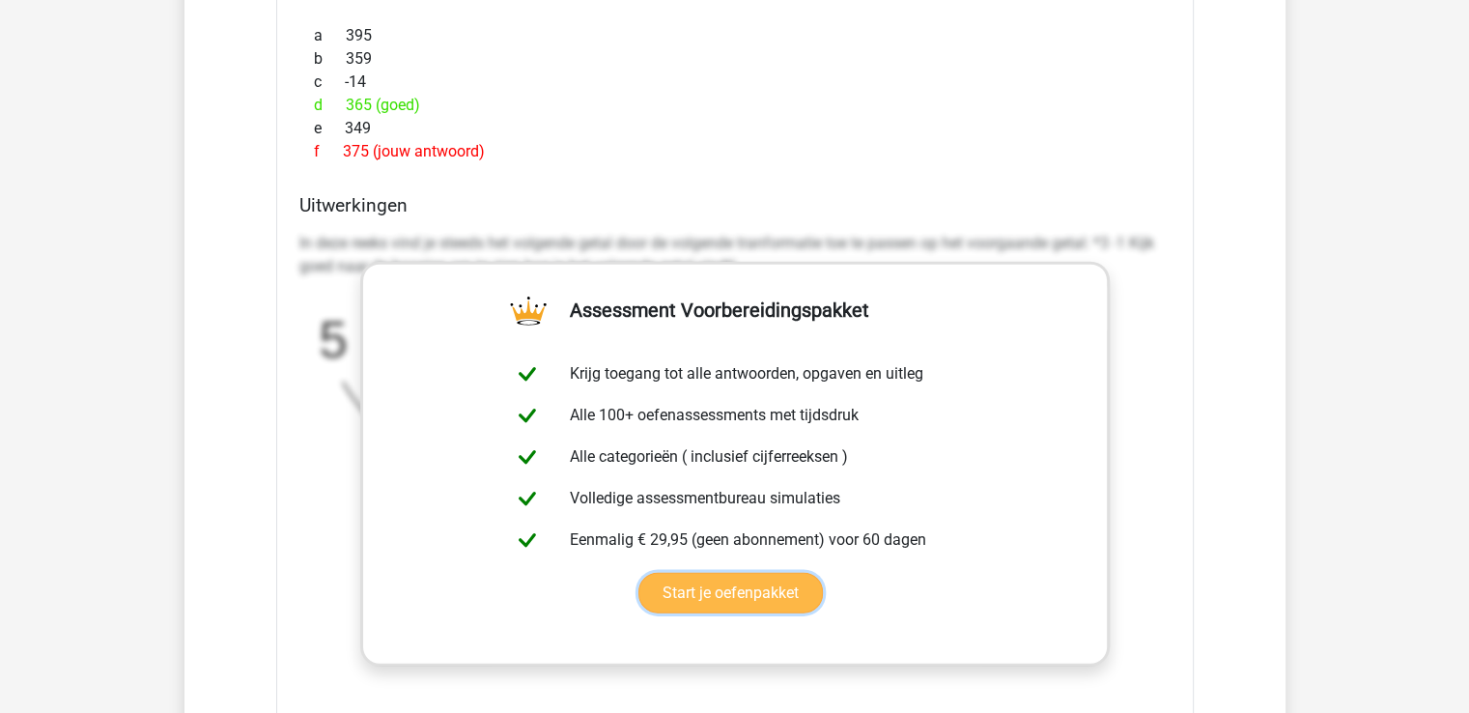
click at [689, 585] on link "Start je oefenpakket" at bounding box center [730, 593] width 184 height 41
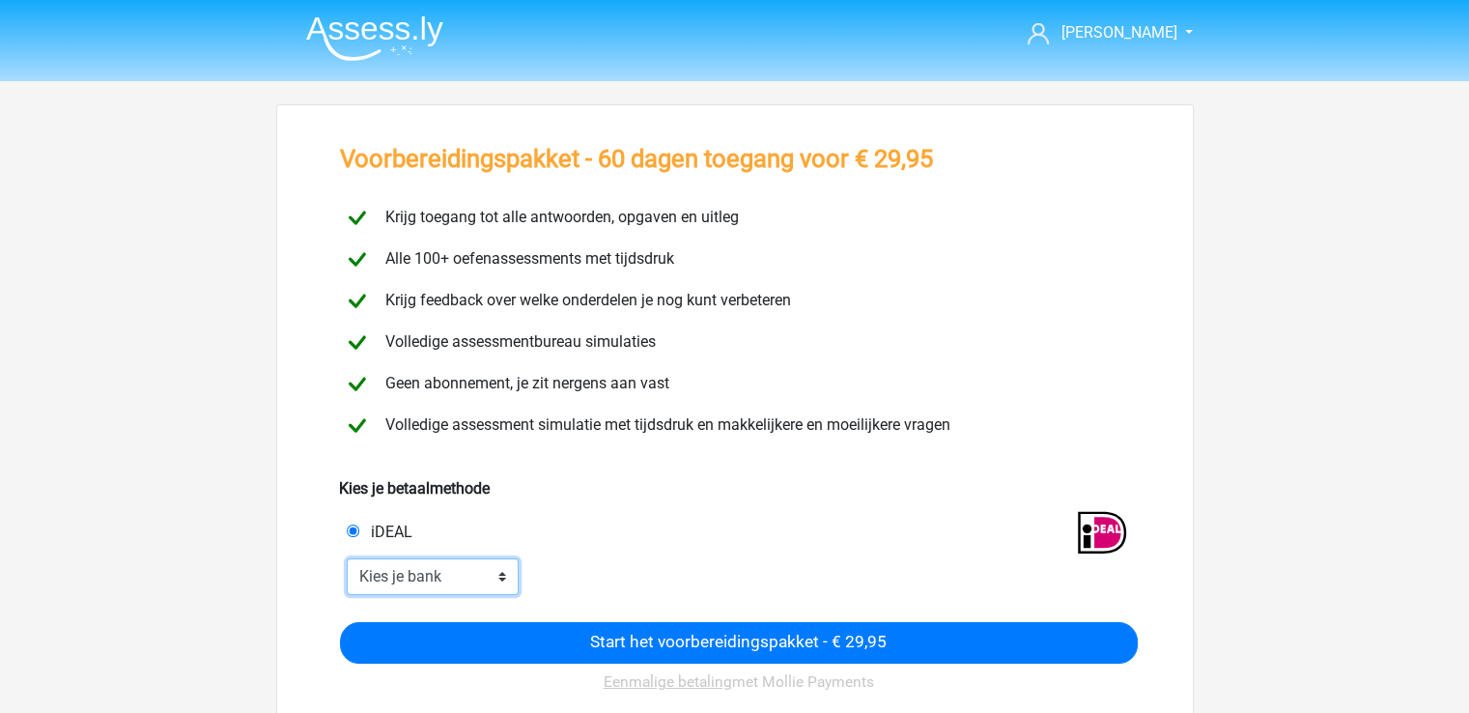
click at [494, 580] on select "Kies je bank ABN AMRO ING Rabobank ASN Bank bunq Knab N26 NN Regiobank Revolut …" at bounding box center [433, 576] width 173 height 37
select select "ideal_[SWIFT_CODE]"
click at [347, 558] on select "Kies je bank ABN AMRO ING Rabobank ASN Bank bunq Knab N26 NN Regiobank Revolut …" at bounding box center [433, 576] width 173 height 37
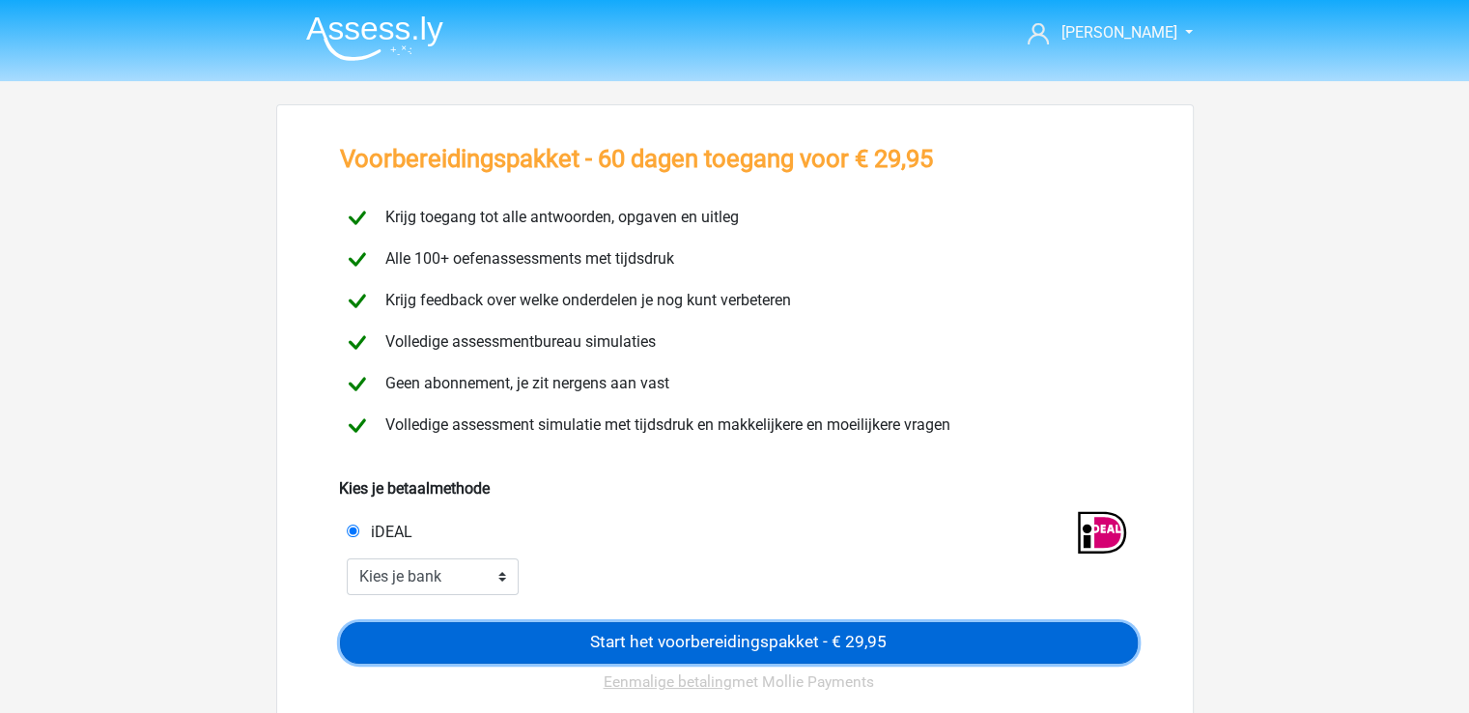
click at [634, 640] on input "Start het voorbereidingspakket - € 29,95" at bounding box center [739, 643] width 798 height 42
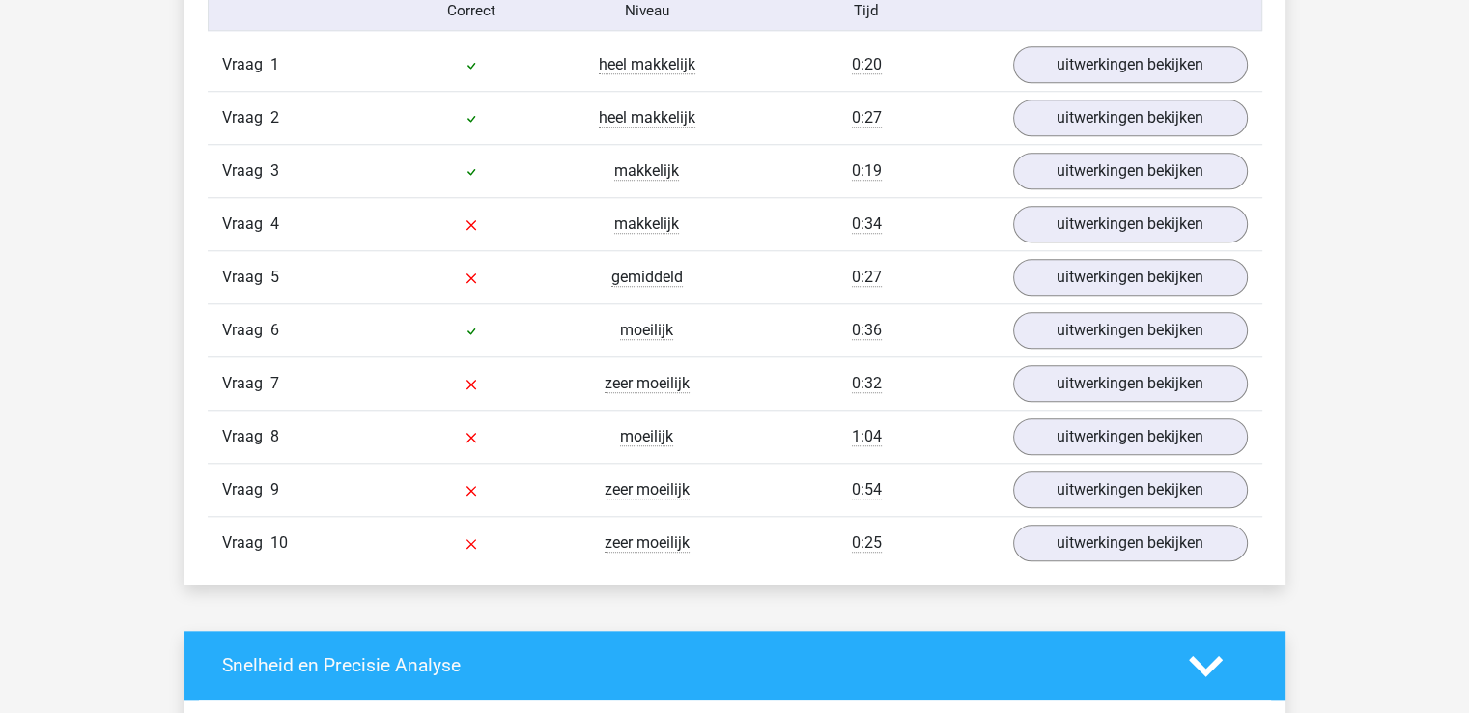
scroll to position [1738, 0]
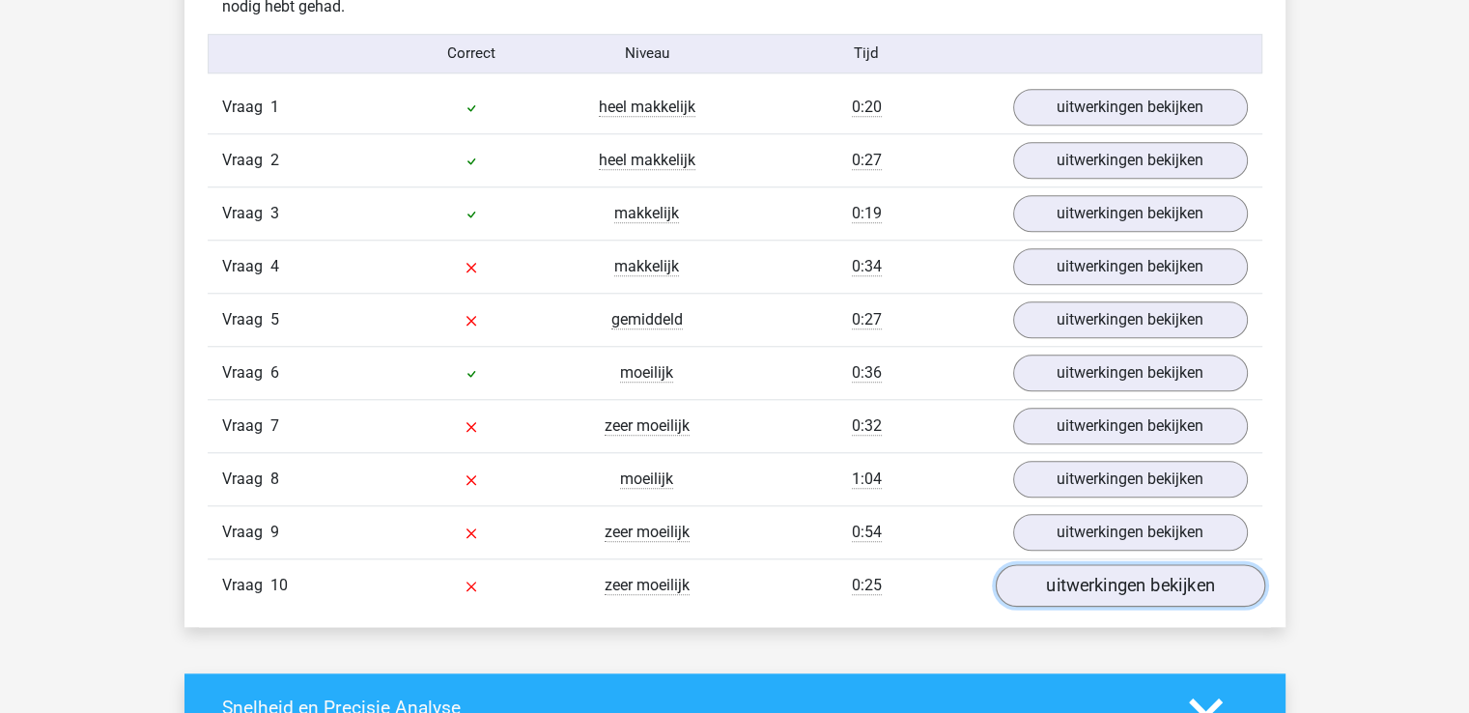
click at [1084, 580] on link "uitwerkingen bekijken" at bounding box center [1129, 585] width 269 height 42
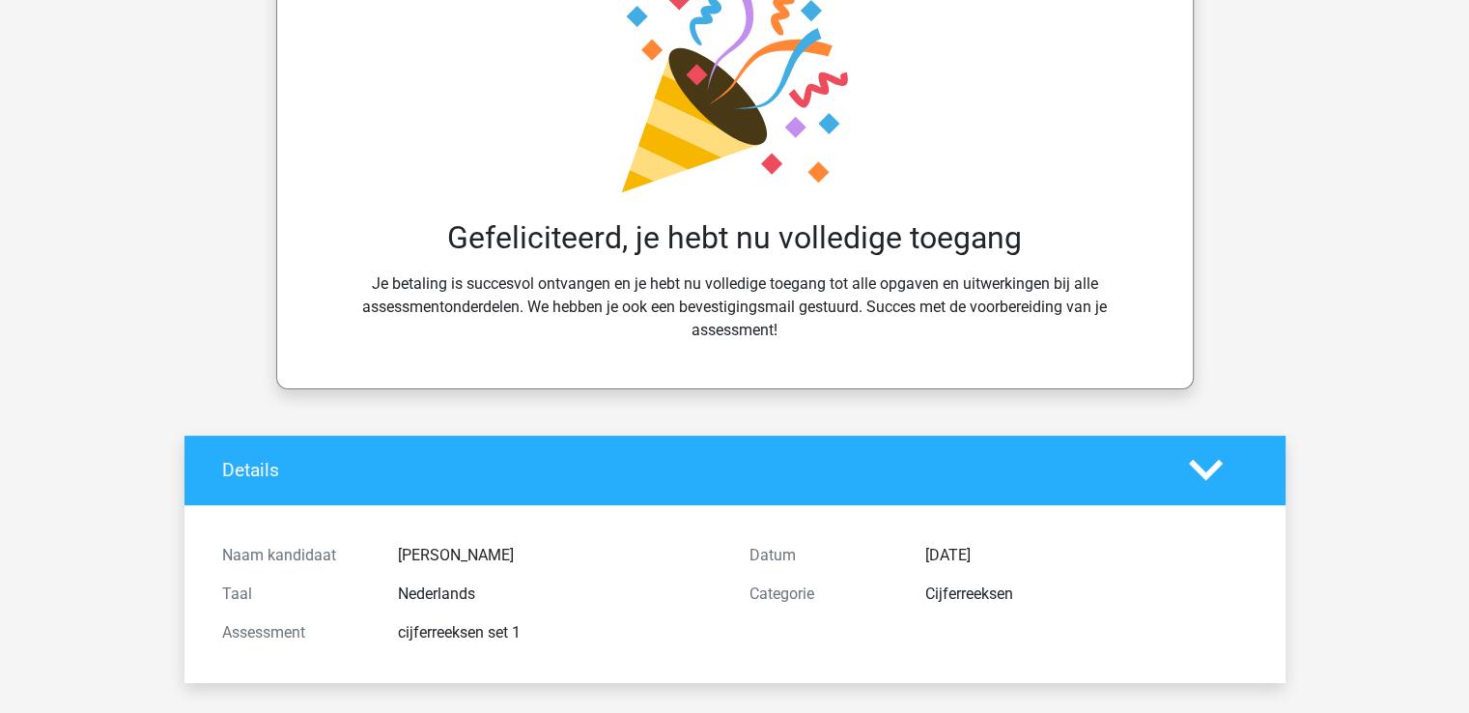
scroll to position [193, 0]
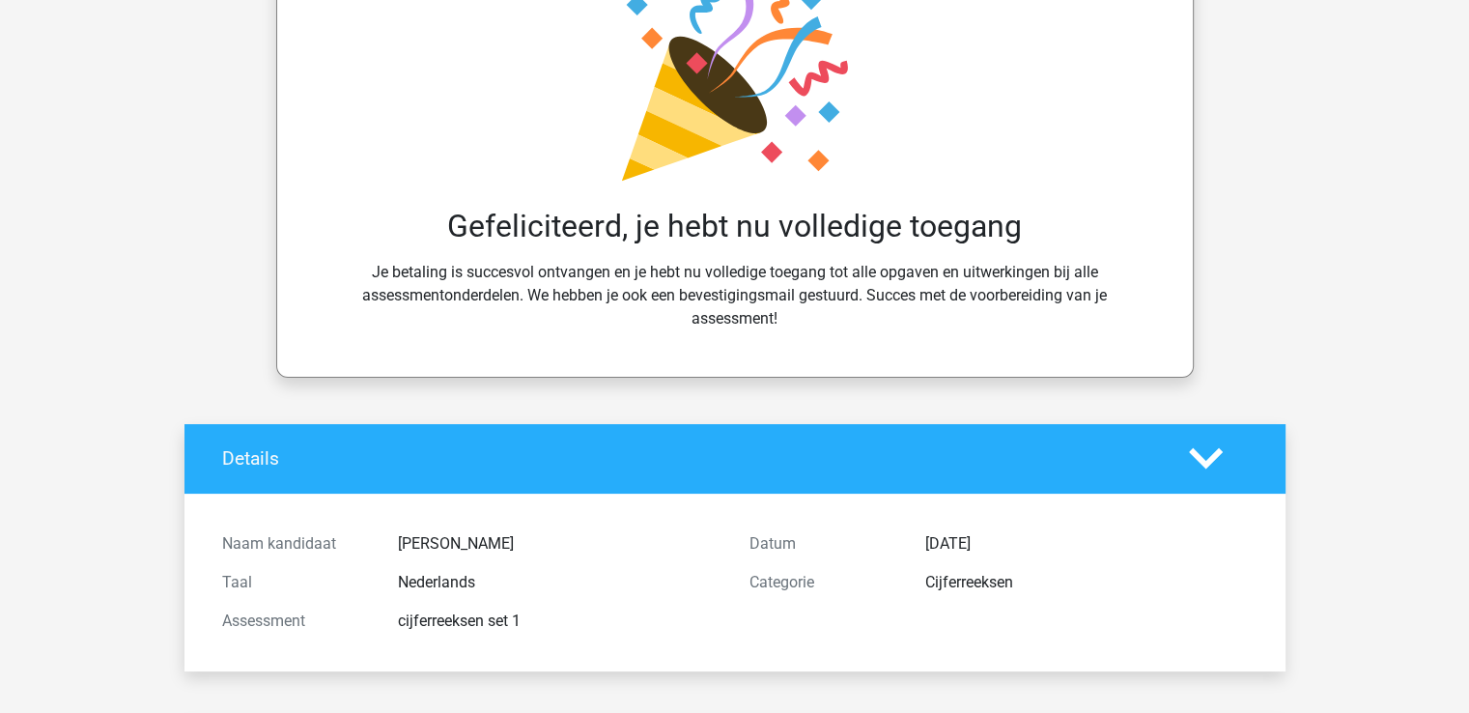
click at [545, 489] on div "Details" at bounding box center [734, 459] width 1101 height 70
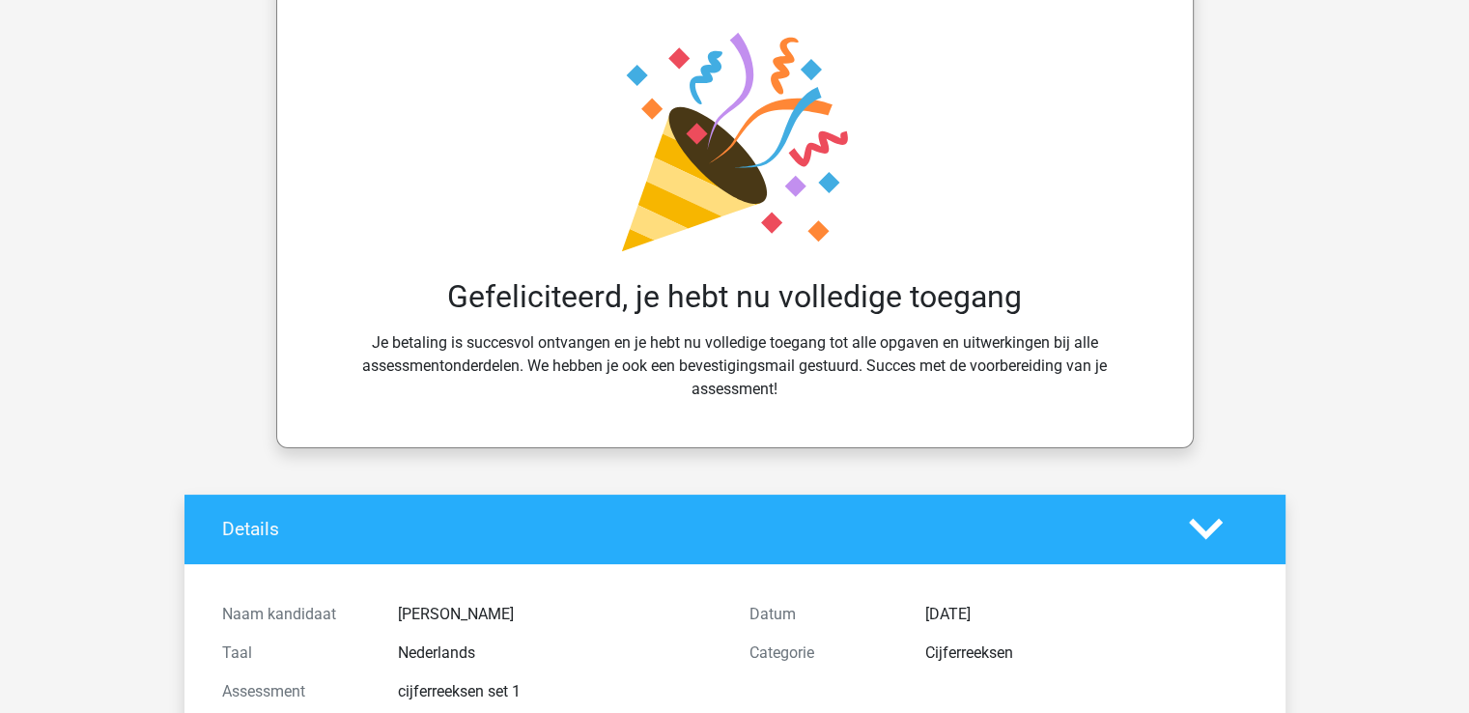
scroll to position [0, 0]
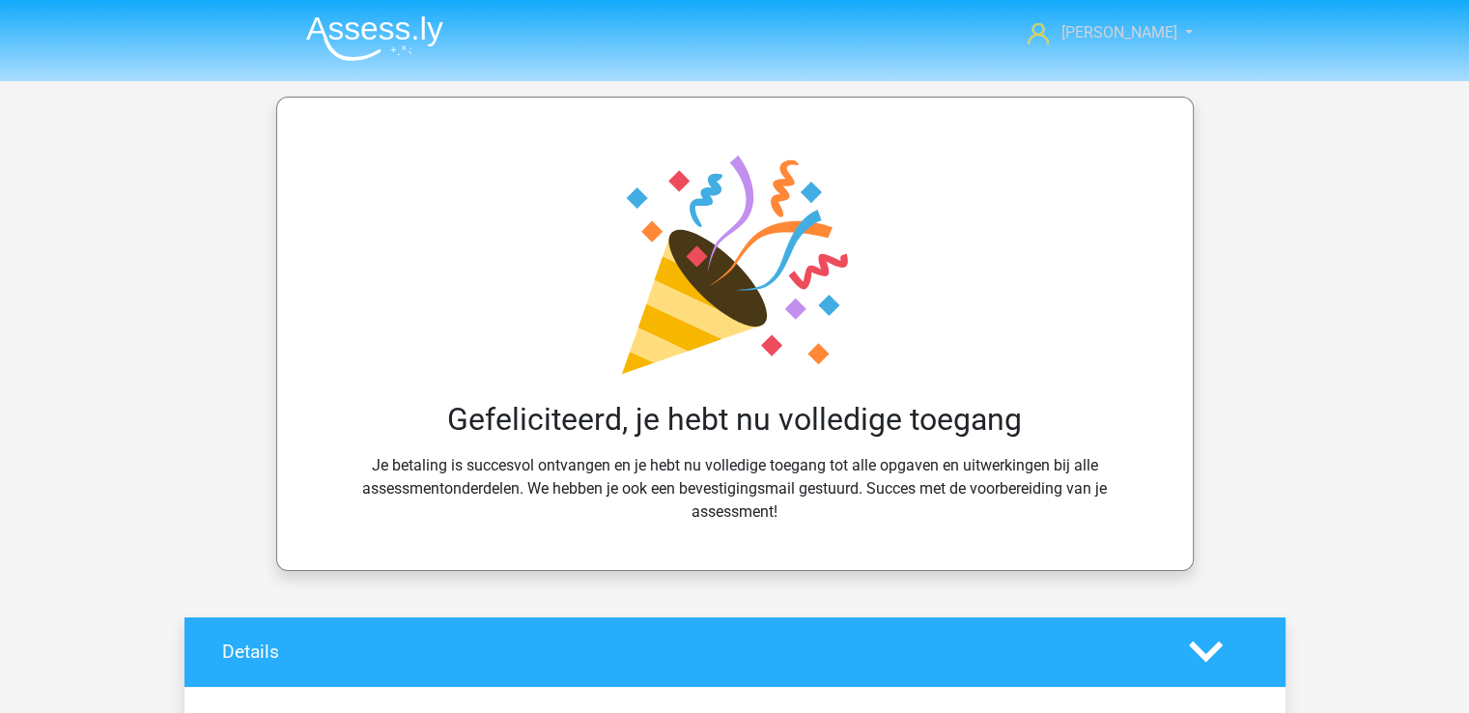
click at [1143, 24] on span "[PERSON_NAME]" at bounding box center [1118, 32] width 116 height 18
click at [1192, 117] on div "Gefeliciteerd, je hebt nu volledige toegang Je betaling is succesvol ontvangen …" at bounding box center [734, 333] width 917 height 473
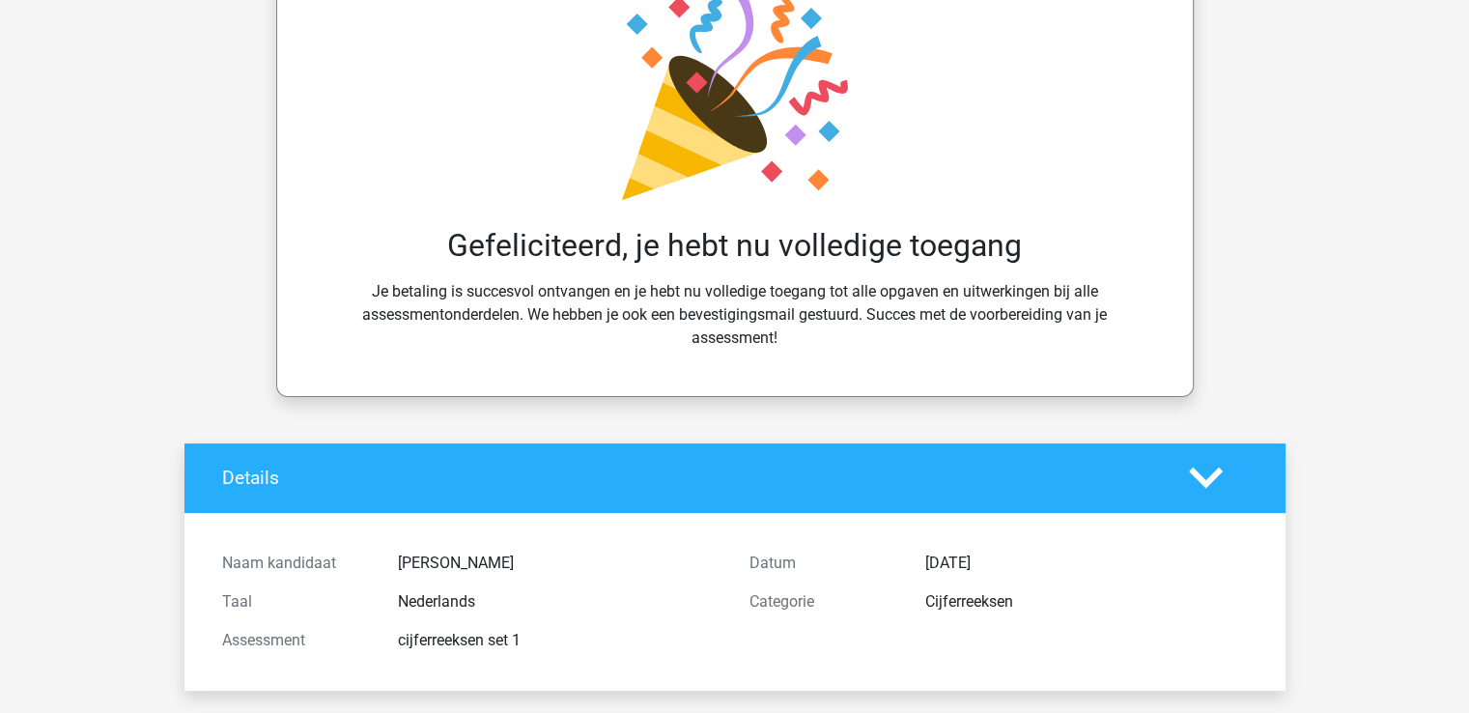
scroll to position [290, 0]
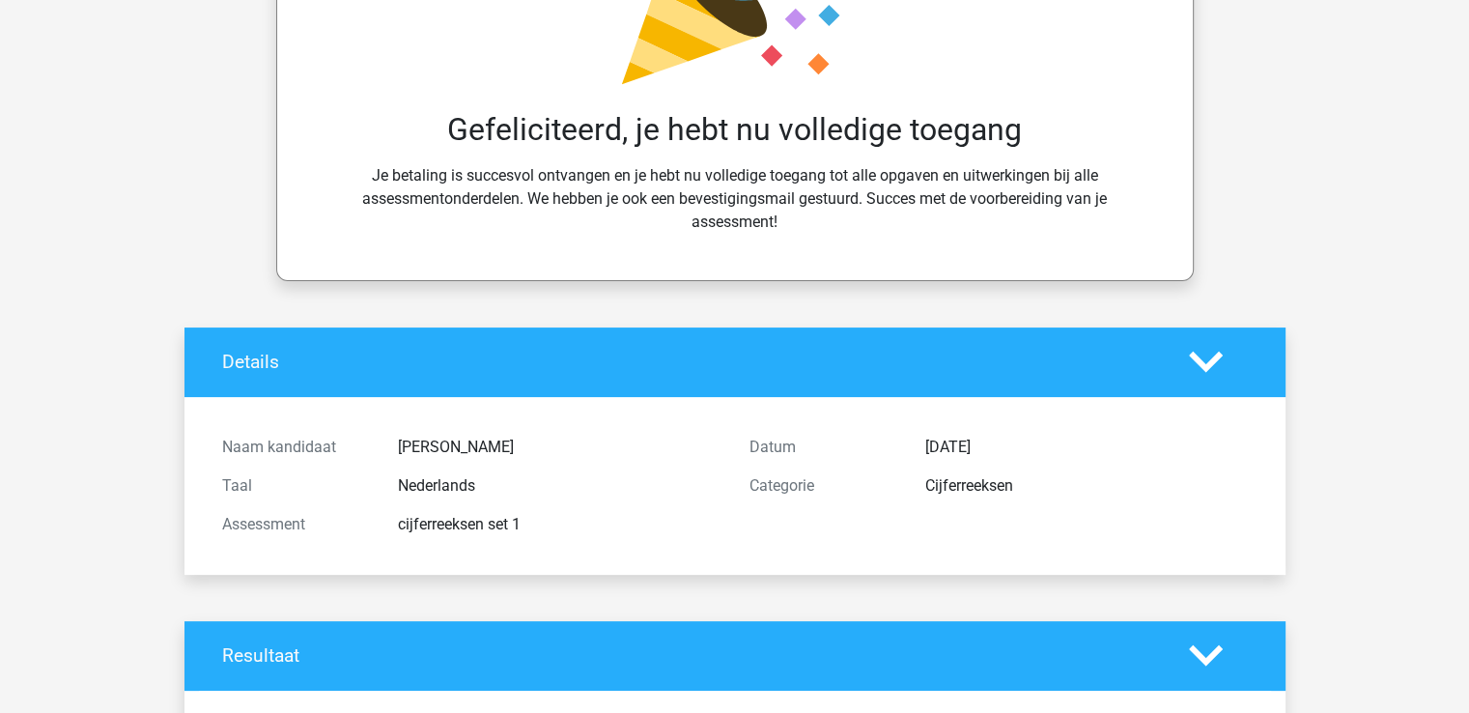
click at [958, 352] on h4 "Details" at bounding box center [691, 362] width 938 height 22
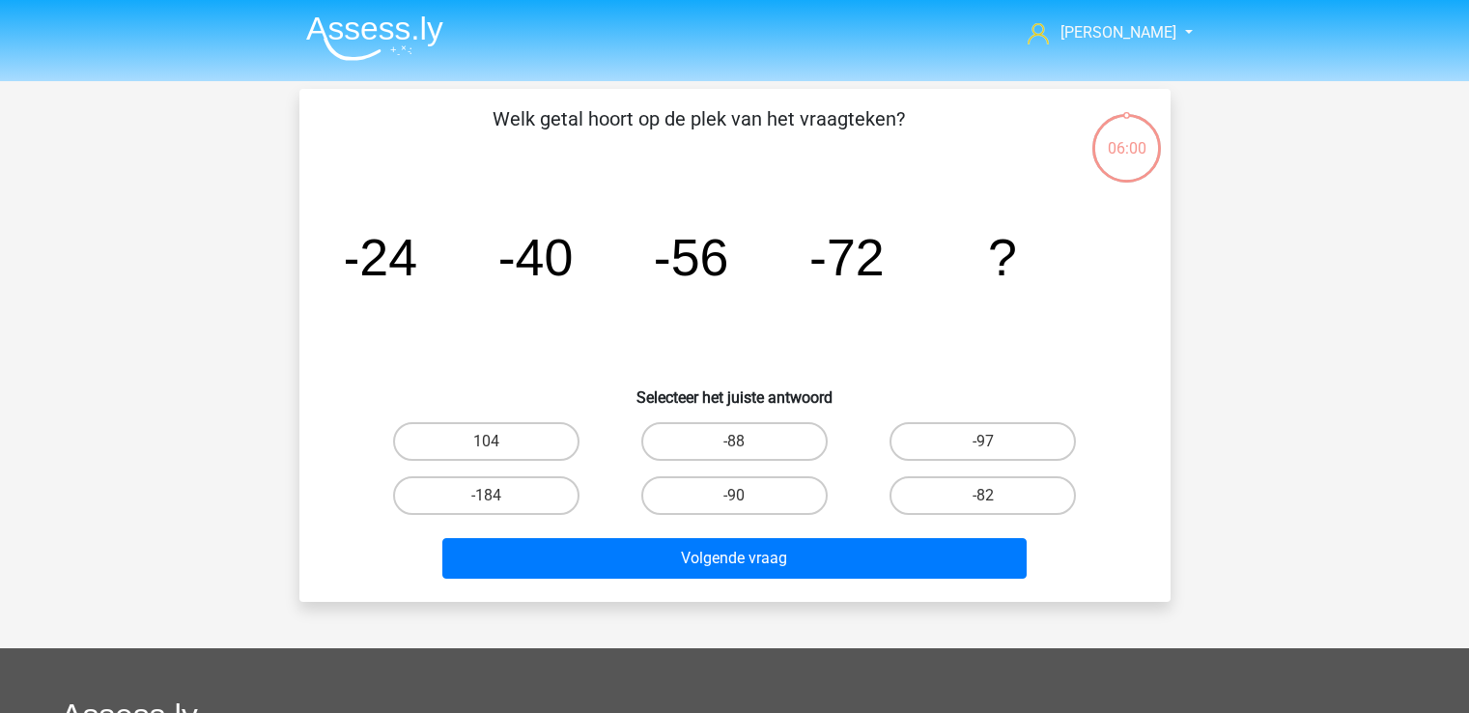
scroll to position [89, 0]
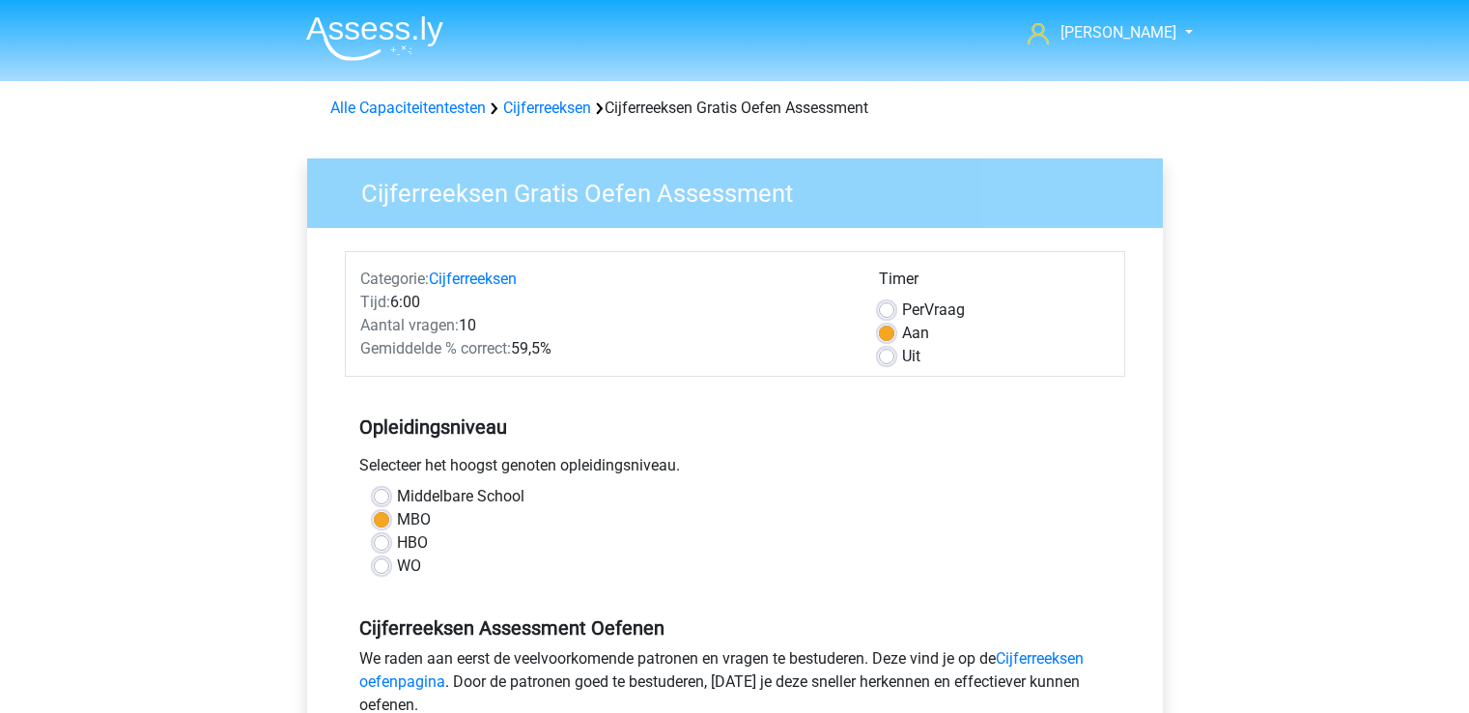
scroll to position [290, 0]
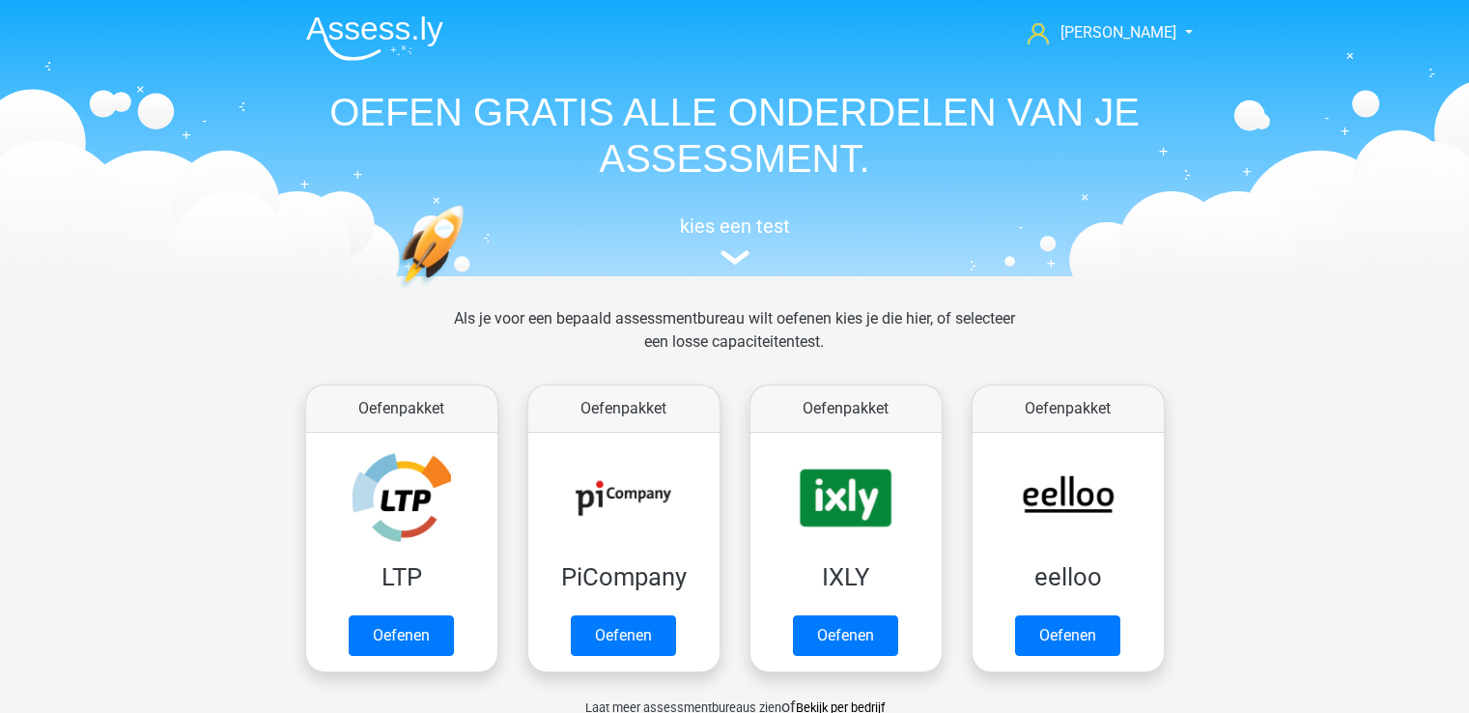
scroll to position [676, 0]
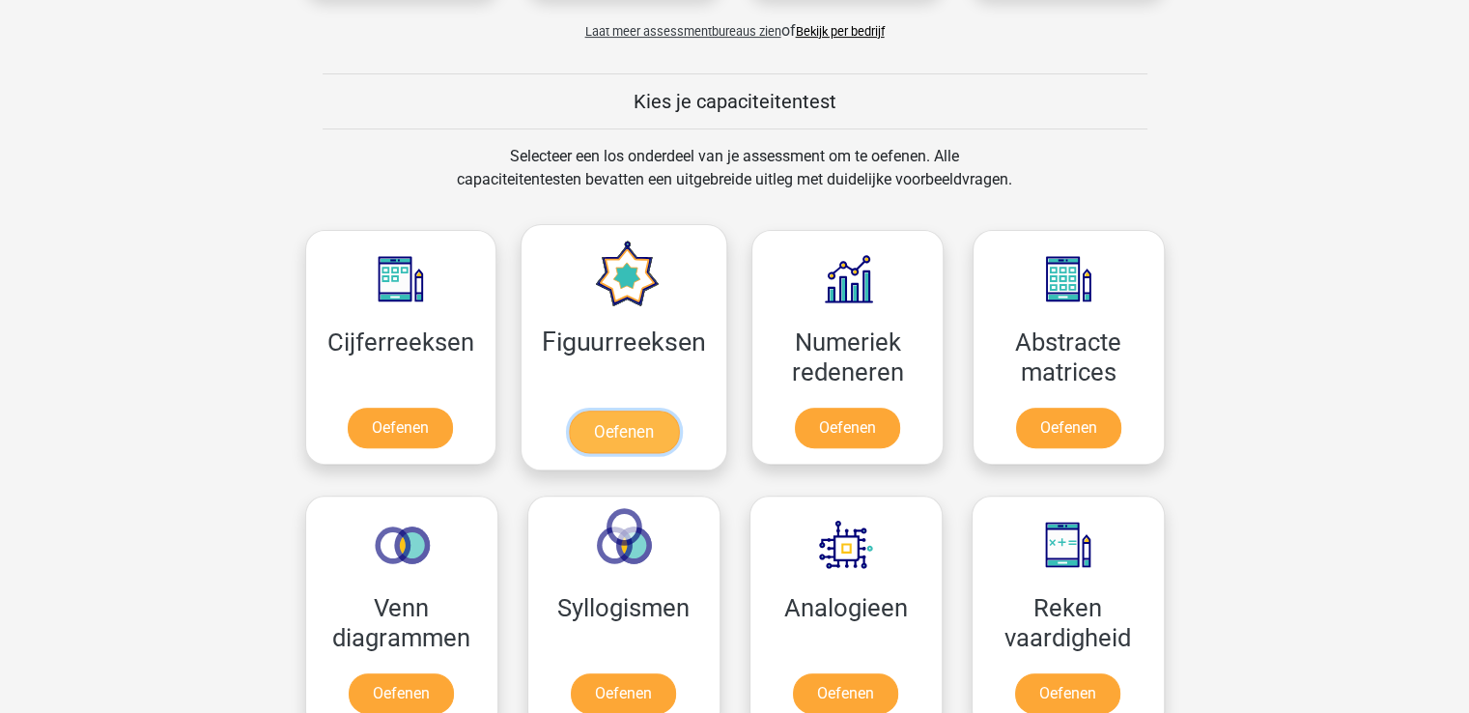
click at [594, 410] on link "Oefenen" at bounding box center [624, 431] width 110 height 42
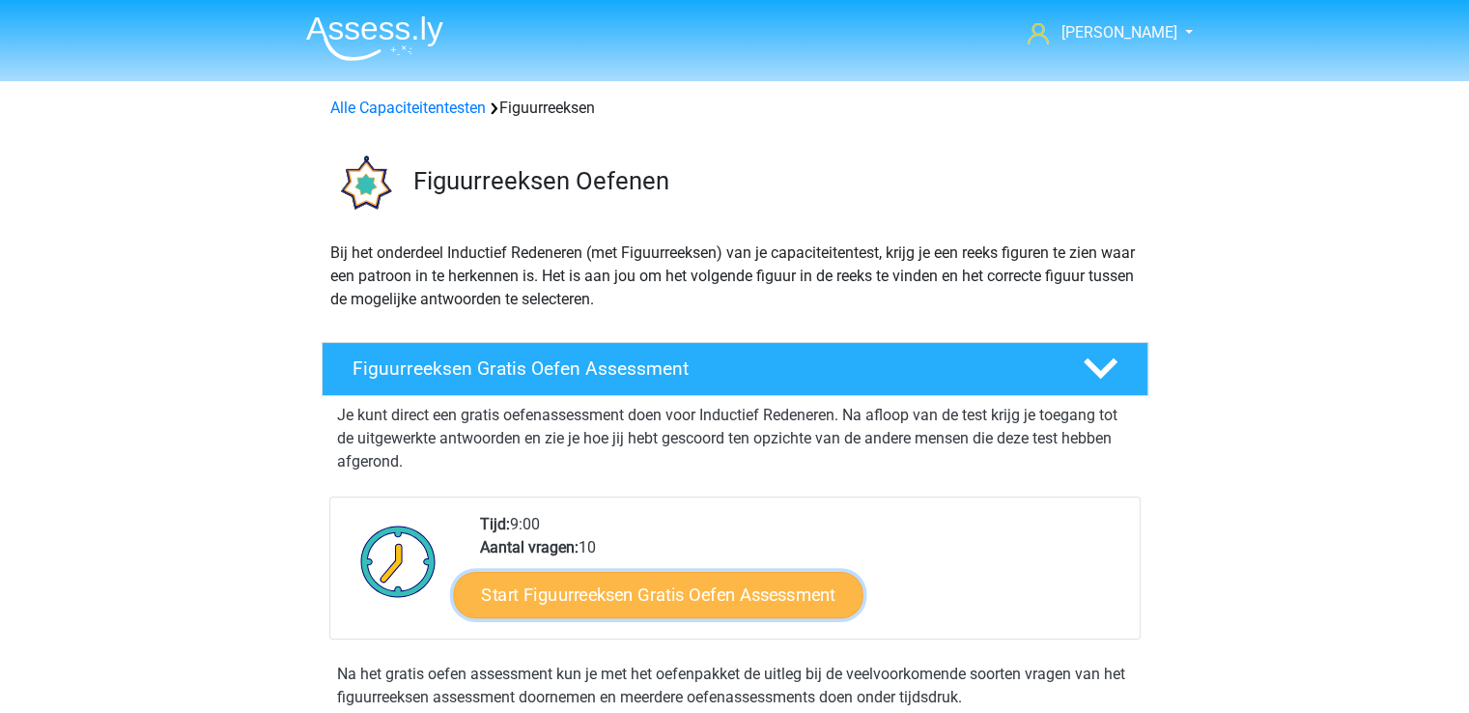
click at [556, 582] on link "Start Figuurreeksen Gratis Oefen Assessment" at bounding box center [657, 594] width 409 height 46
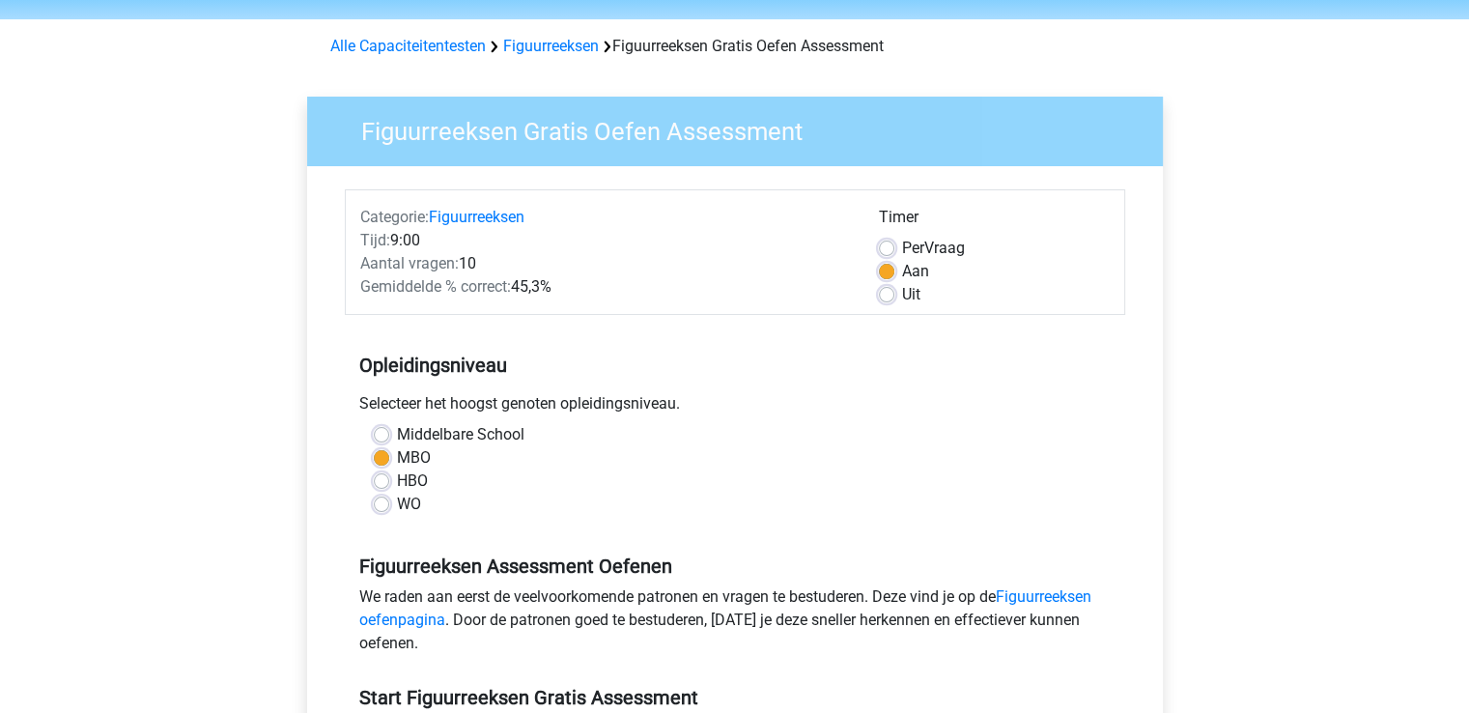
scroll to position [97, 0]
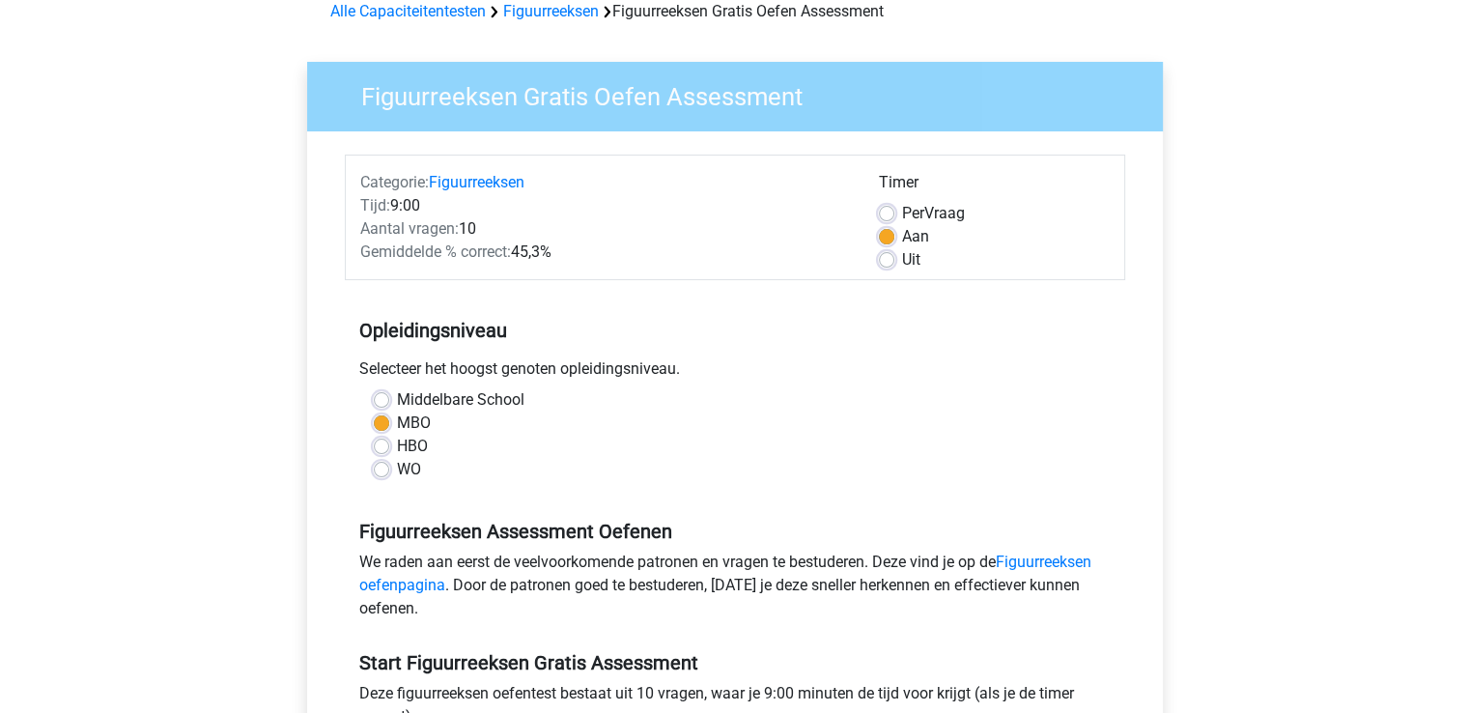
click at [930, 216] on label "Per Vraag" at bounding box center [933, 213] width 63 height 23
click at [894, 216] on input "Per Vraag" at bounding box center [886, 211] width 15 height 19
radio input "true"
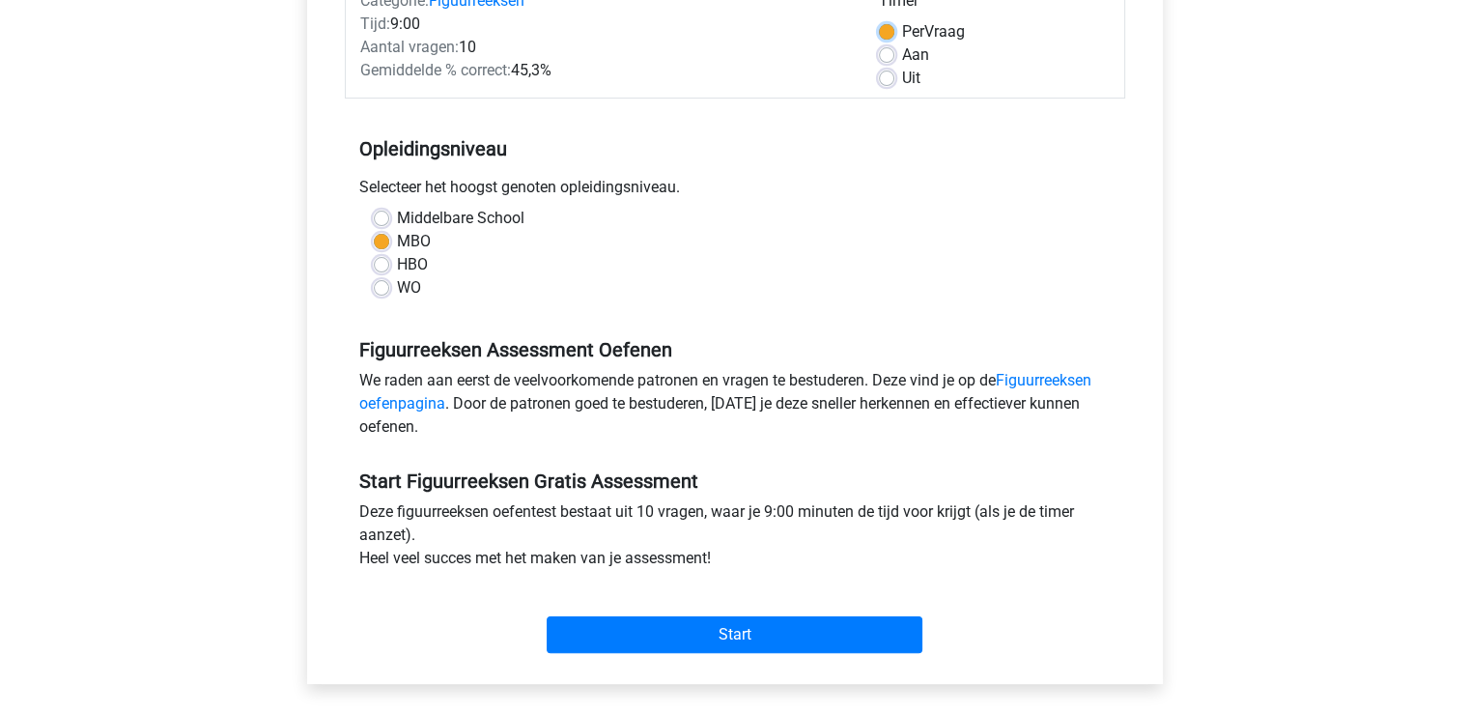
scroll to position [290, 0]
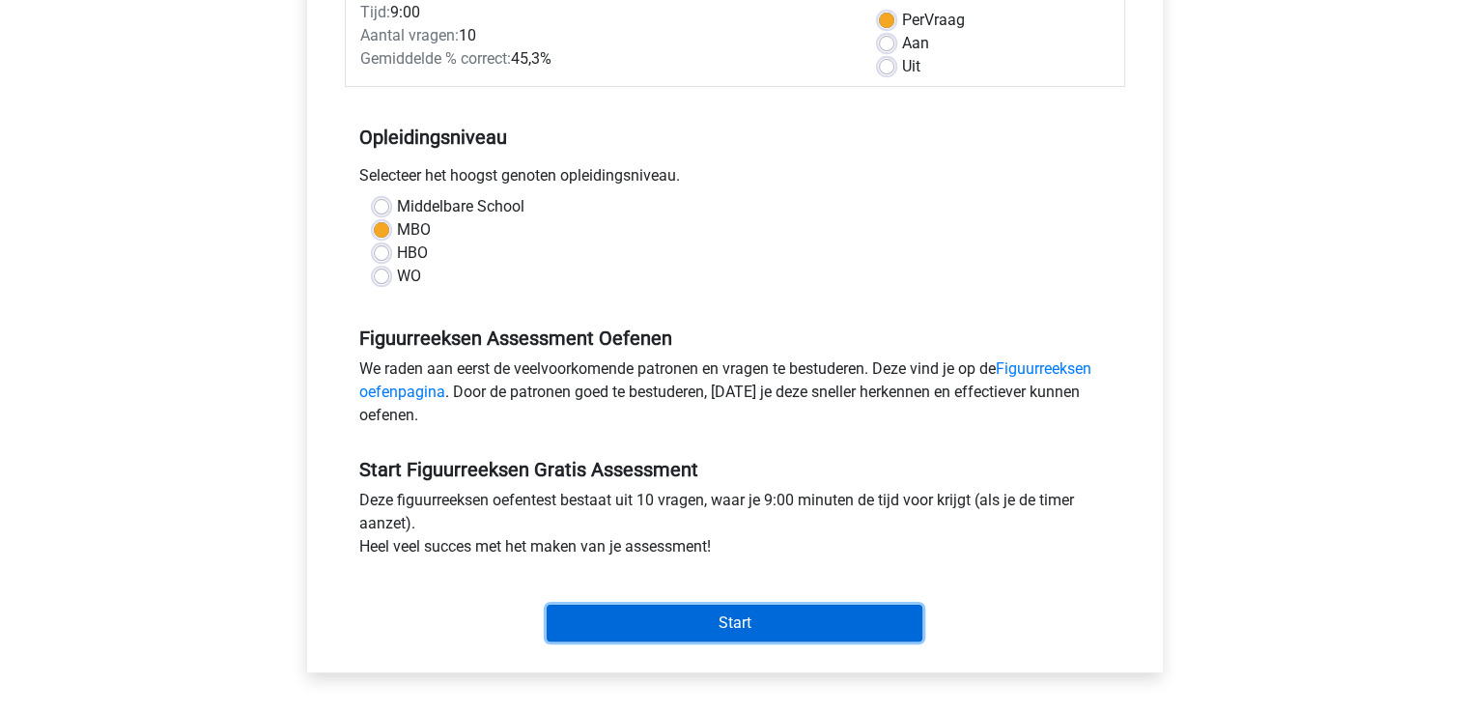
click at [618, 611] on input "Start" at bounding box center [735, 623] width 376 height 37
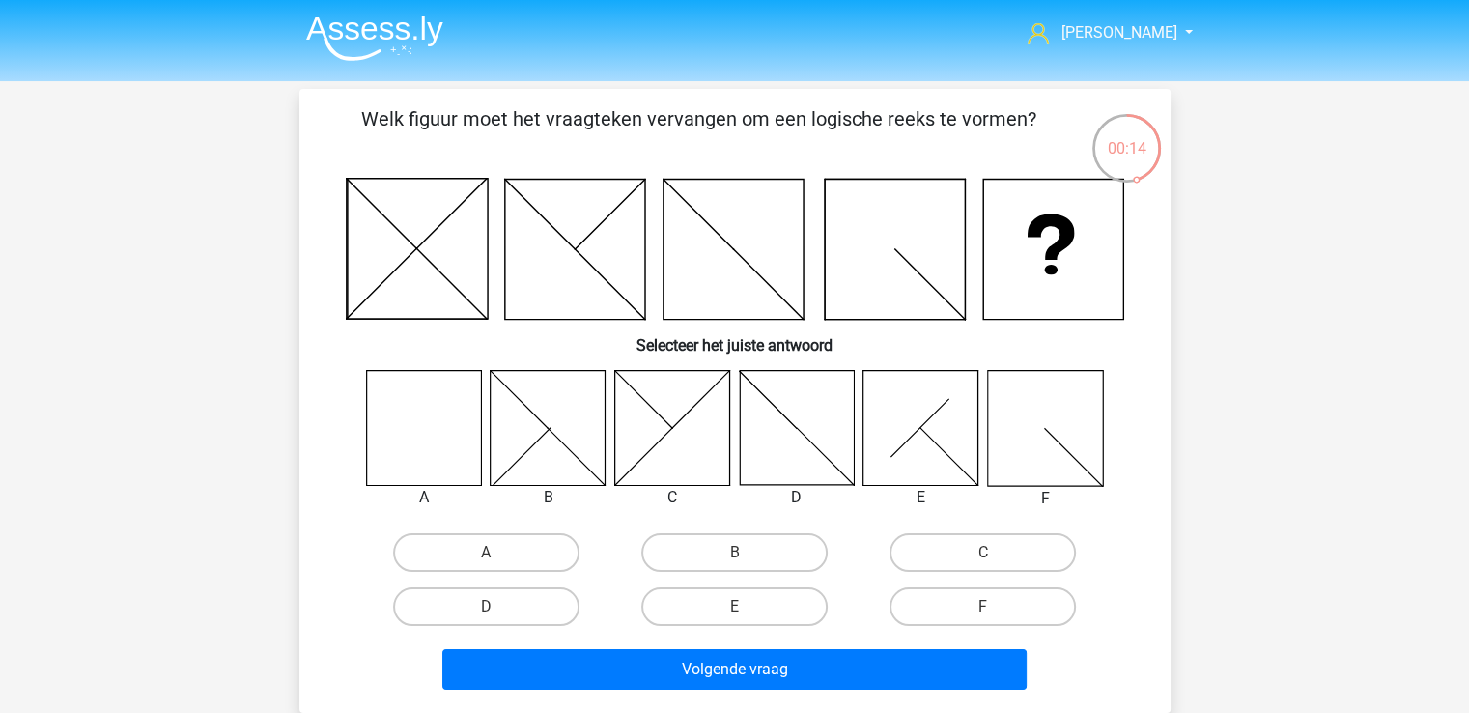
click at [463, 531] on div "A" at bounding box center [486, 552] width 248 height 54
click at [466, 538] on label "A" at bounding box center [486, 552] width 186 height 39
click at [486, 552] on input "A" at bounding box center [492, 558] width 13 height 13
radio input "true"
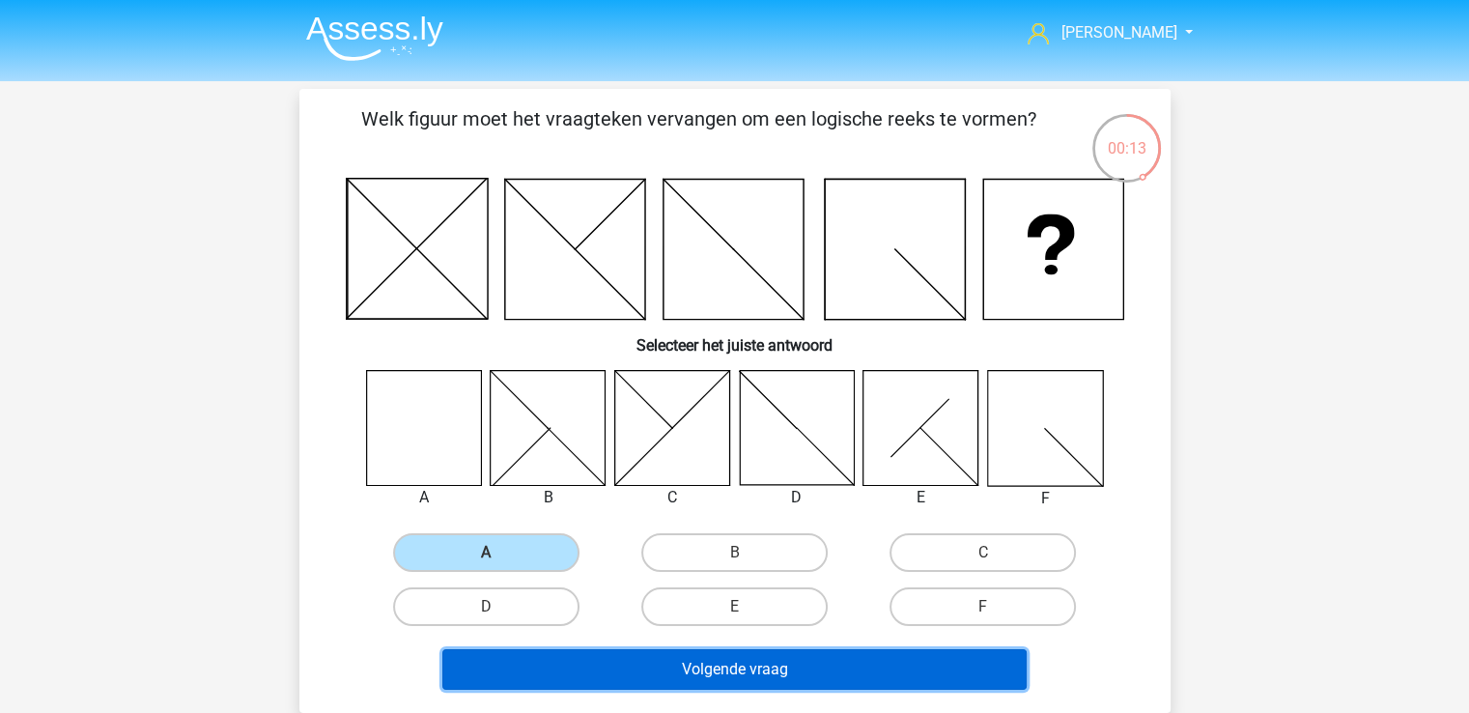
click at [561, 665] on button "Volgende vraag" at bounding box center [734, 669] width 584 height 41
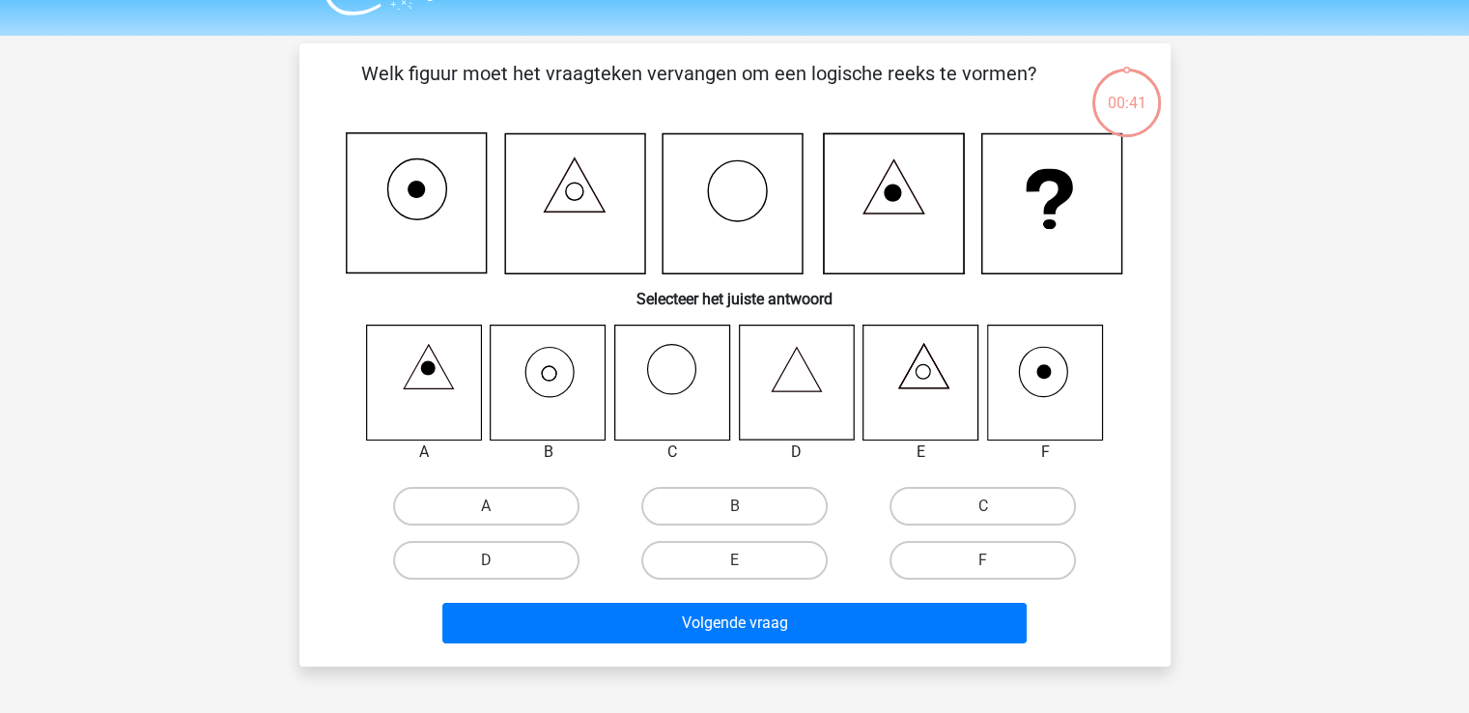
scroll to position [89, 0]
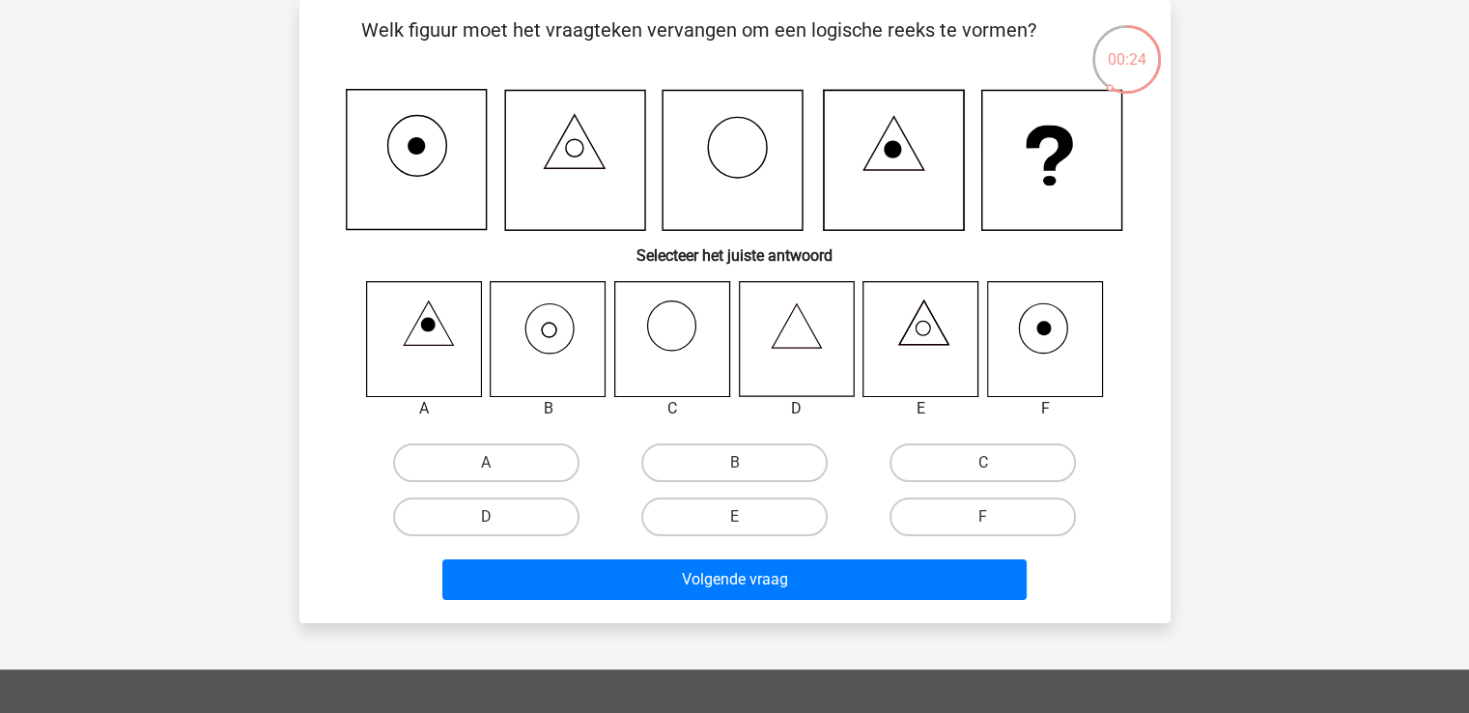
click at [551, 332] on icon at bounding box center [548, 338] width 115 height 115
click at [693, 456] on label "B" at bounding box center [734, 462] width 186 height 39
click at [734, 463] on input "B" at bounding box center [740, 469] width 13 height 13
radio input "true"
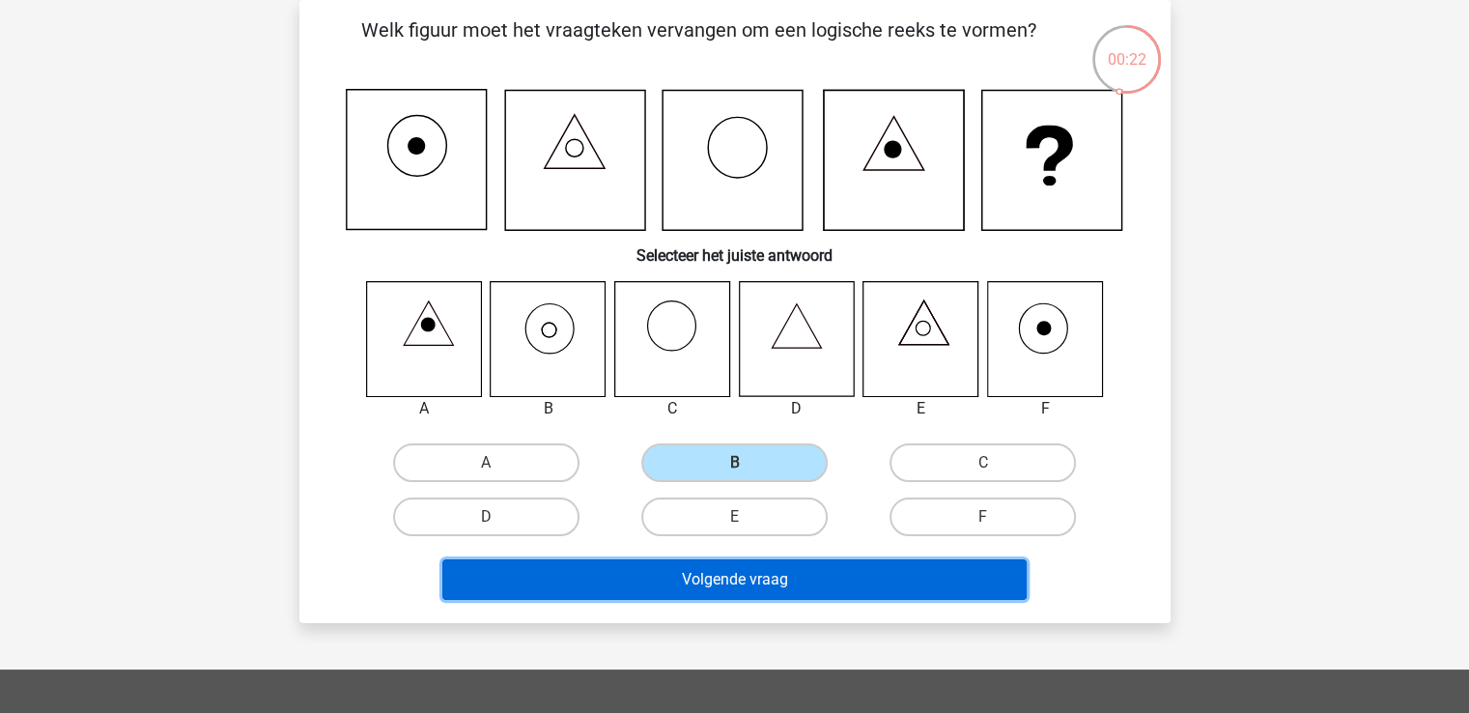
click at [678, 584] on button "Volgende vraag" at bounding box center [734, 579] width 584 height 41
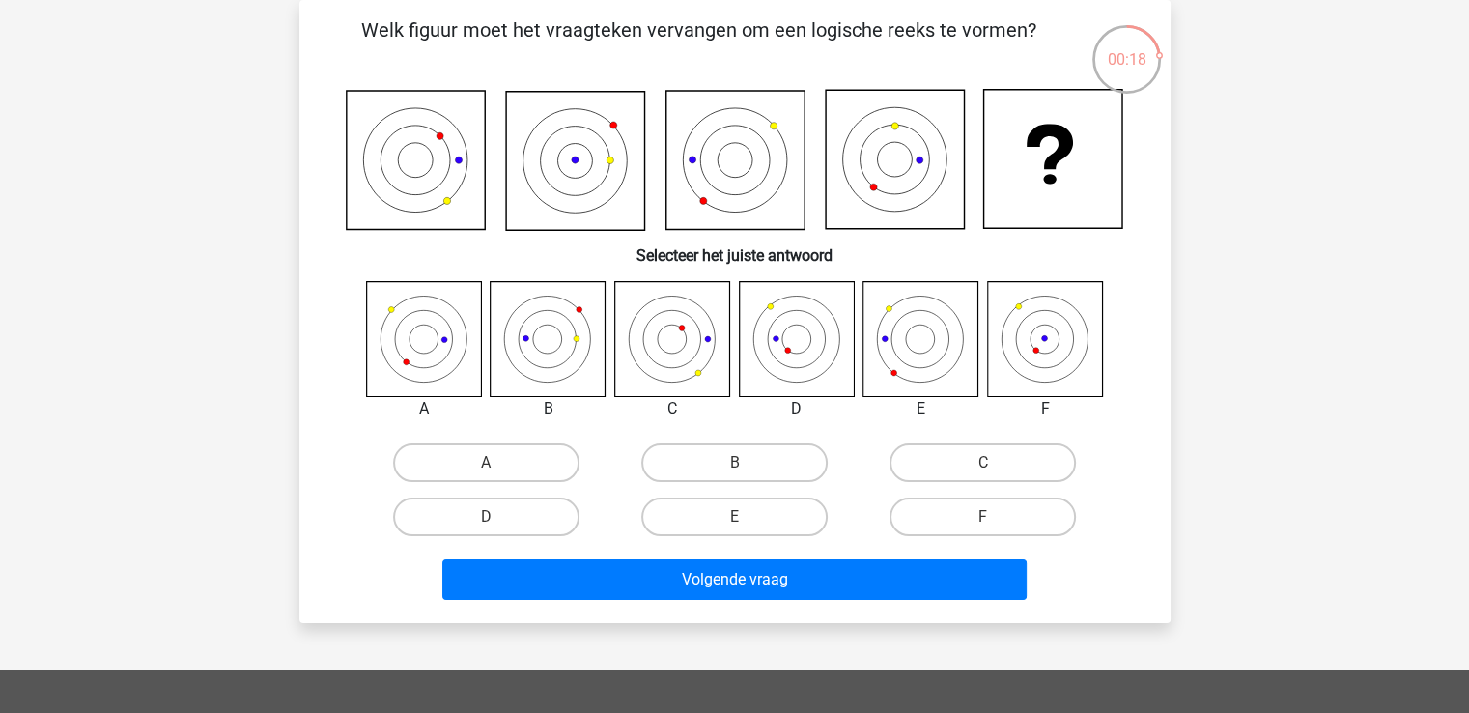
click at [906, 348] on icon at bounding box center [920, 338] width 115 height 115
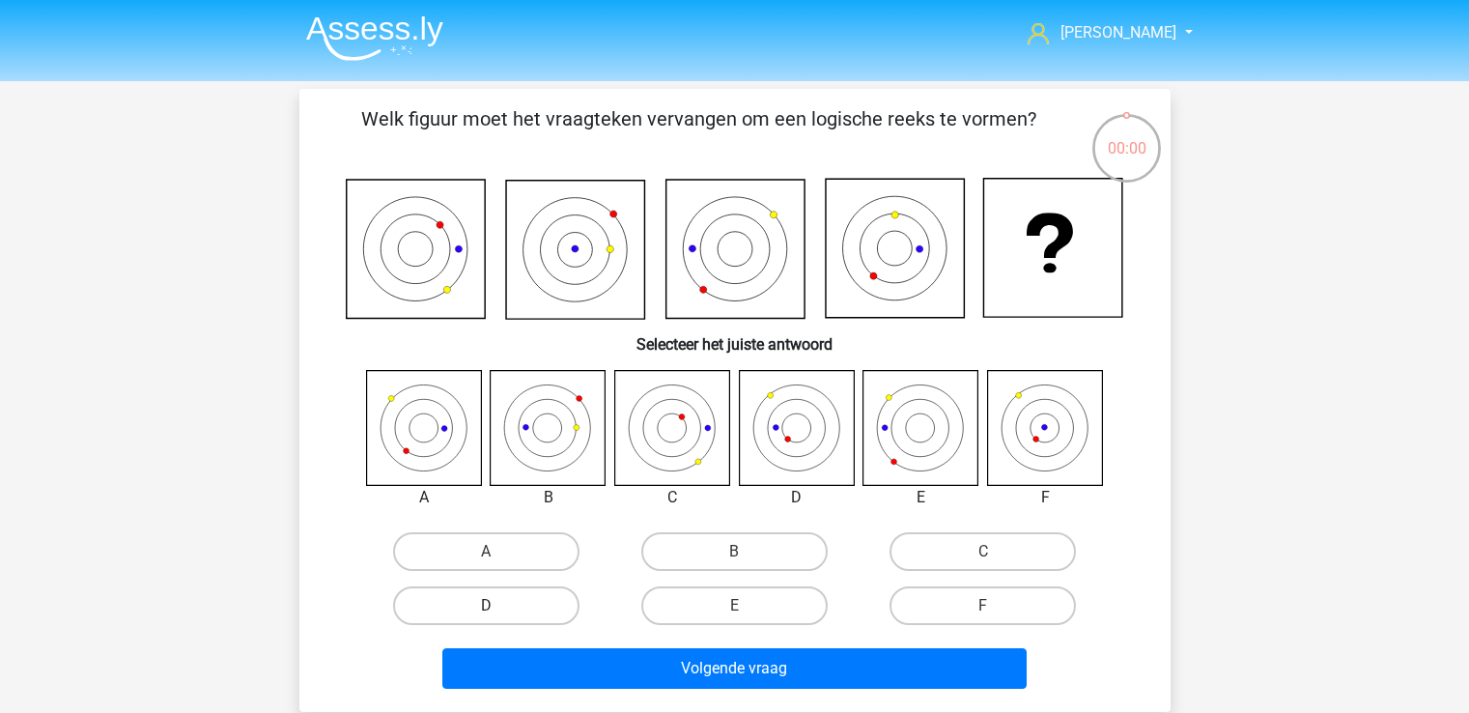
scroll to position [89, 0]
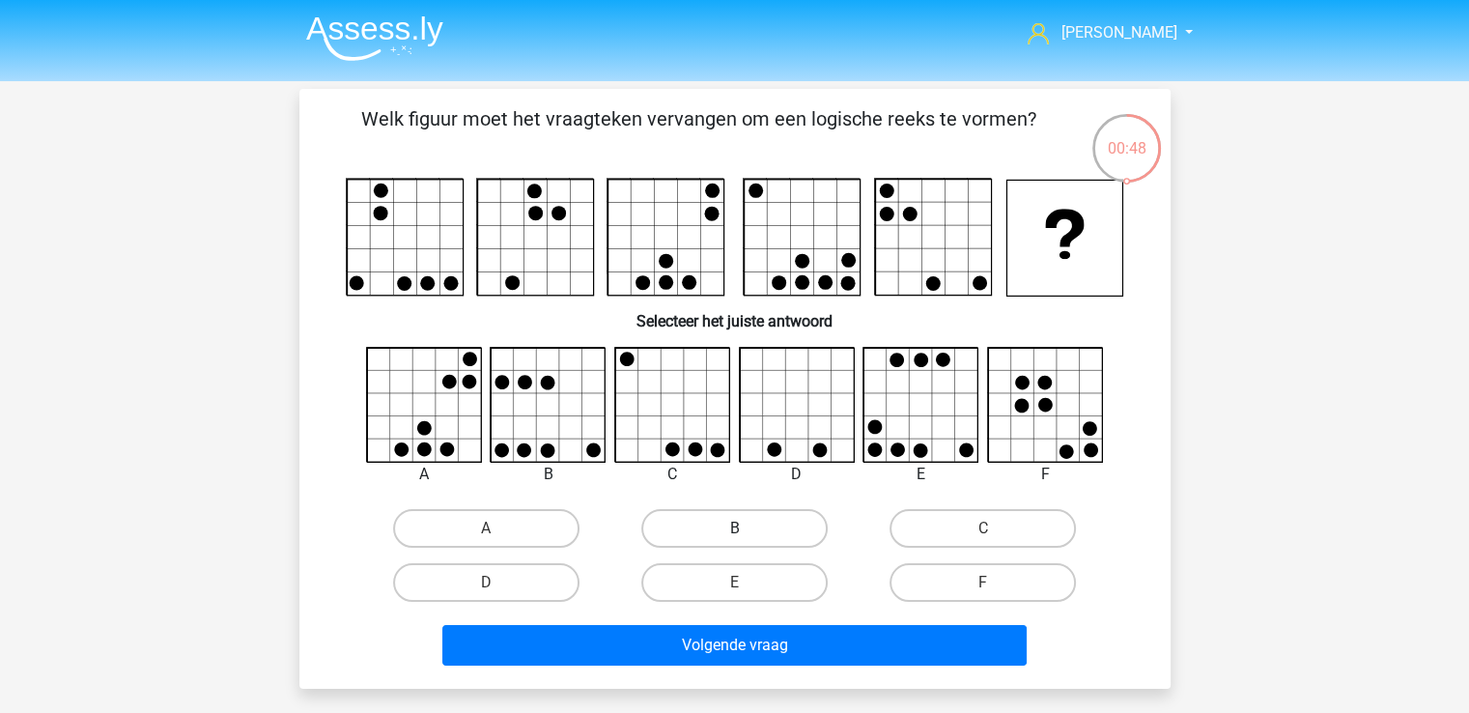
drag, startPoint x: 717, startPoint y: 542, endPoint x: 722, endPoint y: 530, distance: 13.0
click at [717, 538] on label "B" at bounding box center [734, 528] width 186 height 39
click at [734, 538] on input "B" at bounding box center [740, 534] width 13 height 13
radio input "true"
drag, startPoint x: 693, startPoint y: 592, endPoint x: 703, endPoint y: 605, distance: 15.8
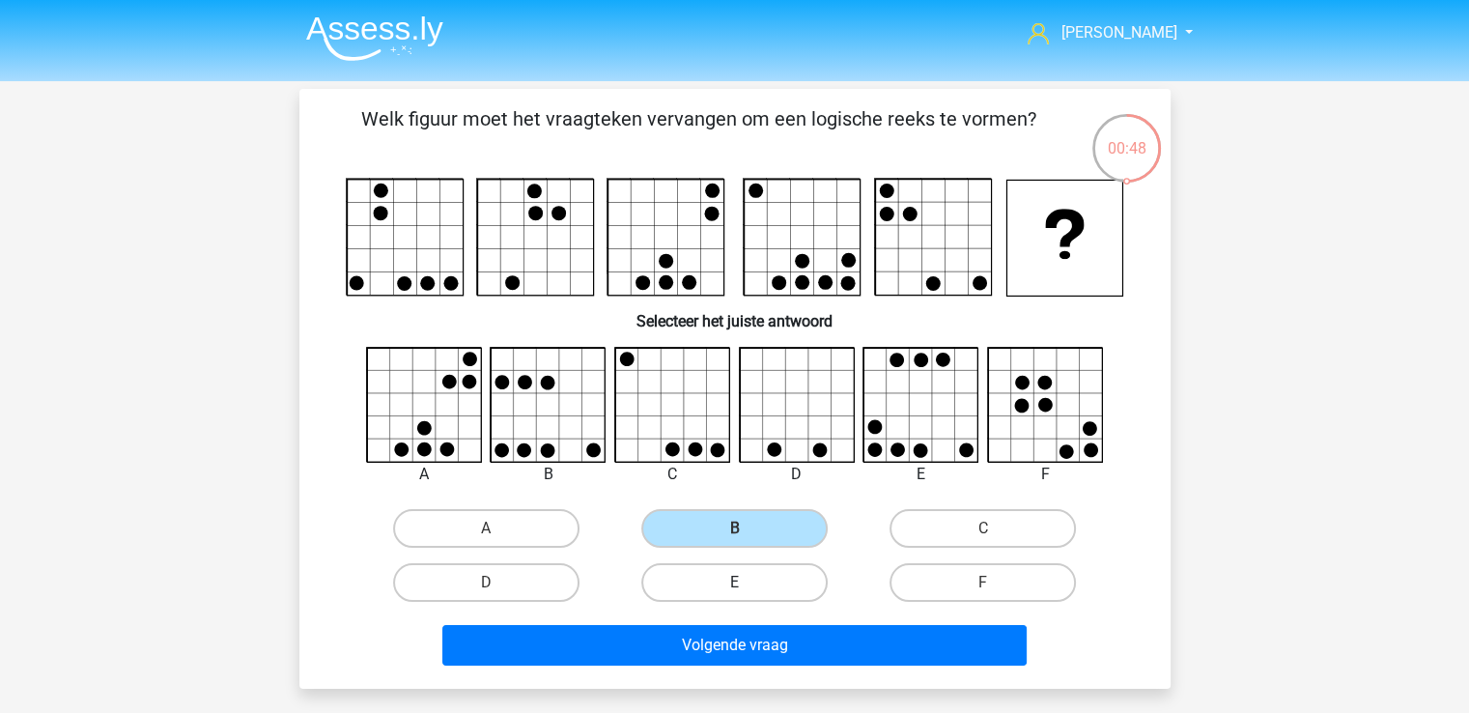
click at [693, 593] on label "E" at bounding box center [734, 582] width 186 height 39
click at [734, 593] on input "E" at bounding box center [740, 588] width 13 height 13
radio input "true"
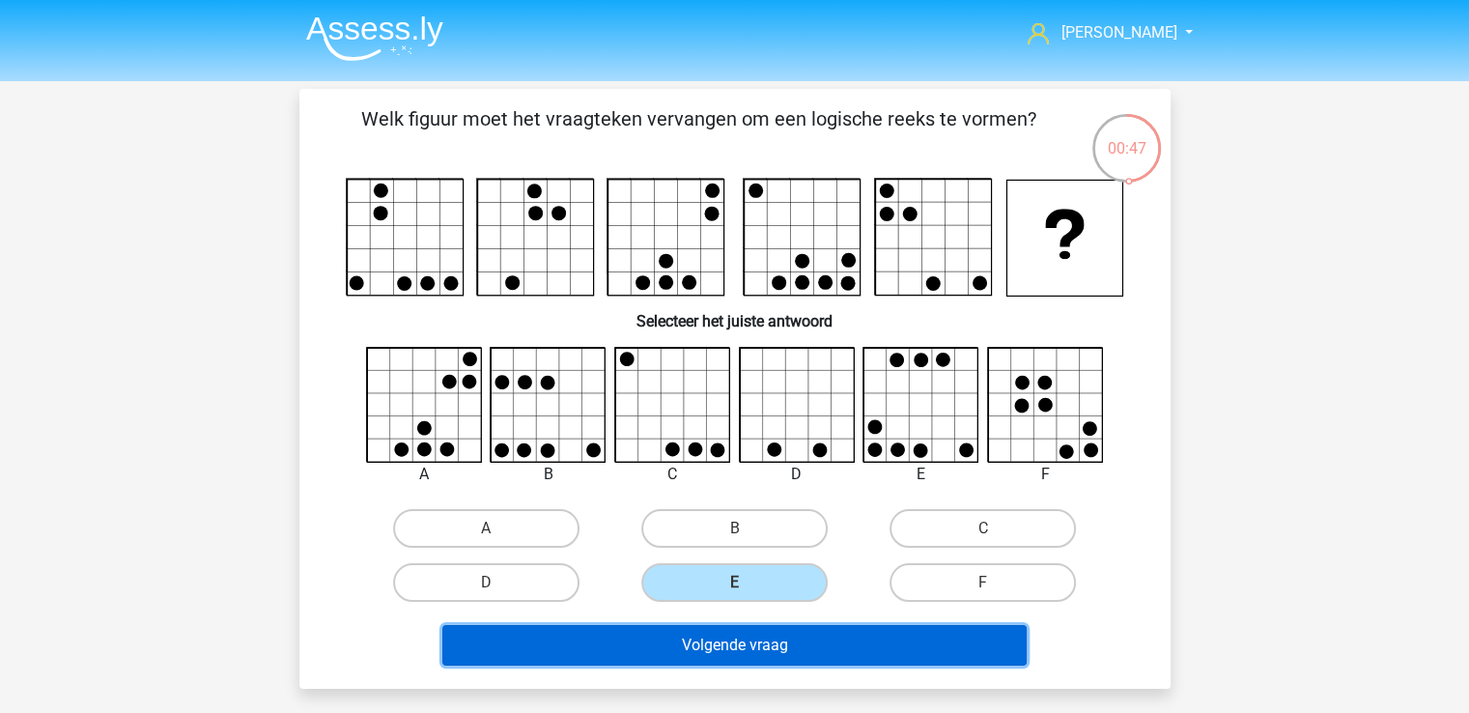
click at [694, 625] on button "Volgende vraag" at bounding box center [734, 645] width 584 height 41
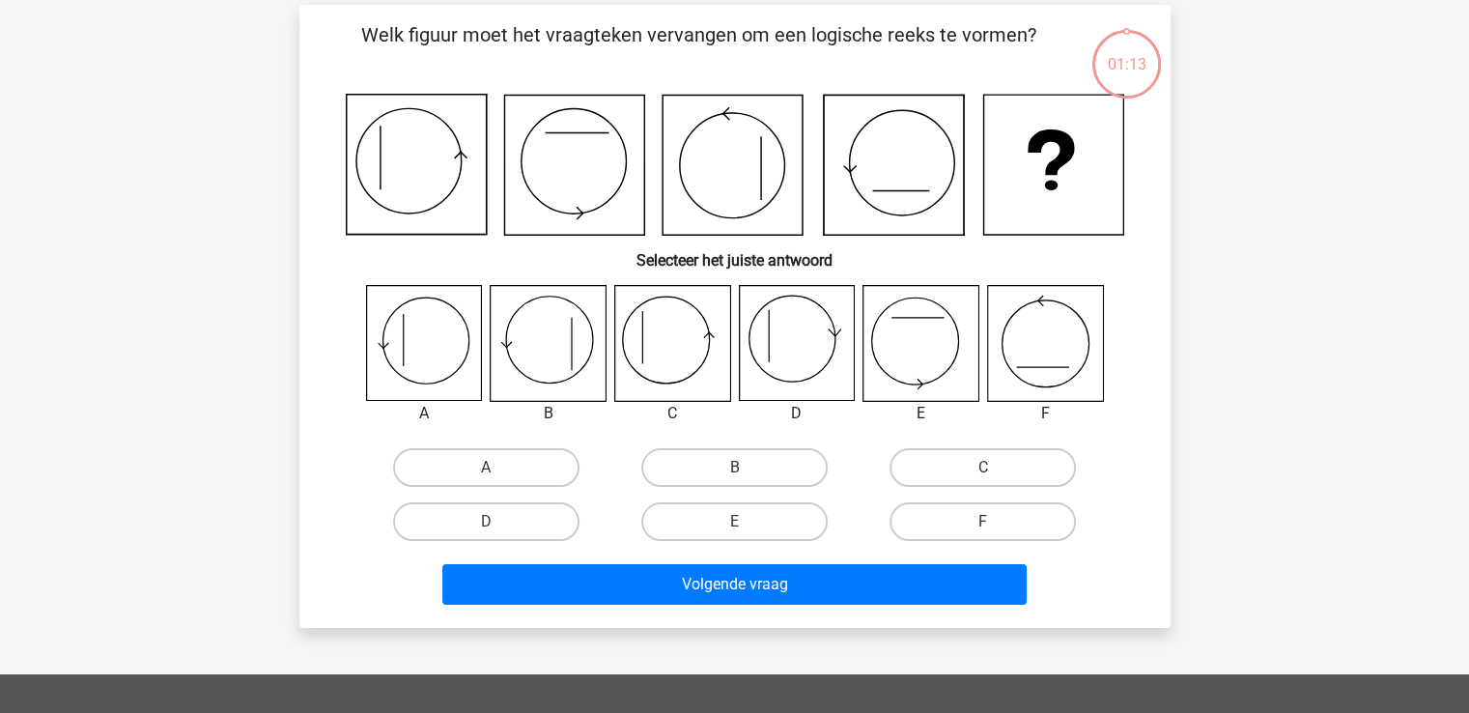
scroll to position [89, 0]
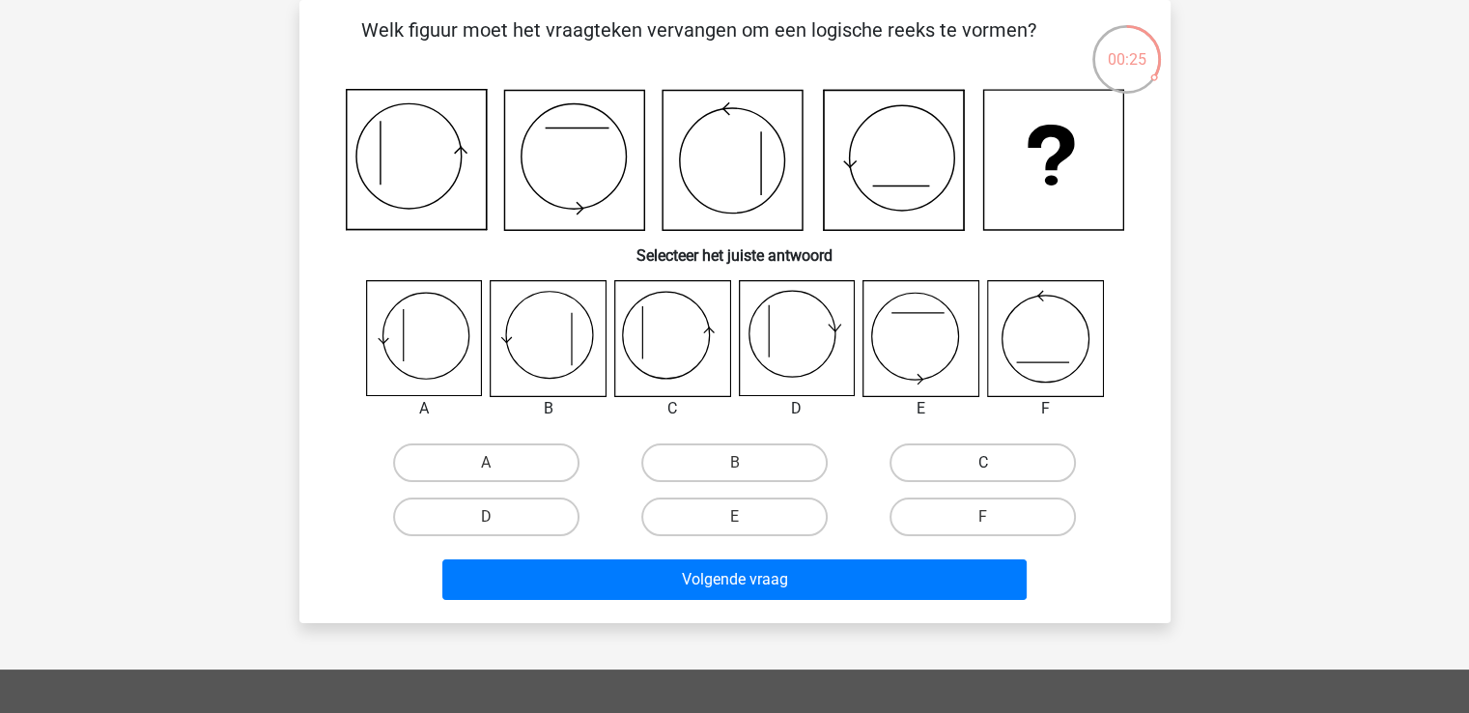
click at [981, 448] on label "C" at bounding box center [982, 462] width 186 height 39
click at [983, 463] on input "C" at bounding box center [989, 469] width 13 height 13
radio input "true"
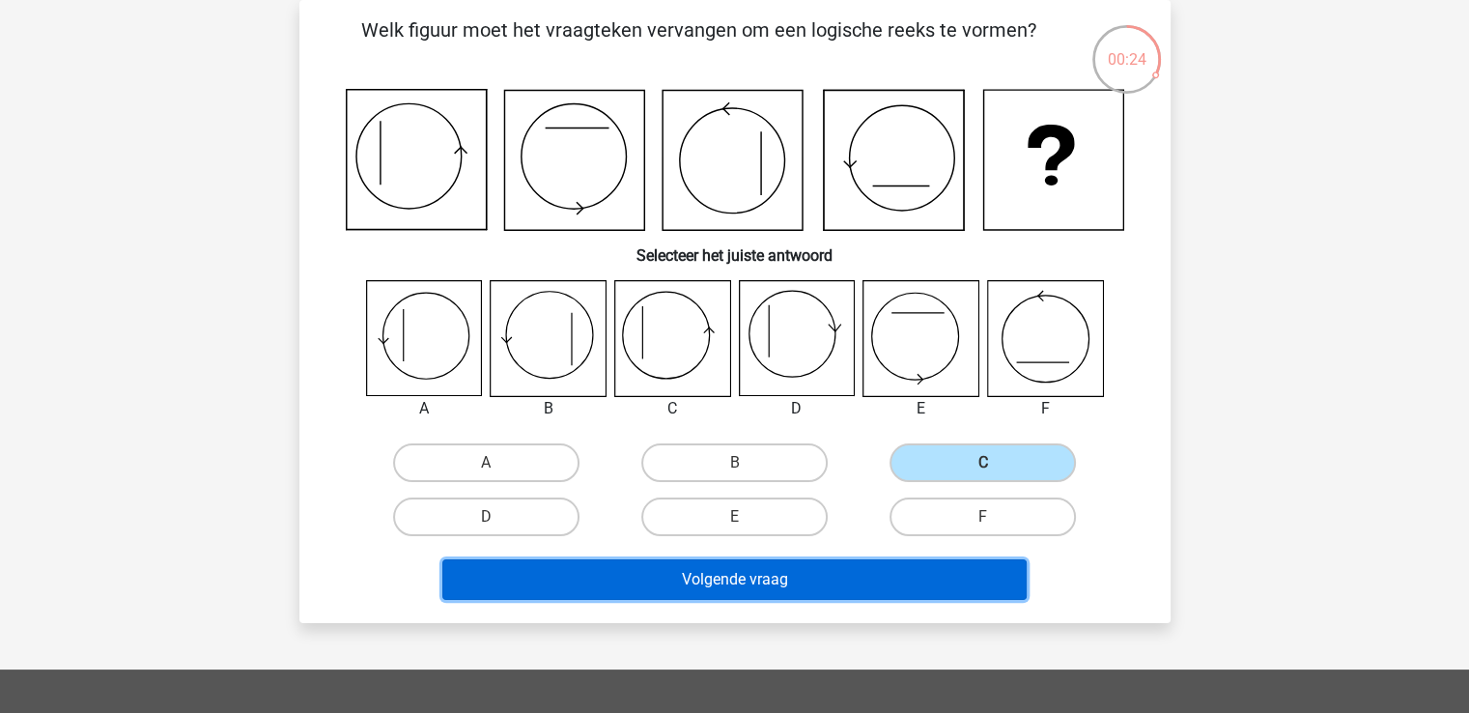
click at [813, 570] on button "Volgende vraag" at bounding box center [734, 579] width 584 height 41
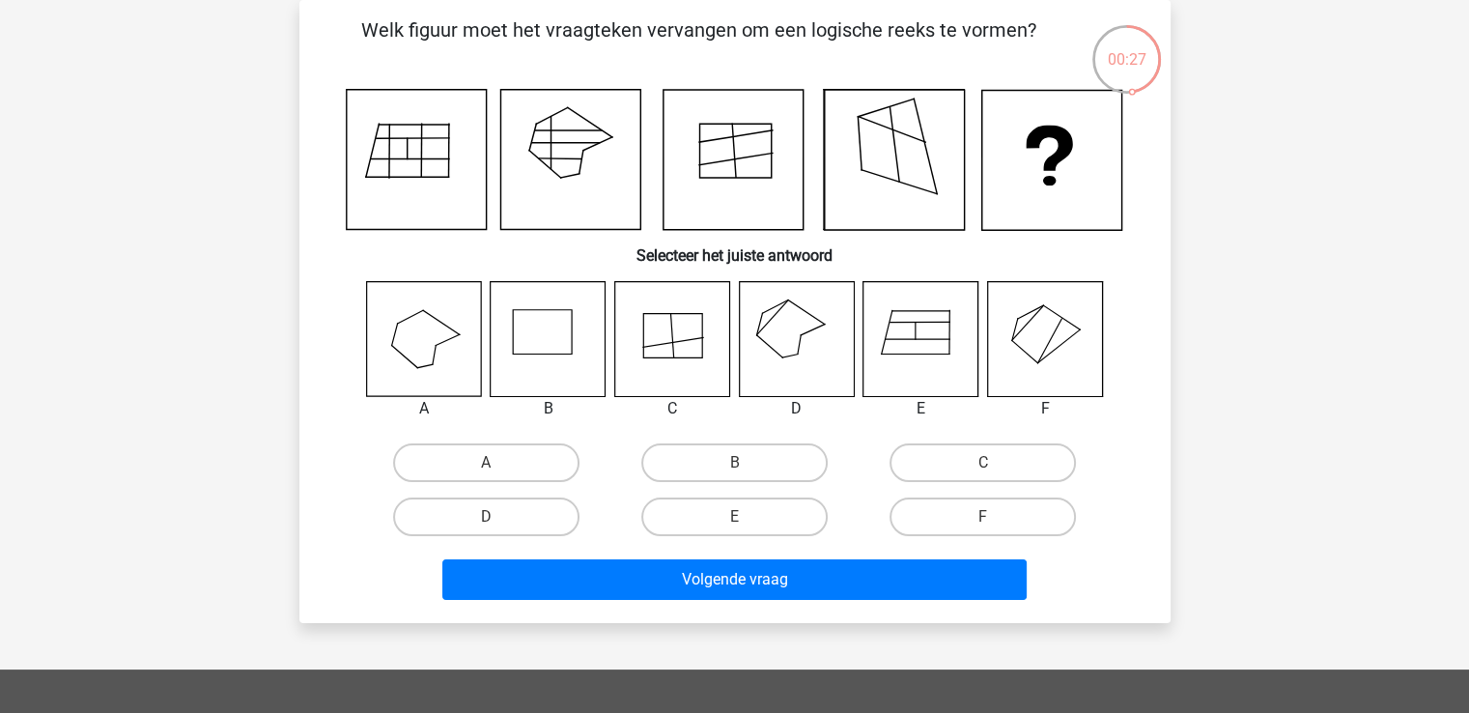
click at [753, 336] on icon at bounding box center [796, 338] width 115 height 115
click at [566, 512] on label "D" at bounding box center [486, 516] width 186 height 39
click at [498, 517] on input "D" at bounding box center [492, 523] width 13 height 13
radio input "true"
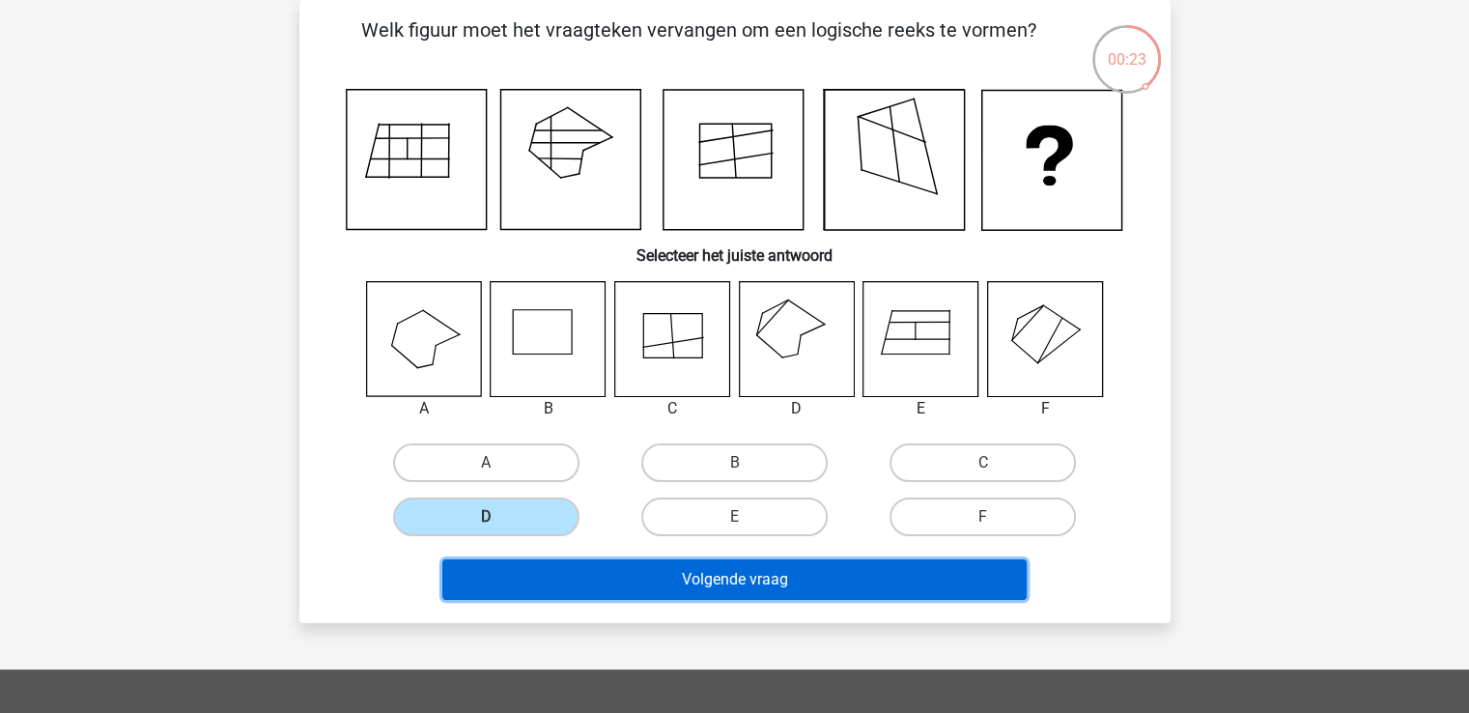
click at [662, 589] on button "Volgende vraag" at bounding box center [734, 579] width 584 height 41
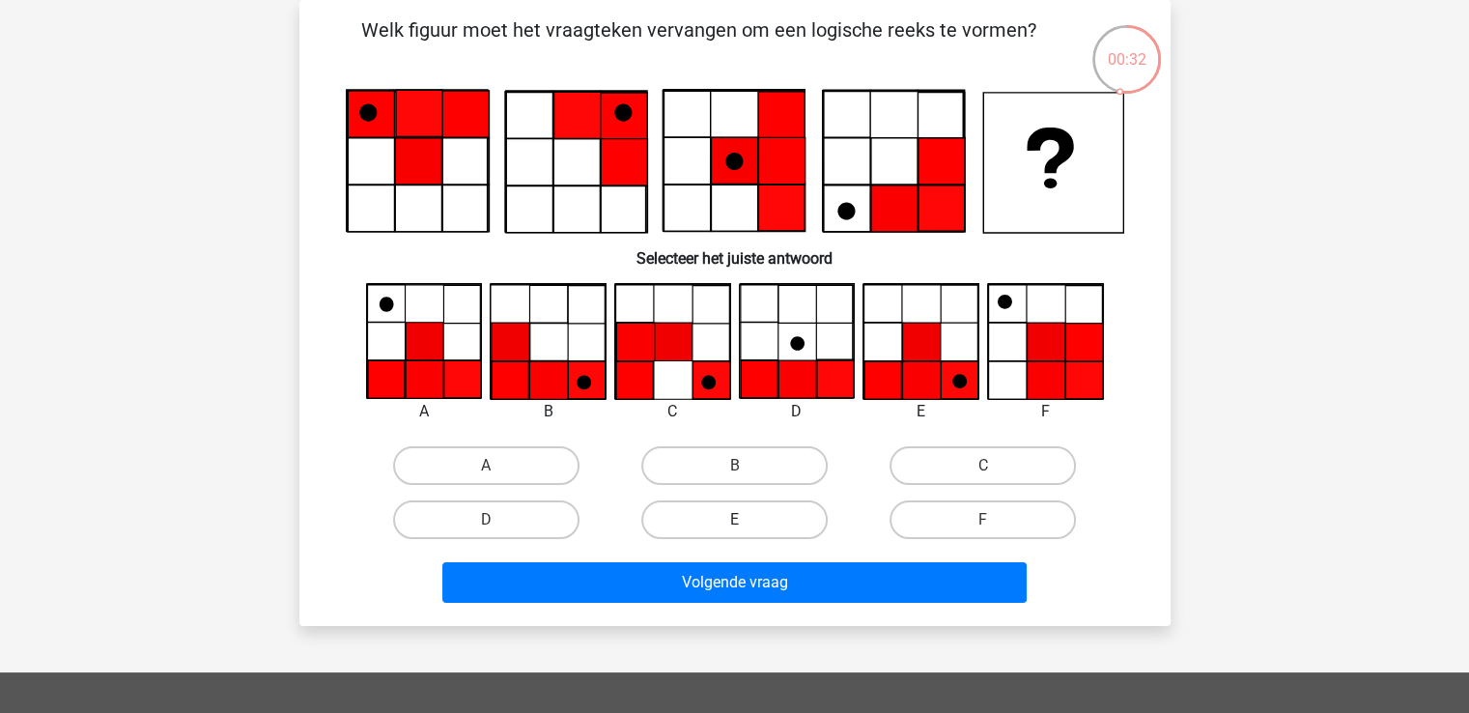
click at [739, 510] on label "E" at bounding box center [734, 519] width 186 height 39
click at [739, 520] on input "E" at bounding box center [740, 526] width 13 height 13
radio input "true"
click at [742, 518] on label "E" at bounding box center [734, 519] width 186 height 39
click at [742, 520] on input "E" at bounding box center [740, 526] width 13 height 13
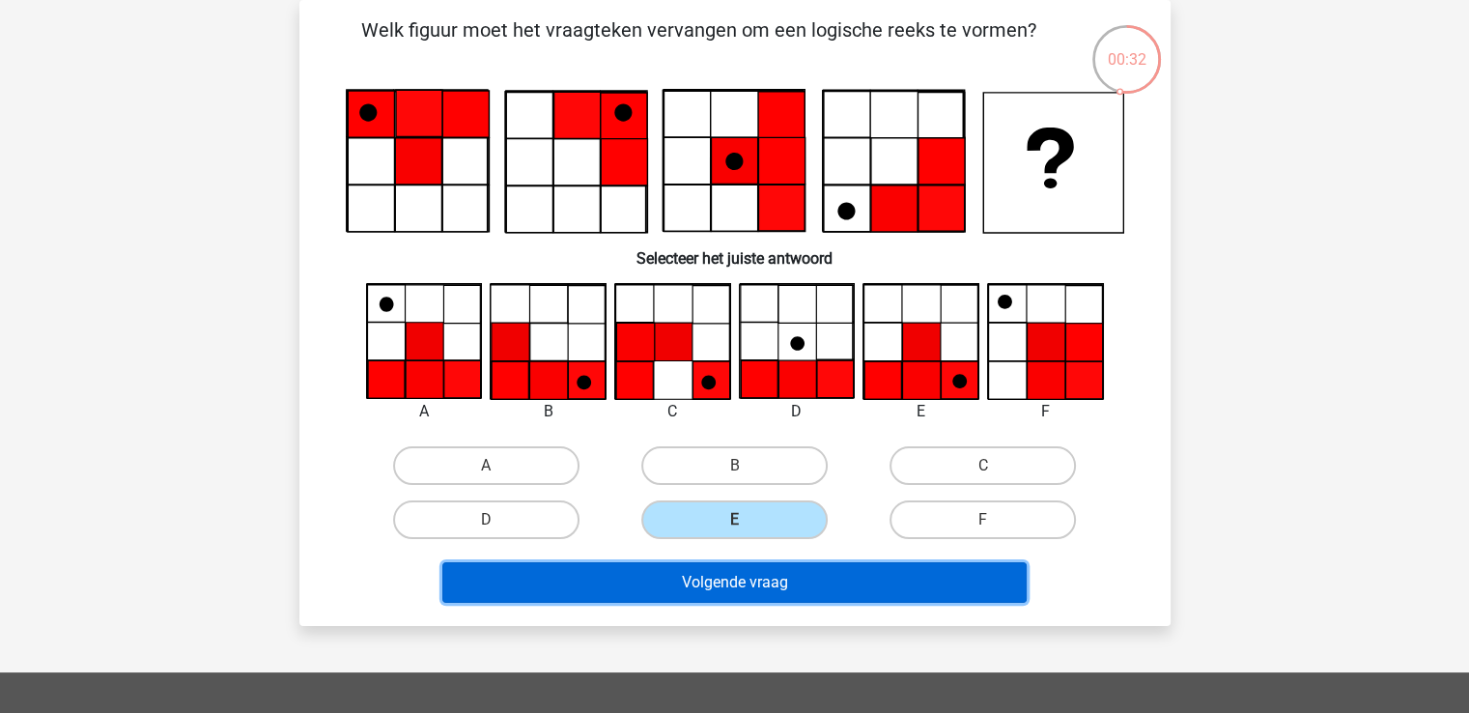
click at [719, 575] on button "Volgende vraag" at bounding box center [734, 582] width 584 height 41
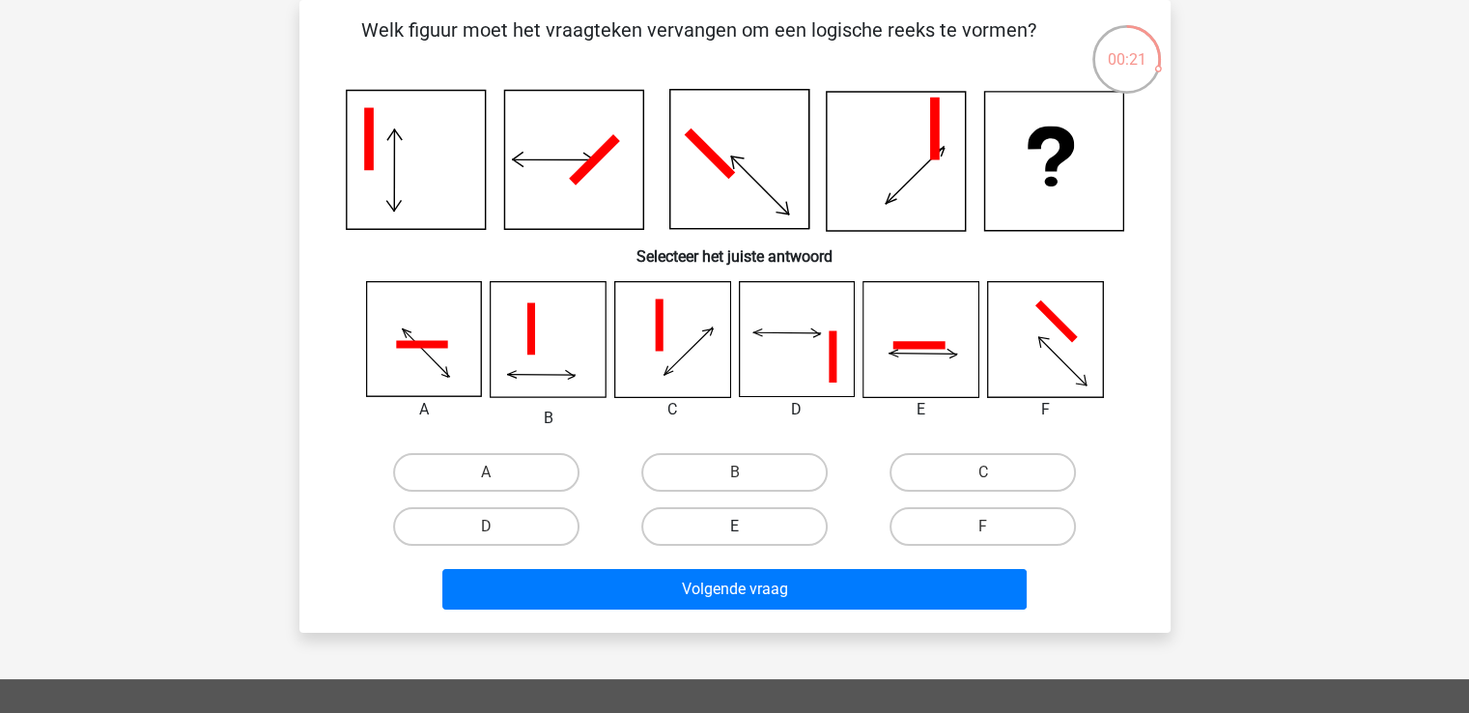
click at [768, 527] on label "E" at bounding box center [734, 526] width 186 height 39
click at [747, 527] on input "E" at bounding box center [740, 532] width 13 height 13
radio input "true"
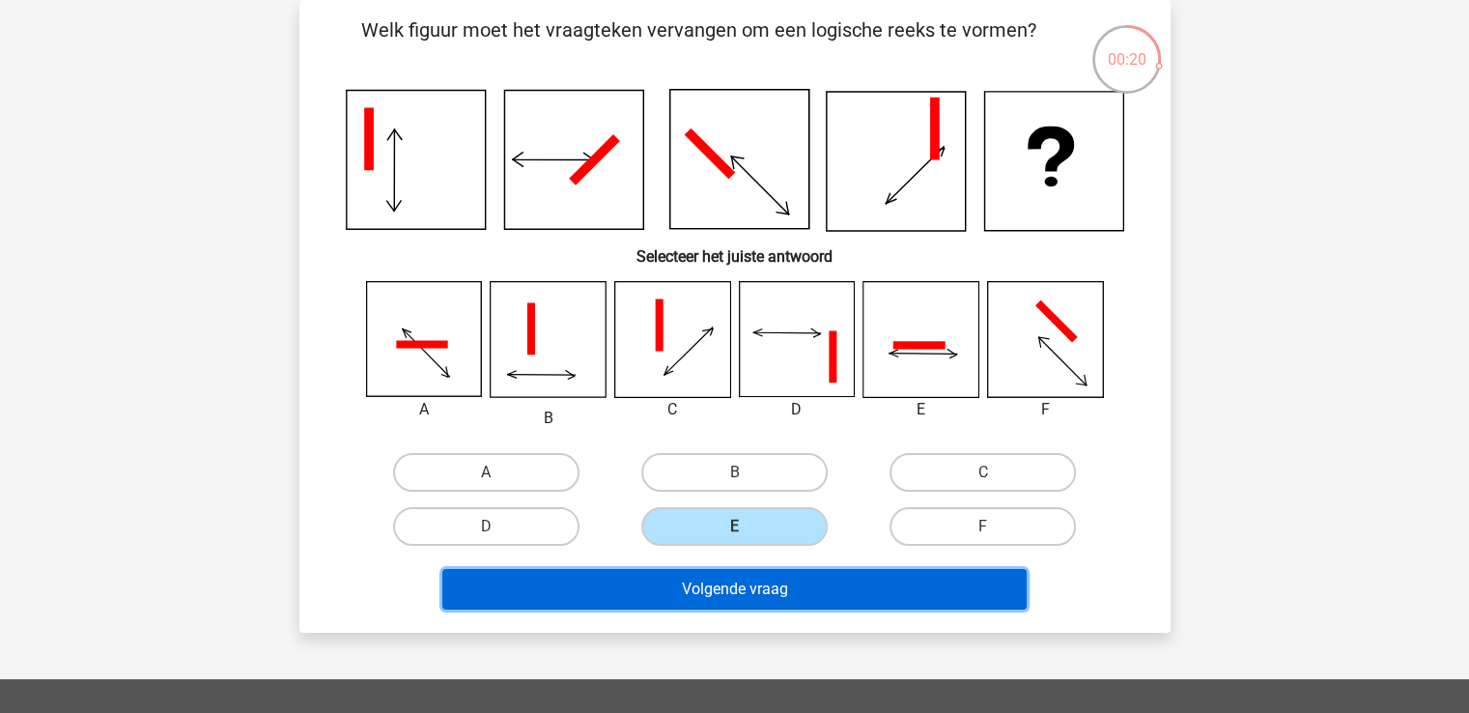
click at [744, 580] on button "Volgende vraag" at bounding box center [734, 589] width 584 height 41
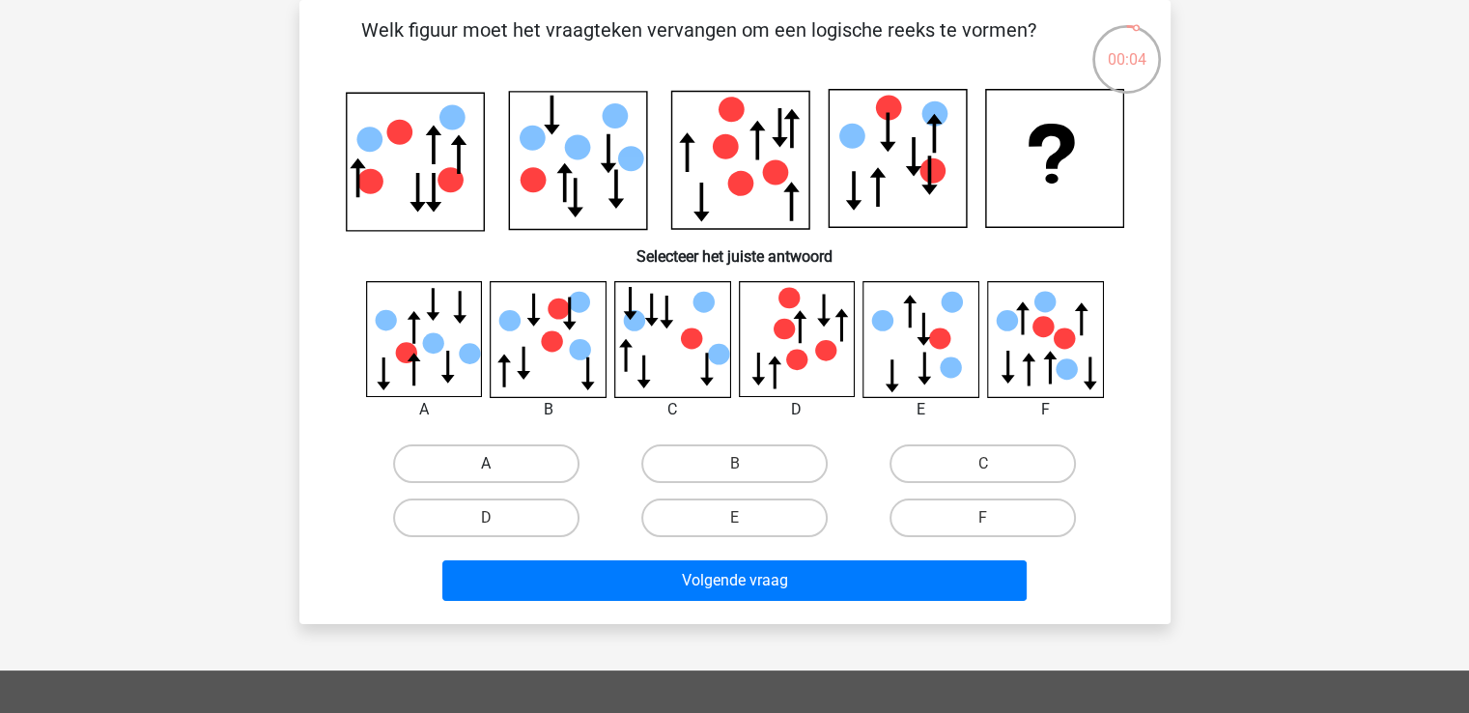
click at [494, 462] on label "A" at bounding box center [486, 463] width 186 height 39
click at [494, 464] on input "A" at bounding box center [492, 470] width 13 height 13
radio input "true"
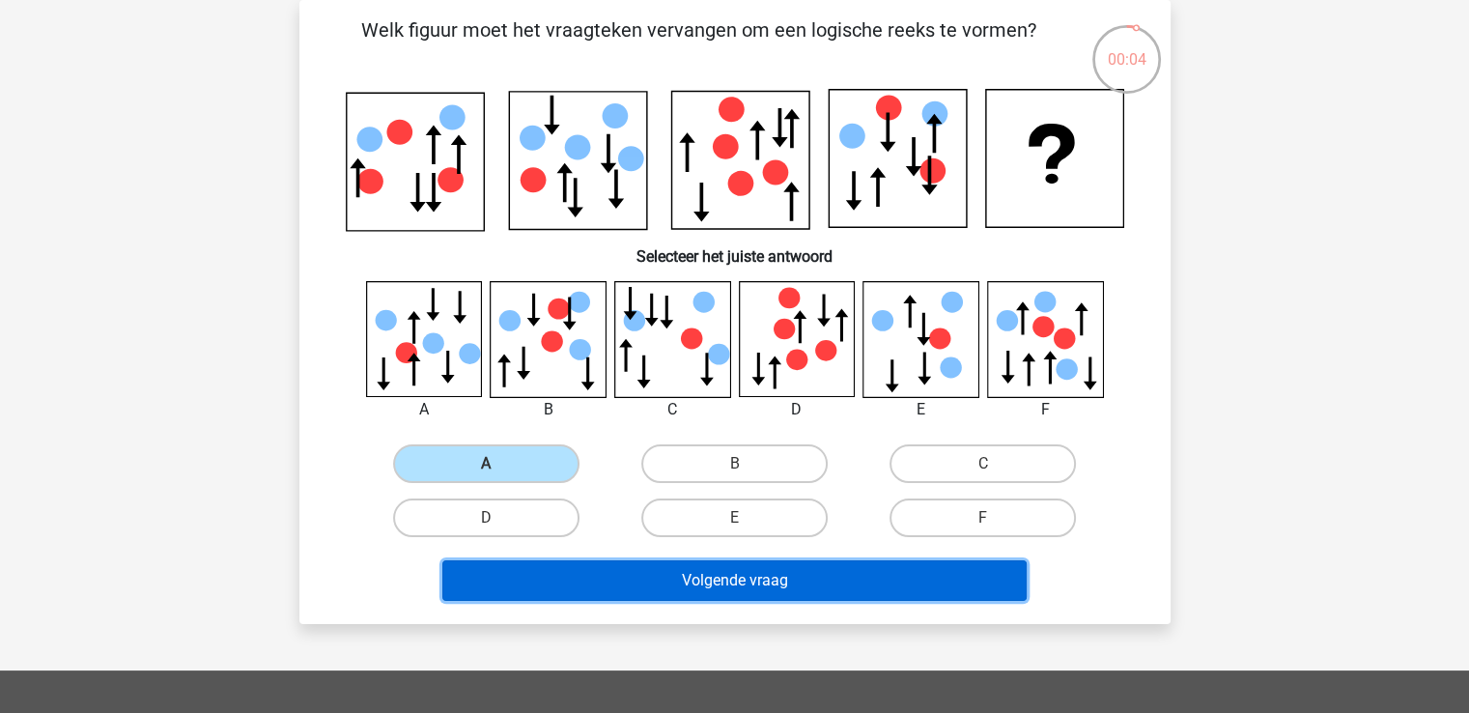
click at [532, 561] on button "Volgende vraag" at bounding box center [734, 580] width 584 height 41
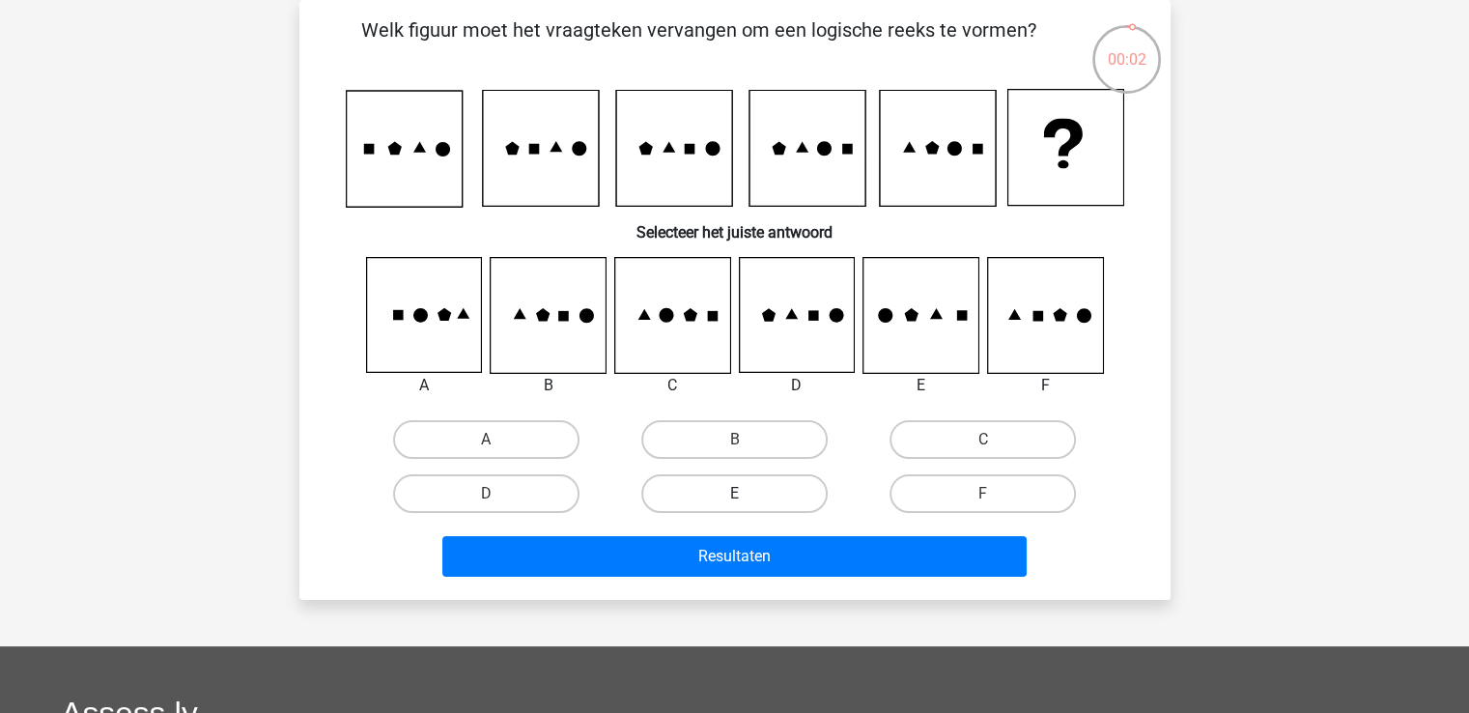
click at [748, 498] on label "E" at bounding box center [734, 493] width 186 height 39
click at [747, 498] on input "E" at bounding box center [740, 499] width 13 height 13
radio input "true"
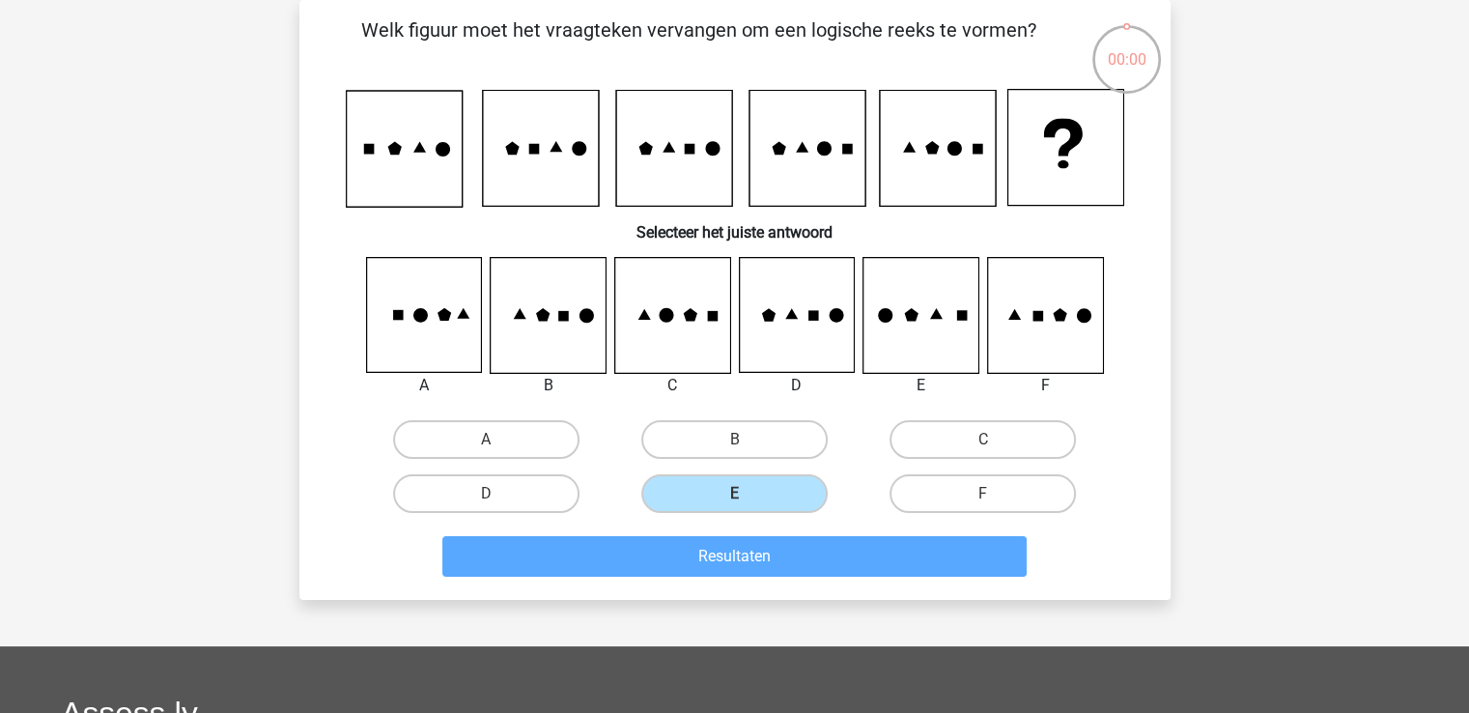
click at [608, 578] on div "Resultaten" at bounding box center [735, 560] width 746 height 48
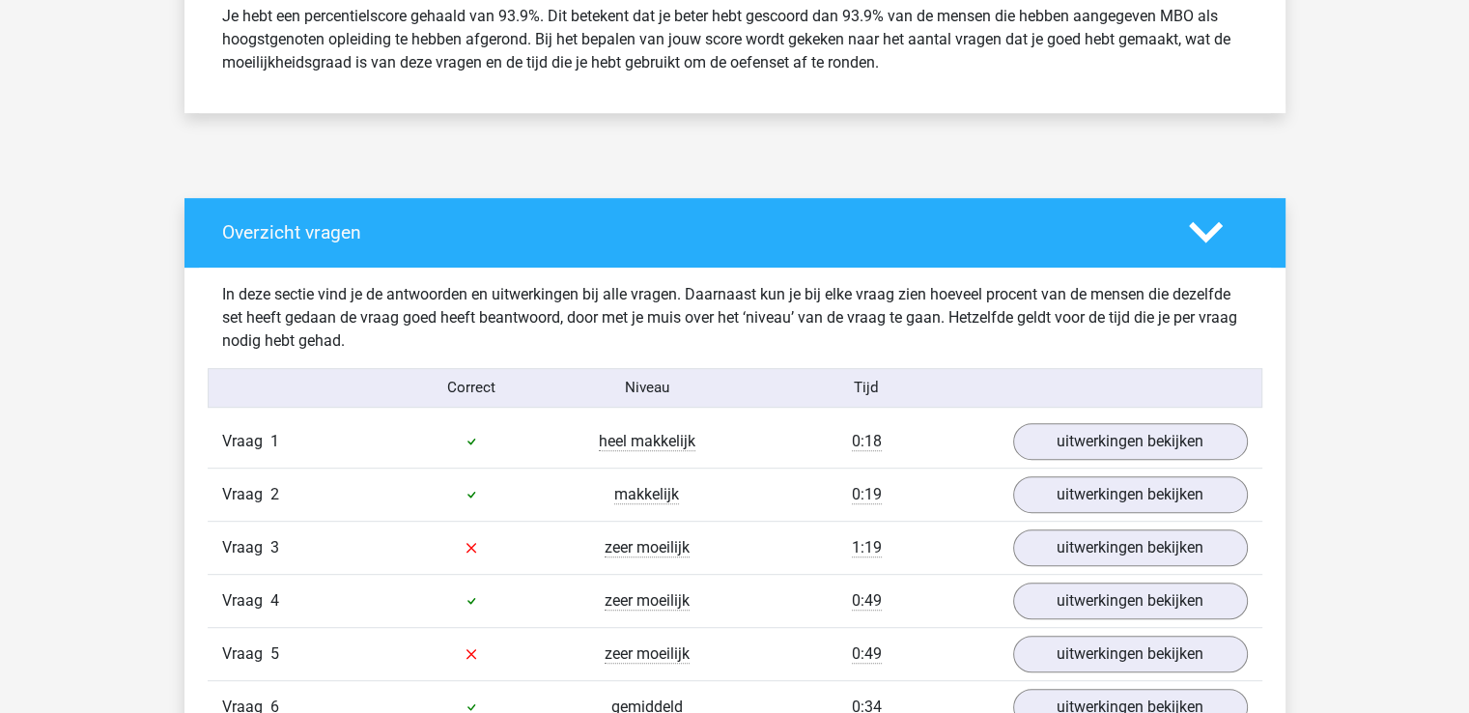
scroll to position [869, 0]
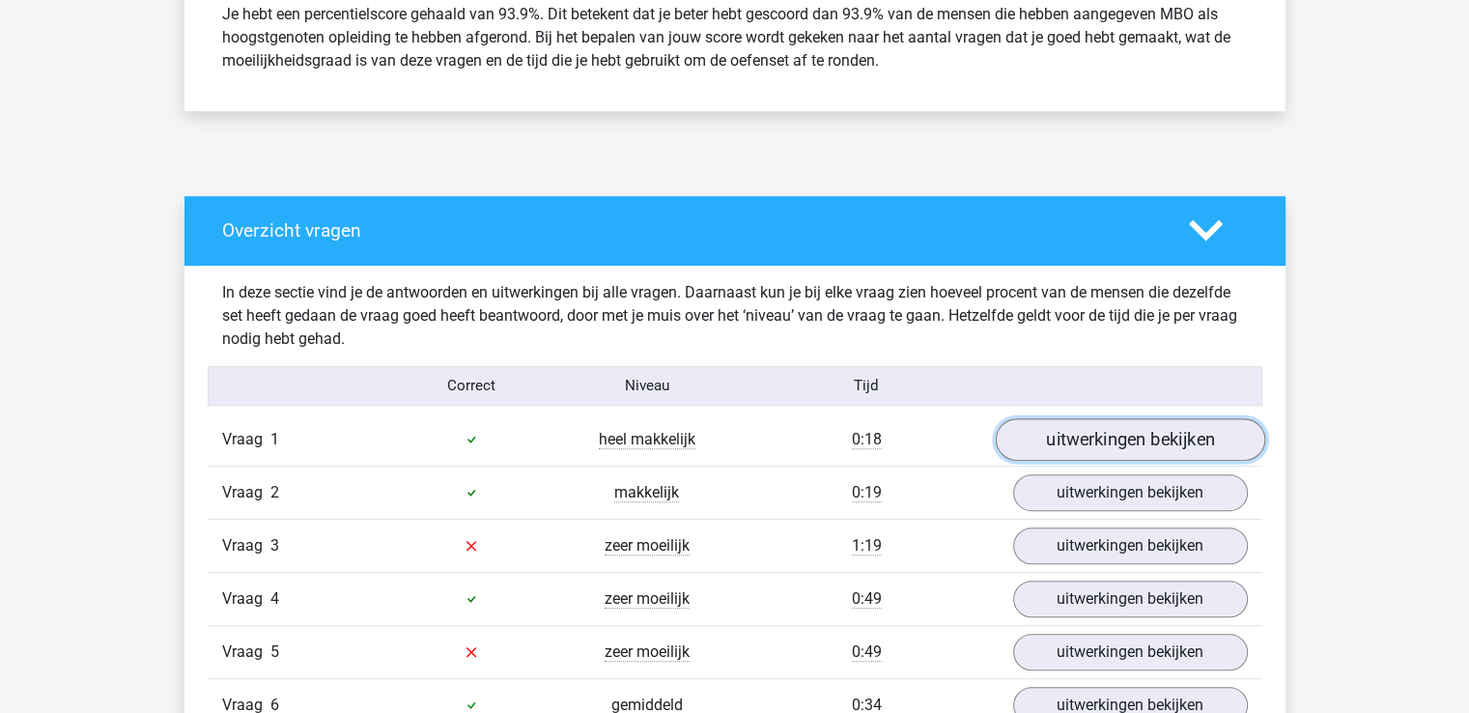
click at [1093, 449] on link "uitwerkingen bekijken" at bounding box center [1129, 439] width 269 height 42
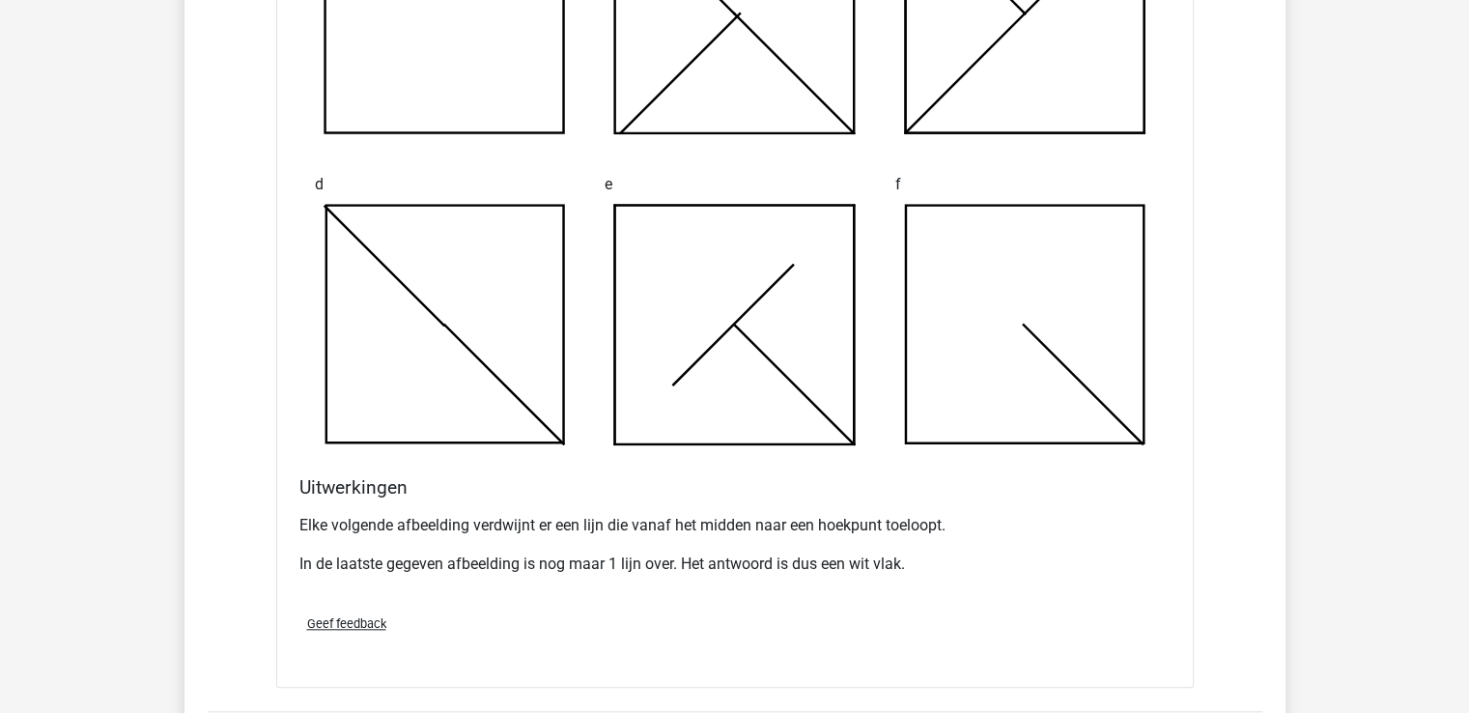
scroll to position [1931, 0]
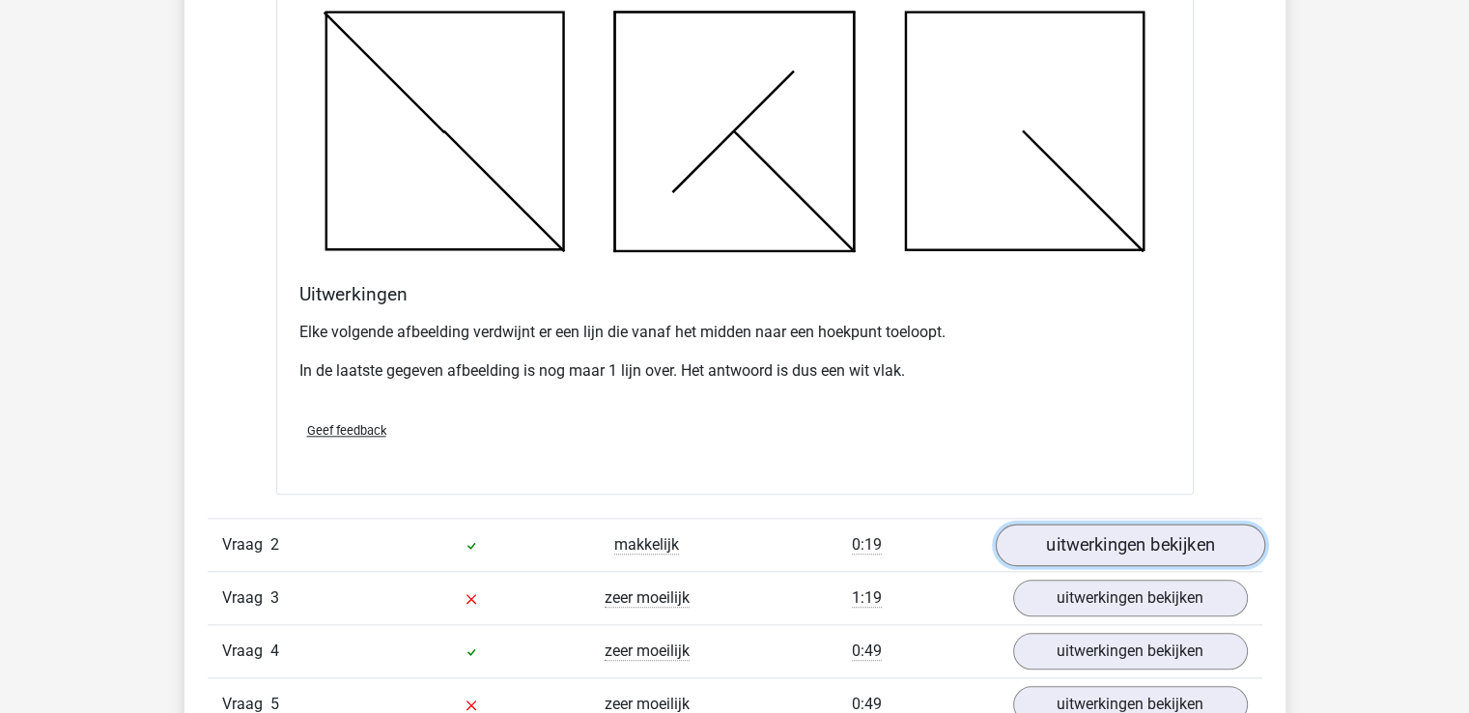
click at [1097, 539] on link "uitwerkingen bekijken" at bounding box center [1129, 544] width 269 height 42
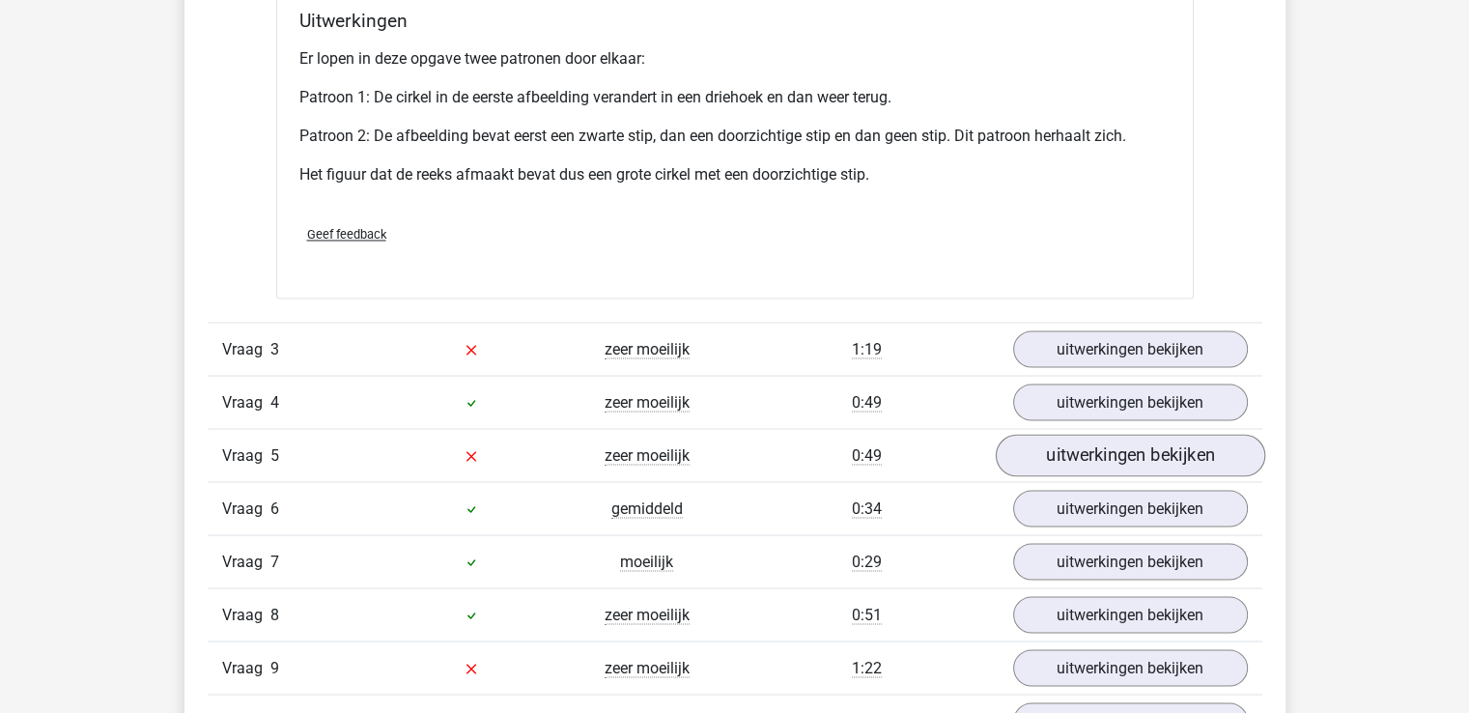
scroll to position [3380, 0]
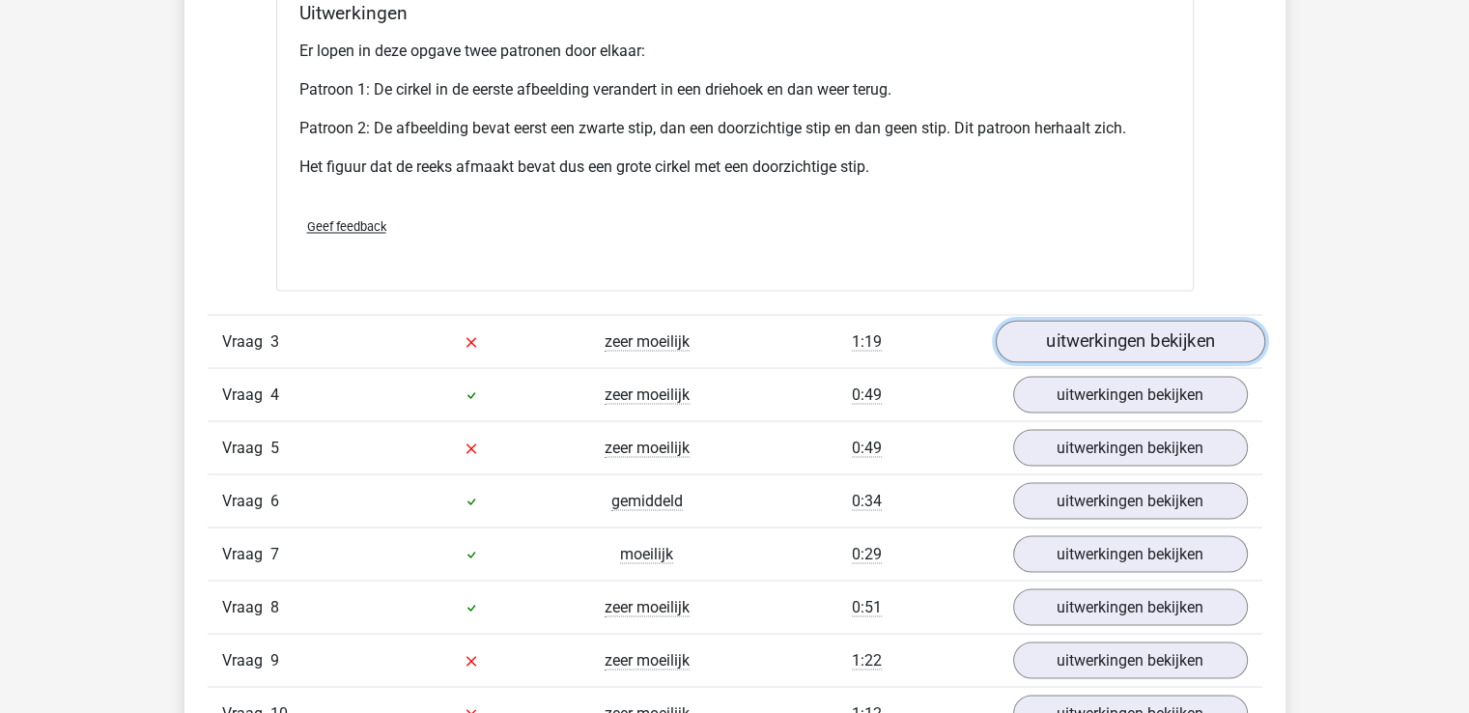
click at [1121, 339] on link "uitwerkingen bekijken" at bounding box center [1129, 341] width 269 height 42
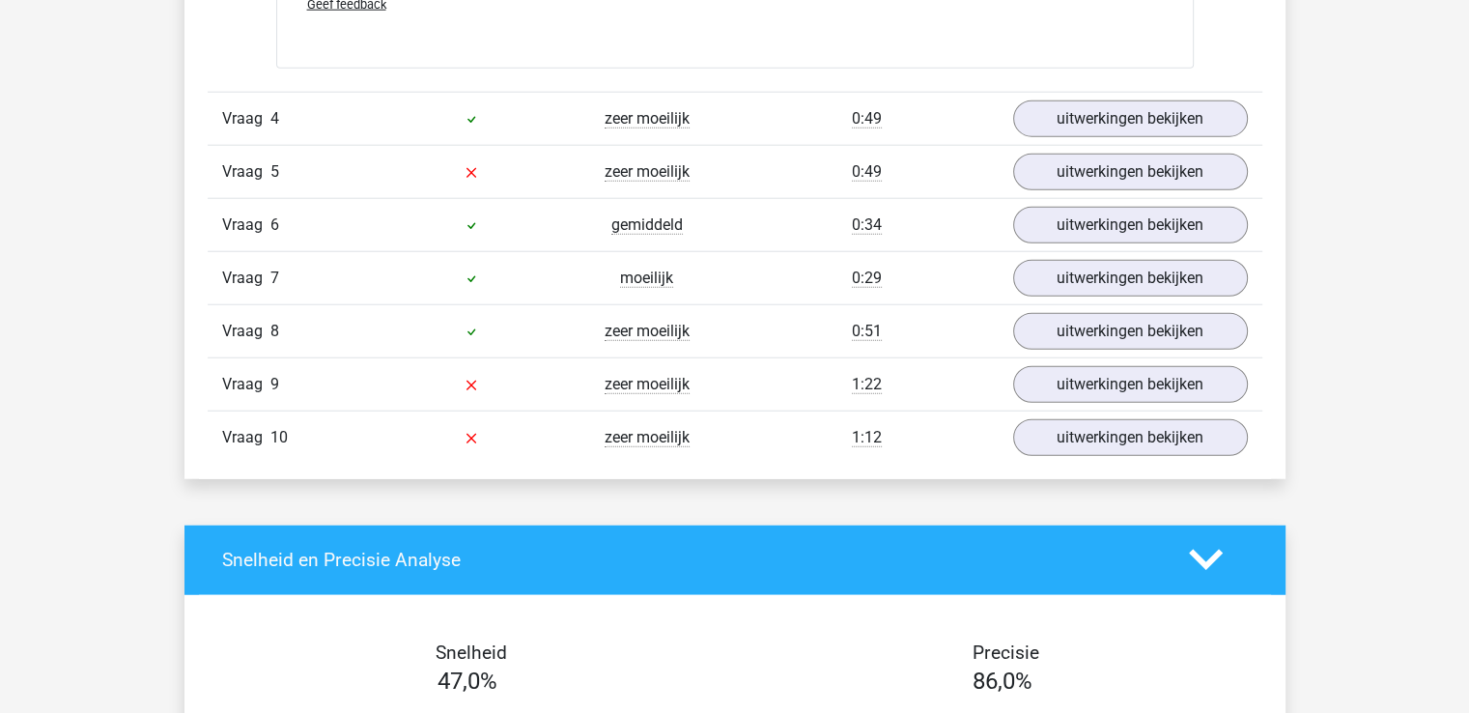
scroll to position [4925, 0]
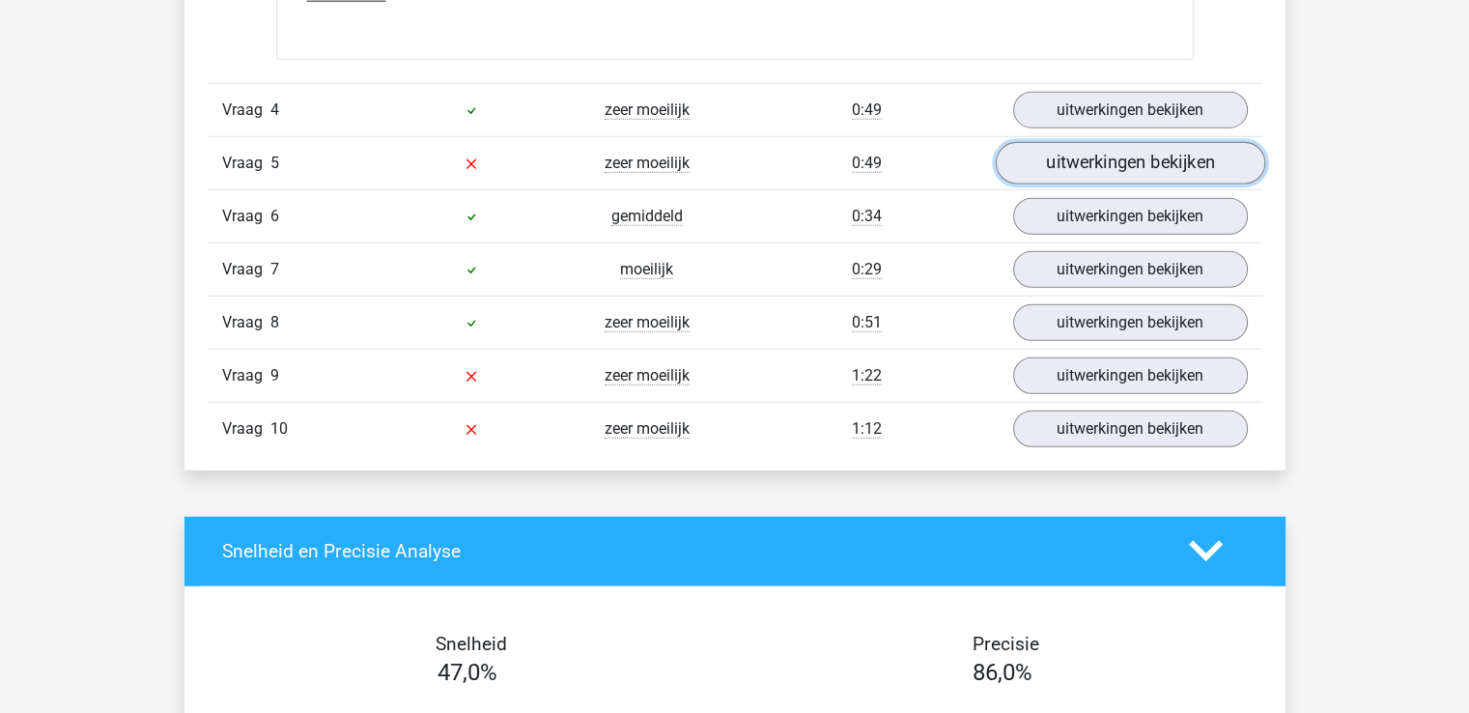
click at [1085, 168] on link "uitwerkingen bekijken" at bounding box center [1129, 163] width 269 height 42
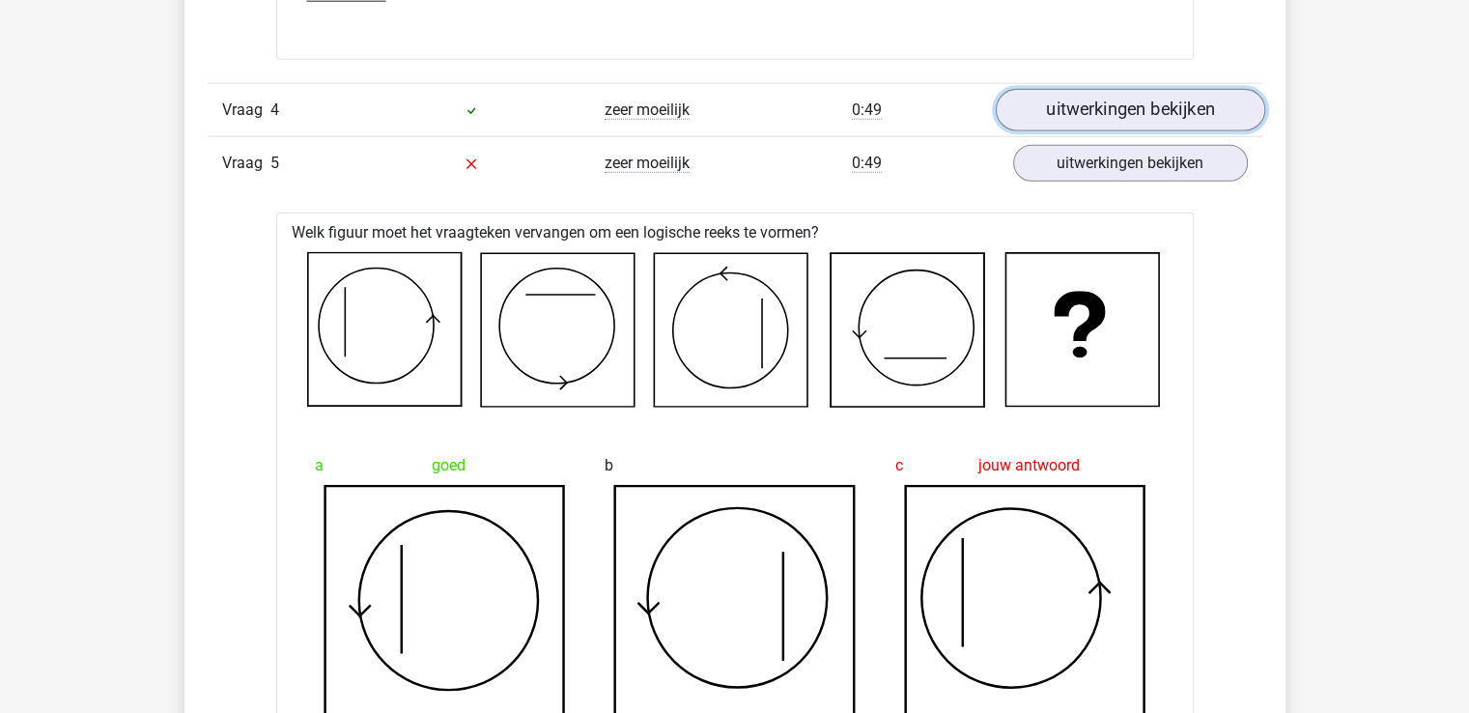
click at [1120, 99] on link "uitwerkingen bekijken" at bounding box center [1129, 110] width 269 height 42
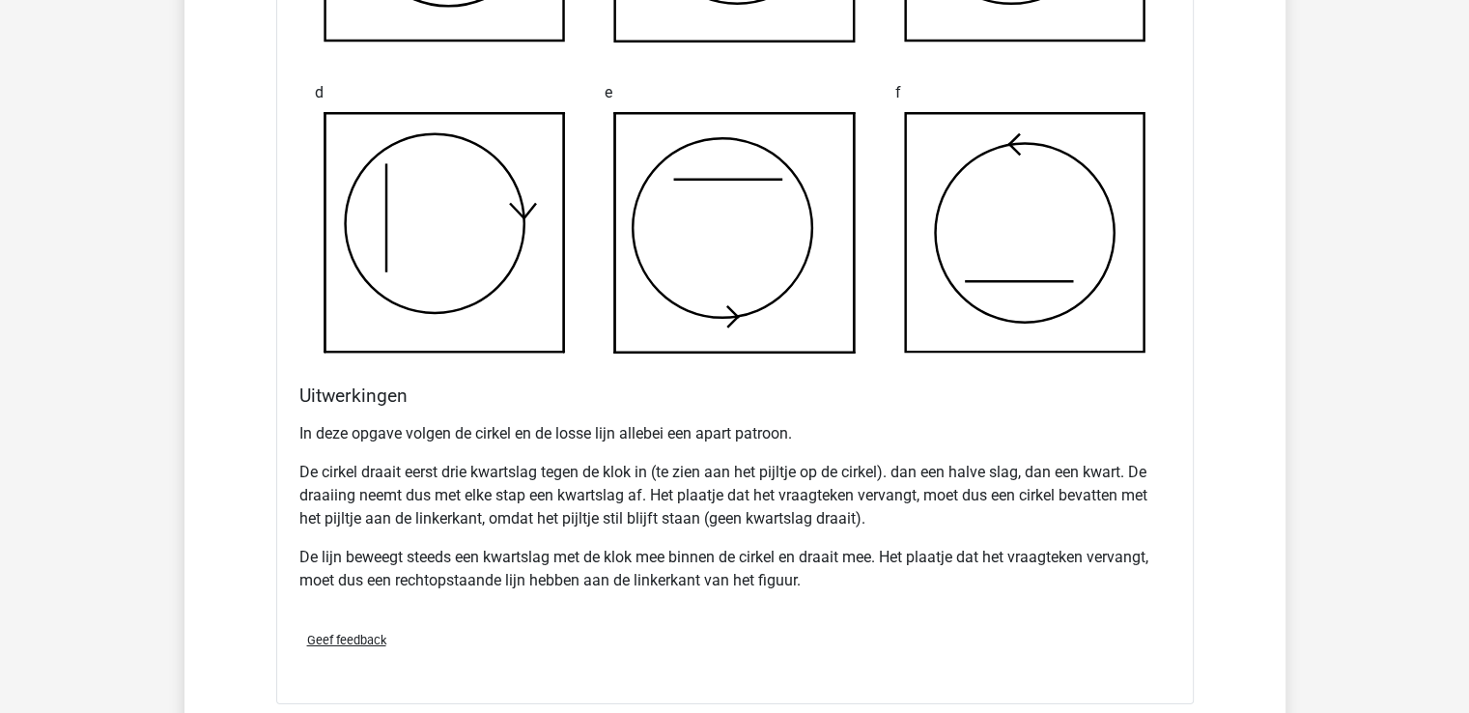
scroll to position [7243, 0]
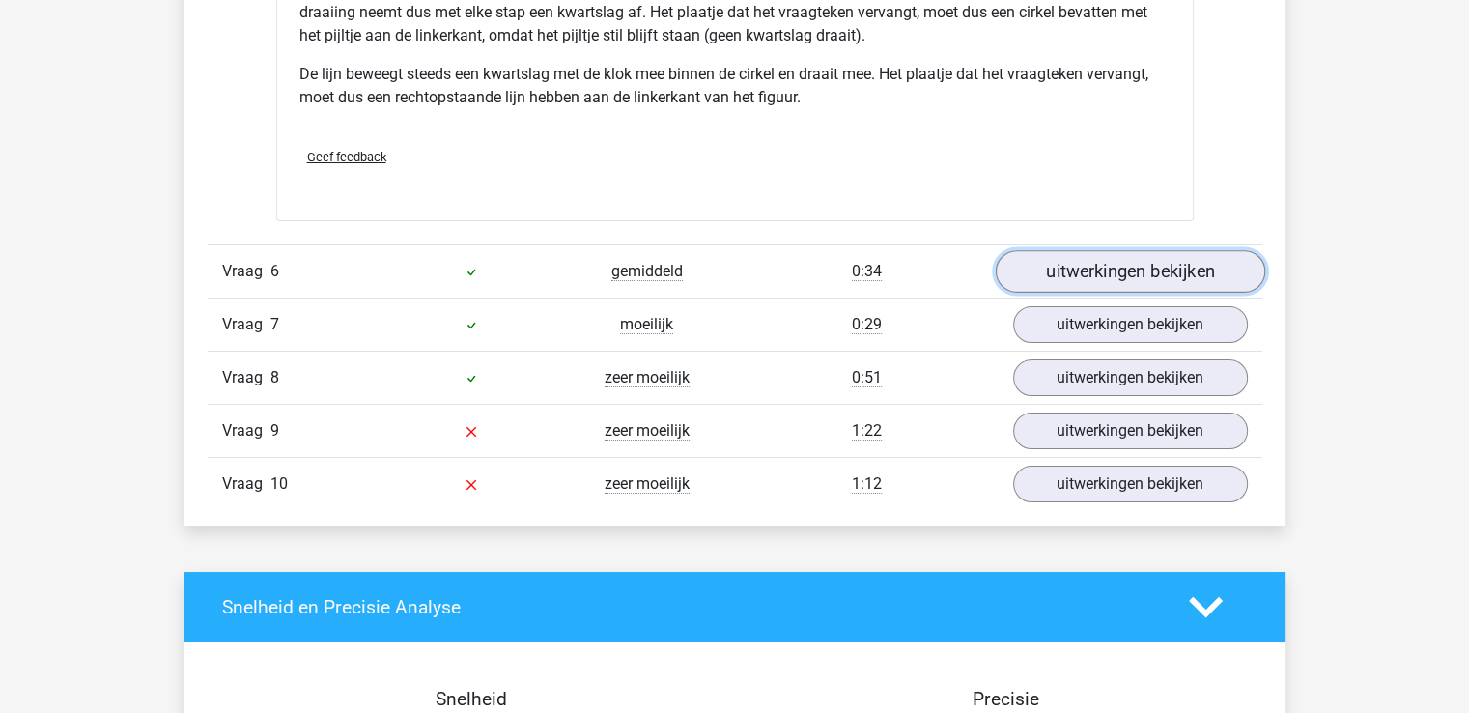
click at [1225, 275] on link "uitwerkingen bekijken" at bounding box center [1129, 271] width 269 height 42
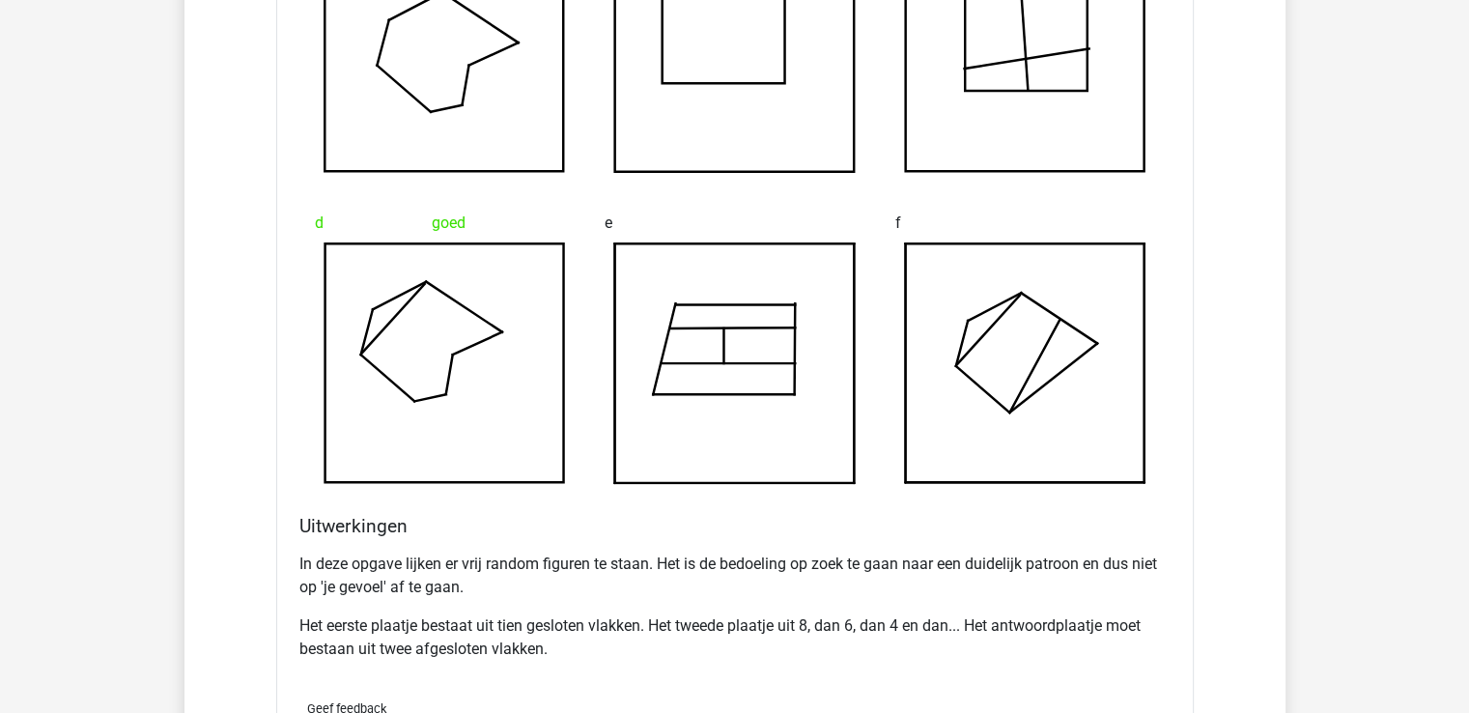
scroll to position [8112, 0]
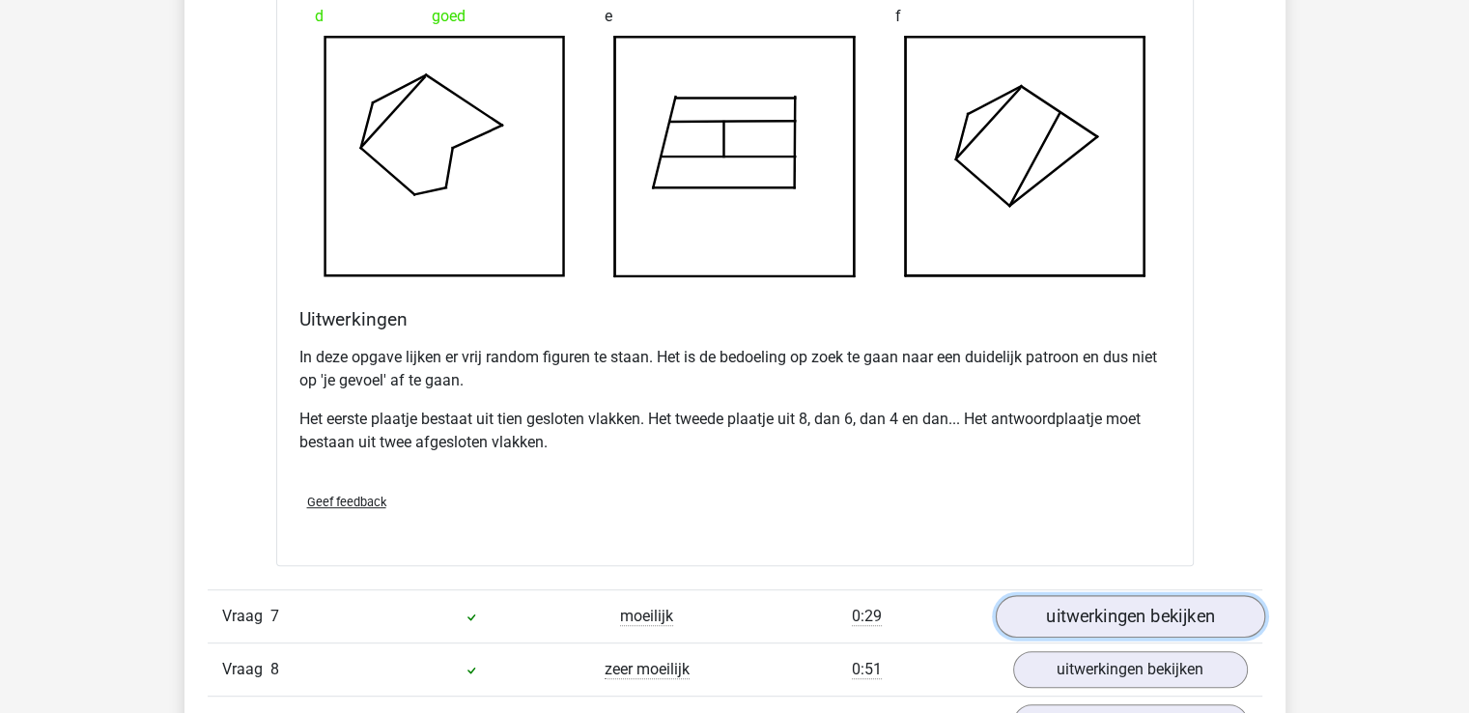
click at [1081, 600] on link "uitwerkingen bekijken" at bounding box center [1129, 617] width 269 height 42
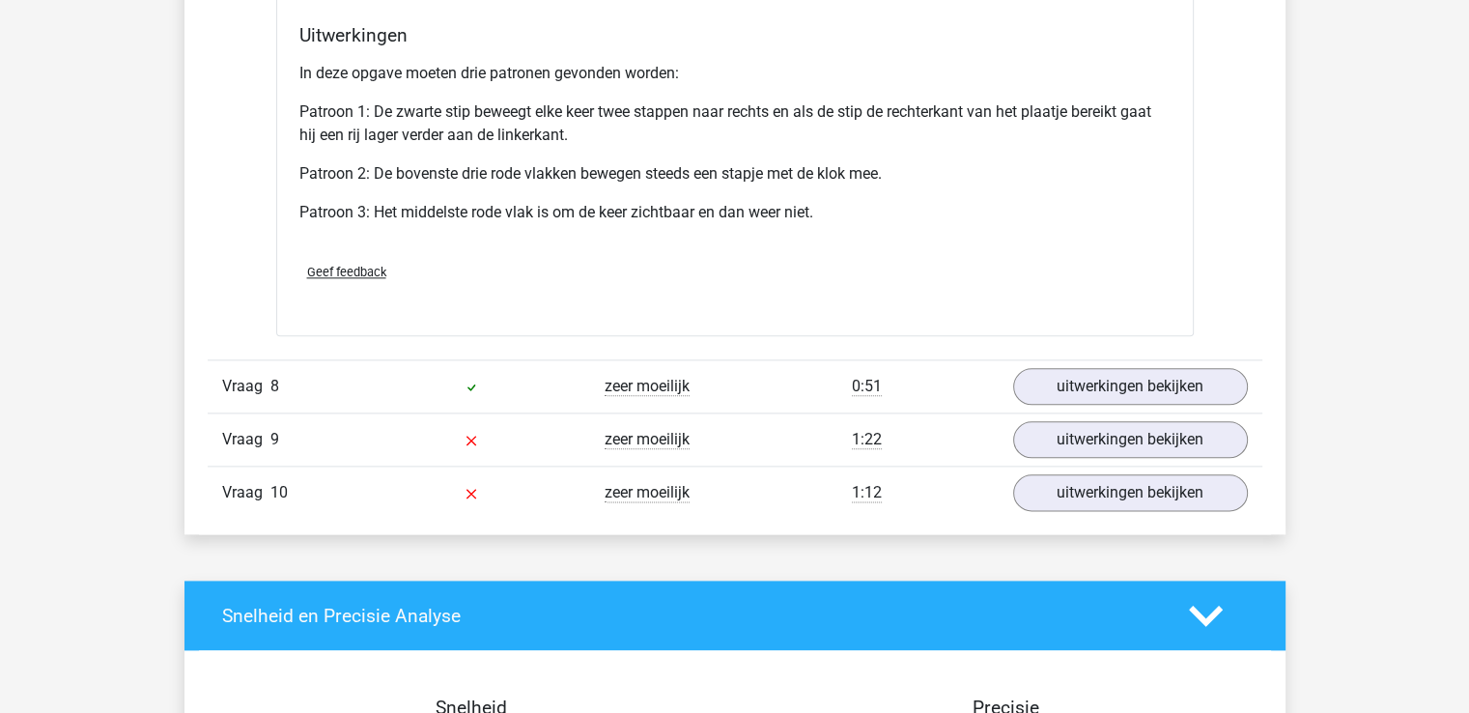
scroll to position [9657, 0]
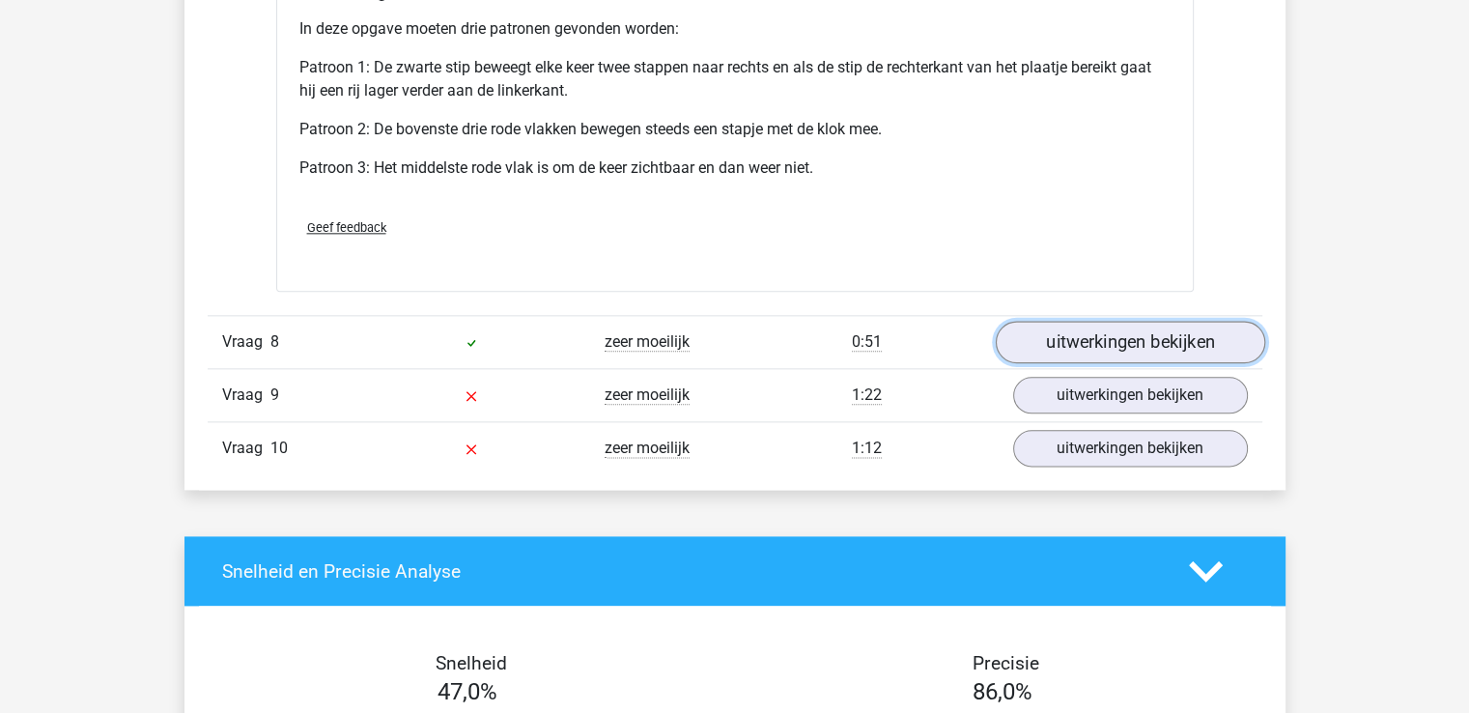
click at [1134, 346] on link "uitwerkingen bekijken" at bounding box center [1129, 342] width 269 height 42
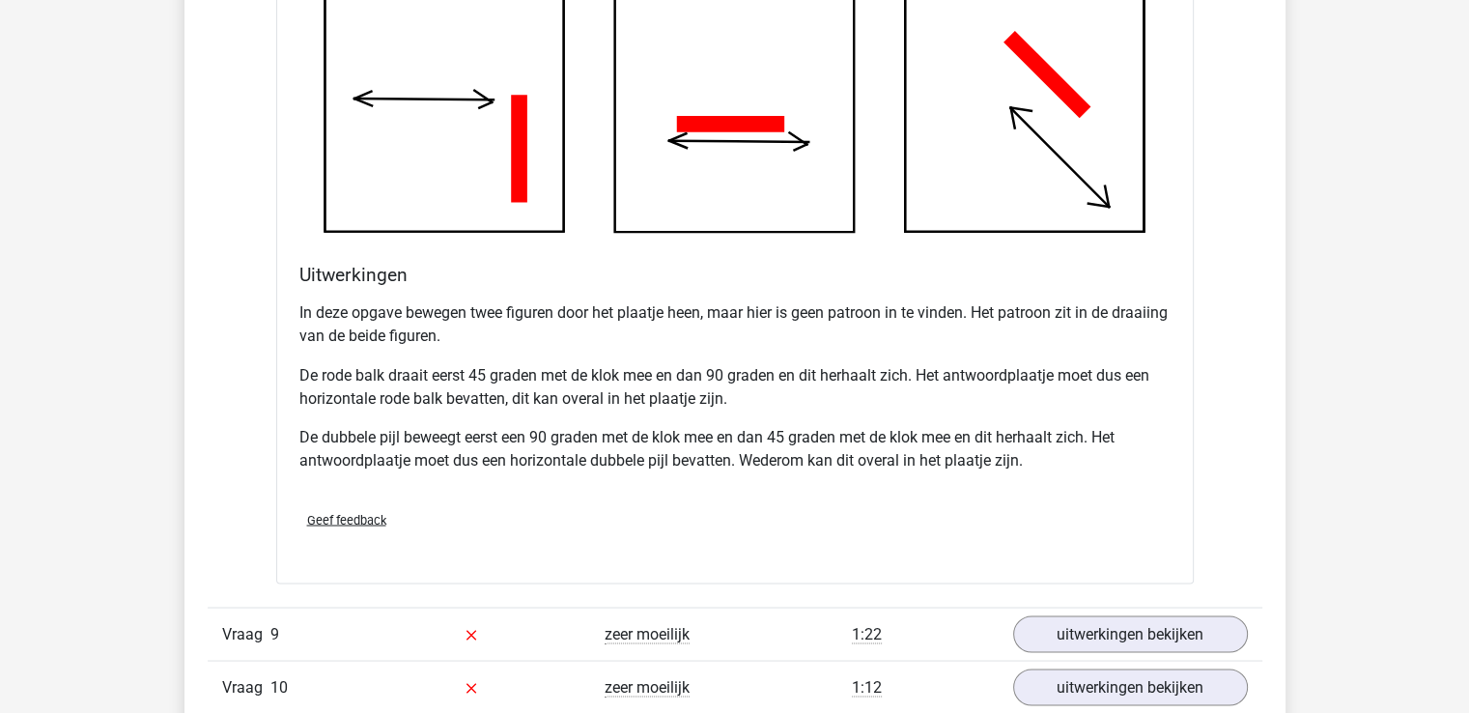
scroll to position [10816, 0]
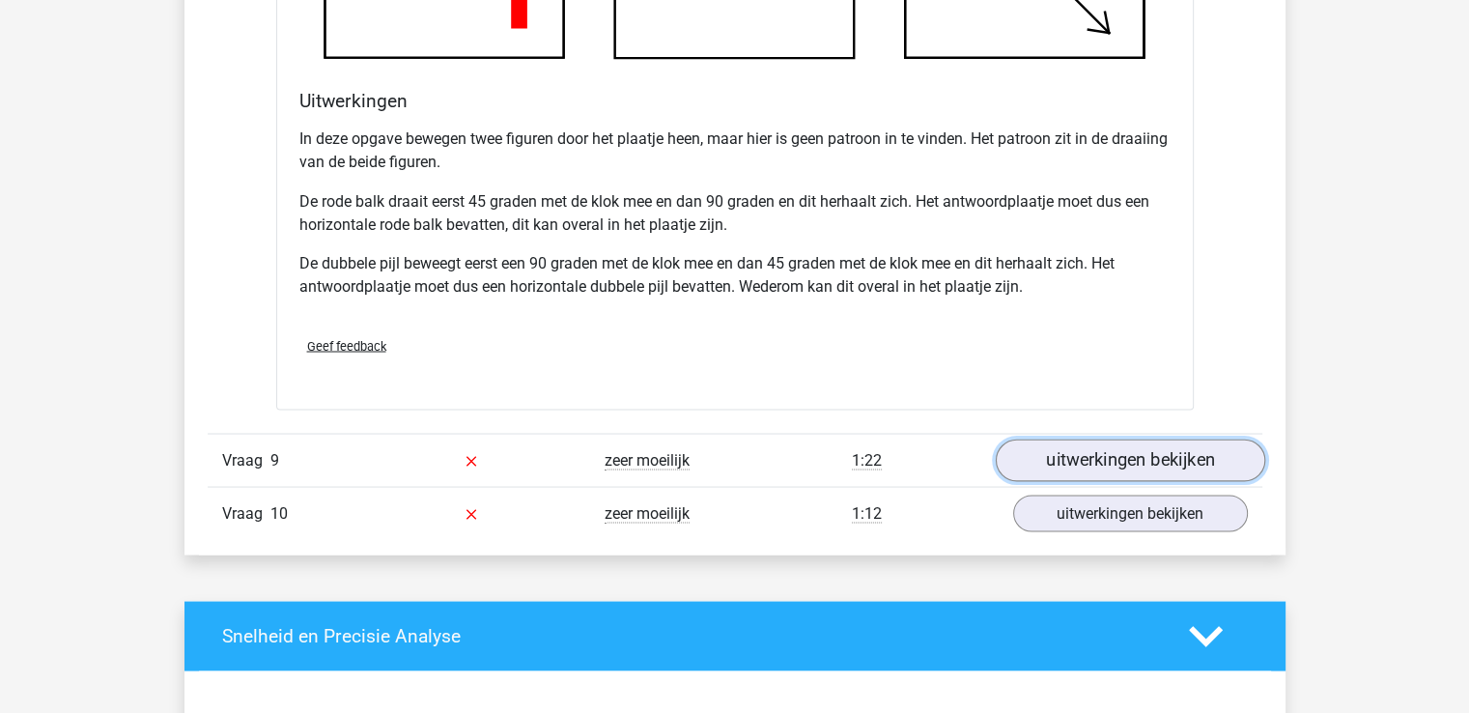
click at [1073, 457] on link "uitwerkingen bekijken" at bounding box center [1129, 459] width 269 height 42
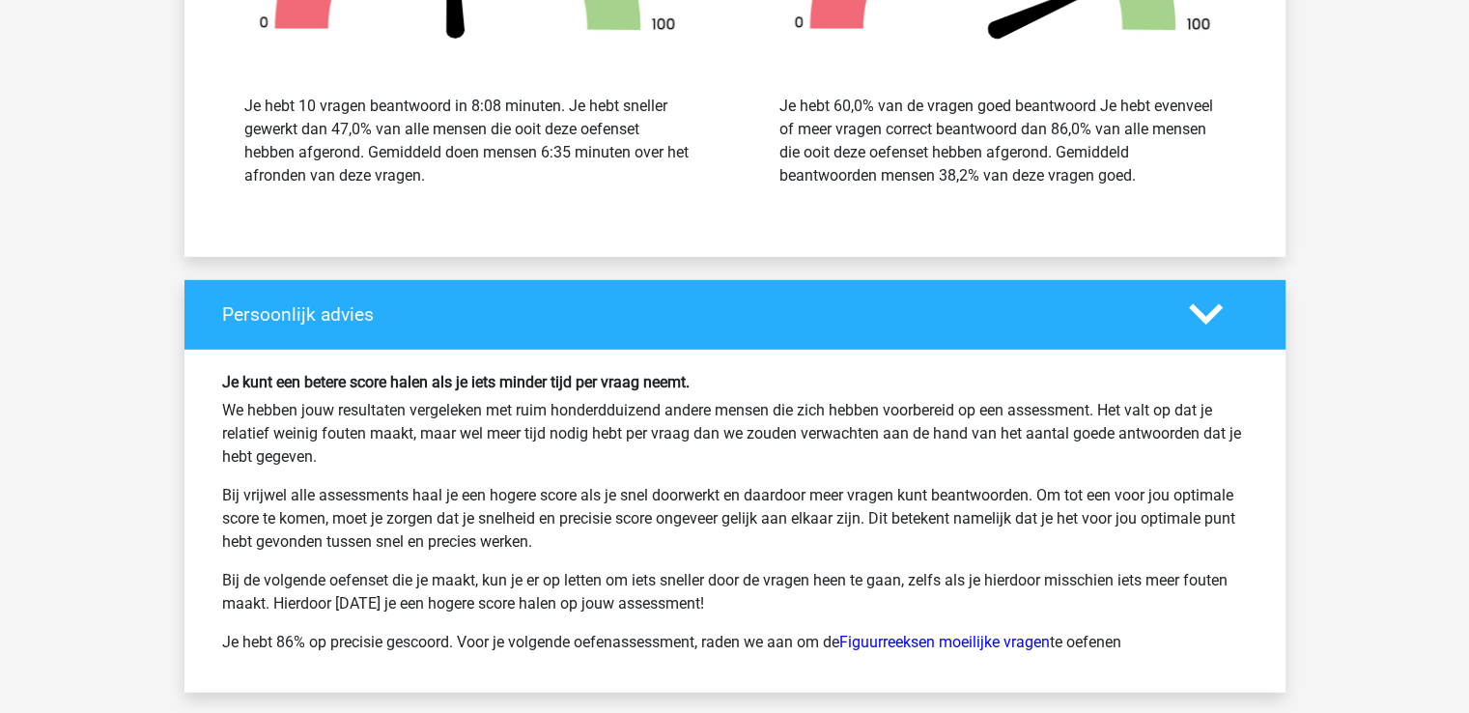
scroll to position [13231, 0]
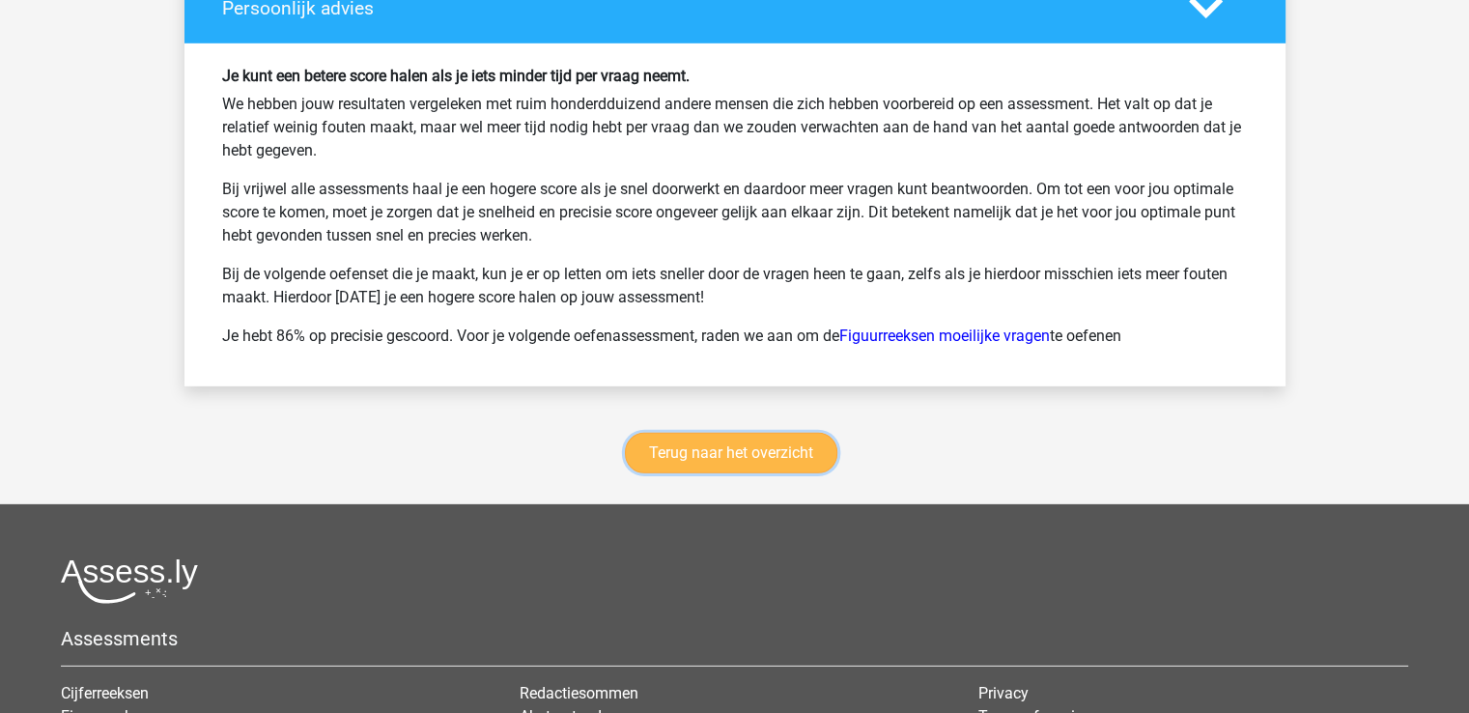
click at [791, 445] on link "Terug naar het overzicht" at bounding box center [731, 453] width 212 height 41
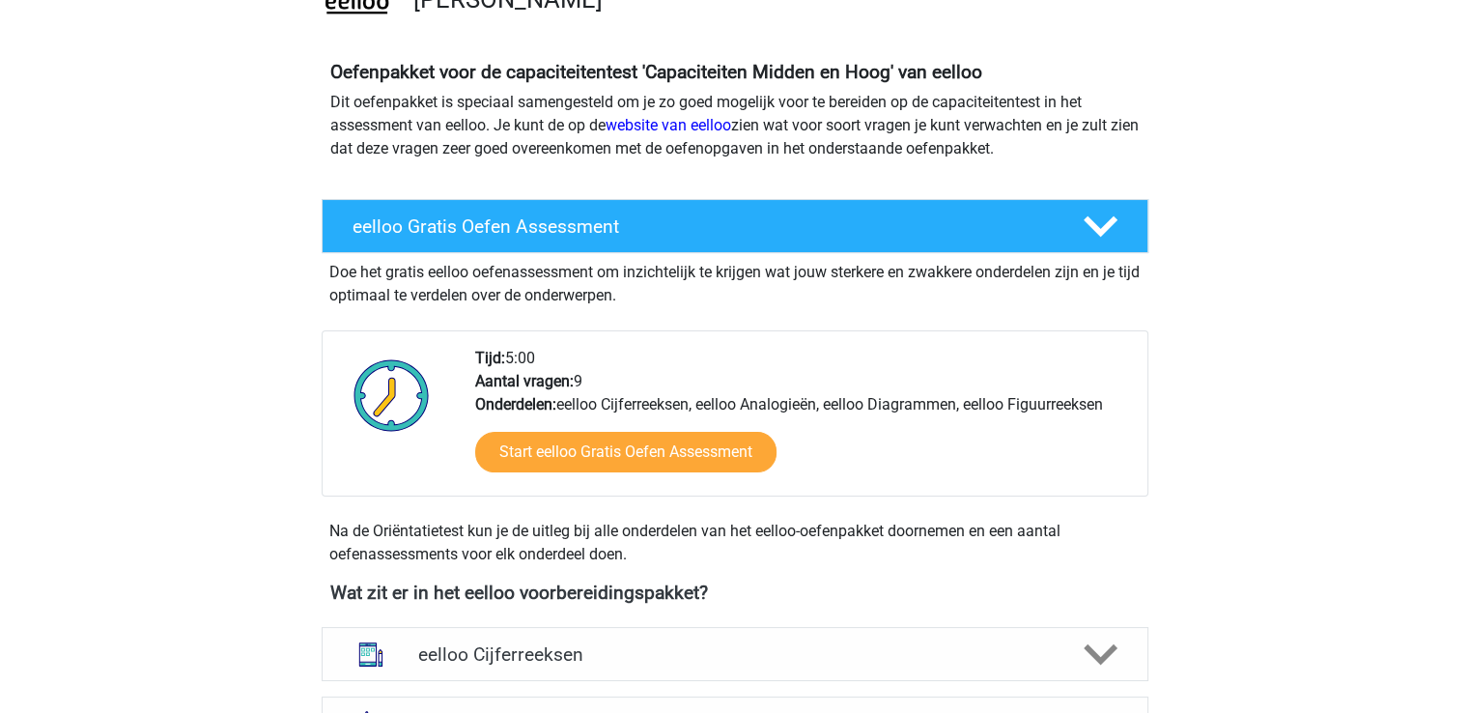
scroll to position [170, 0]
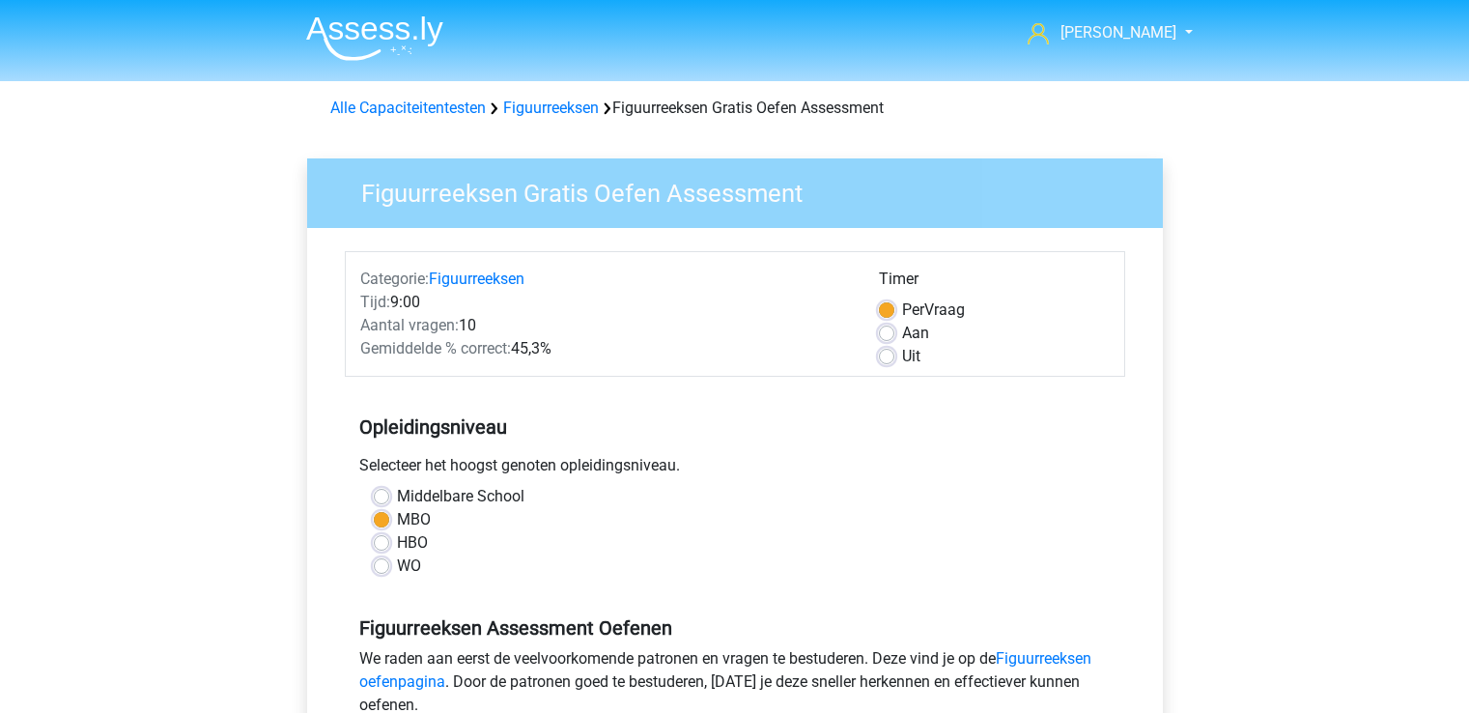
scroll to position [290, 0]
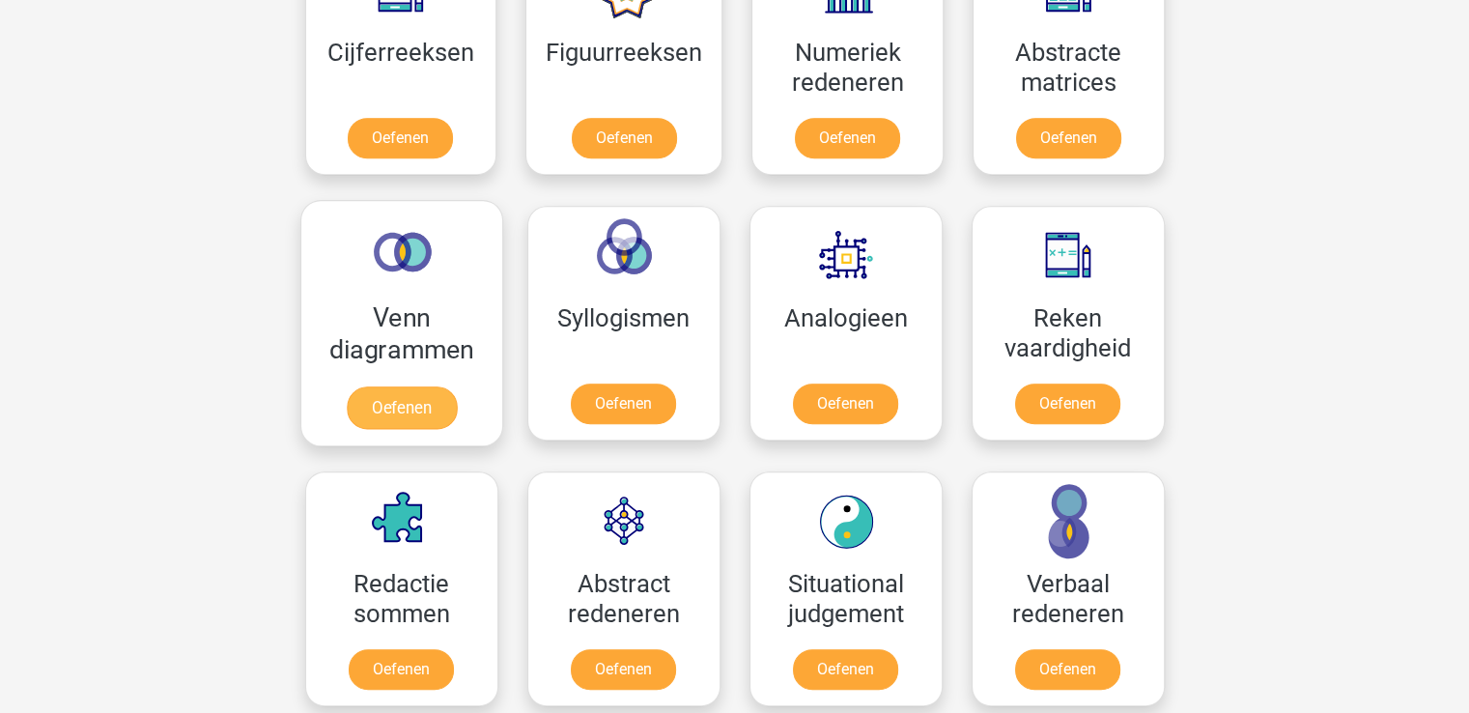
scroll to position [869, 0]
